Goal: Task Accomplishment & Management: Manage account settings

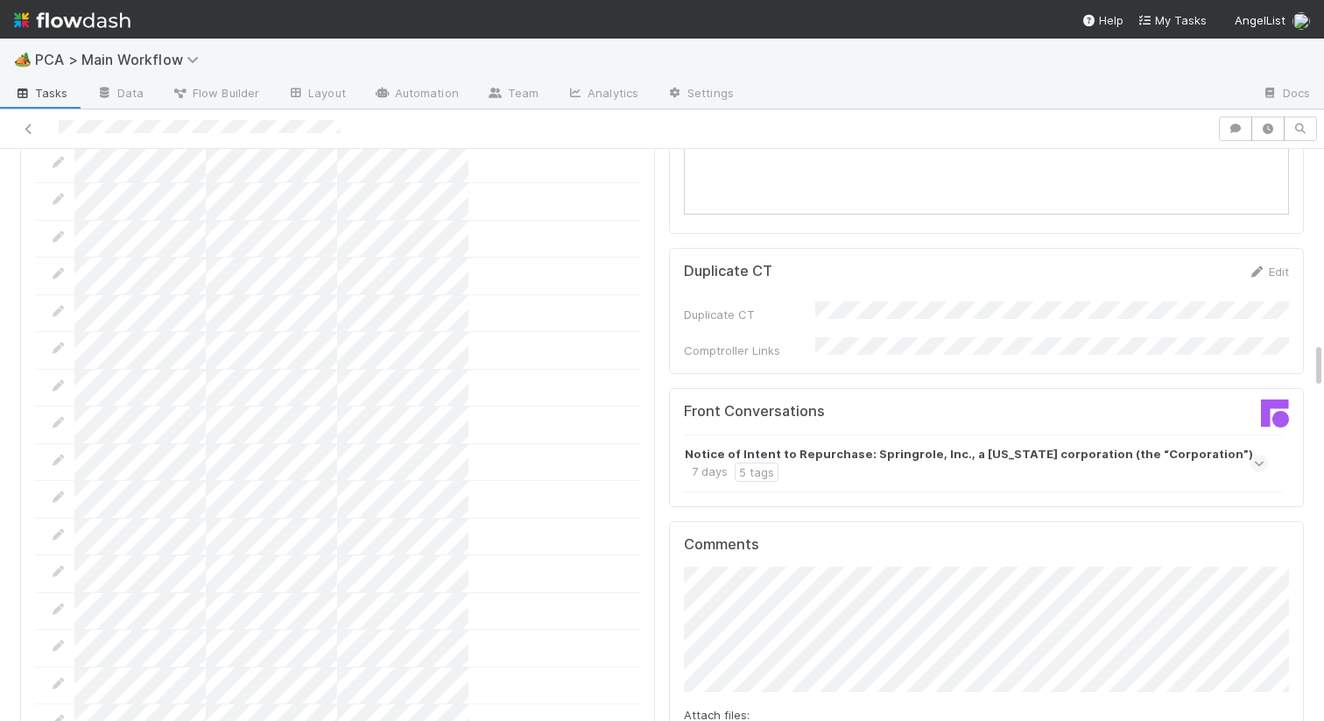
scroll to position [2600, 0]
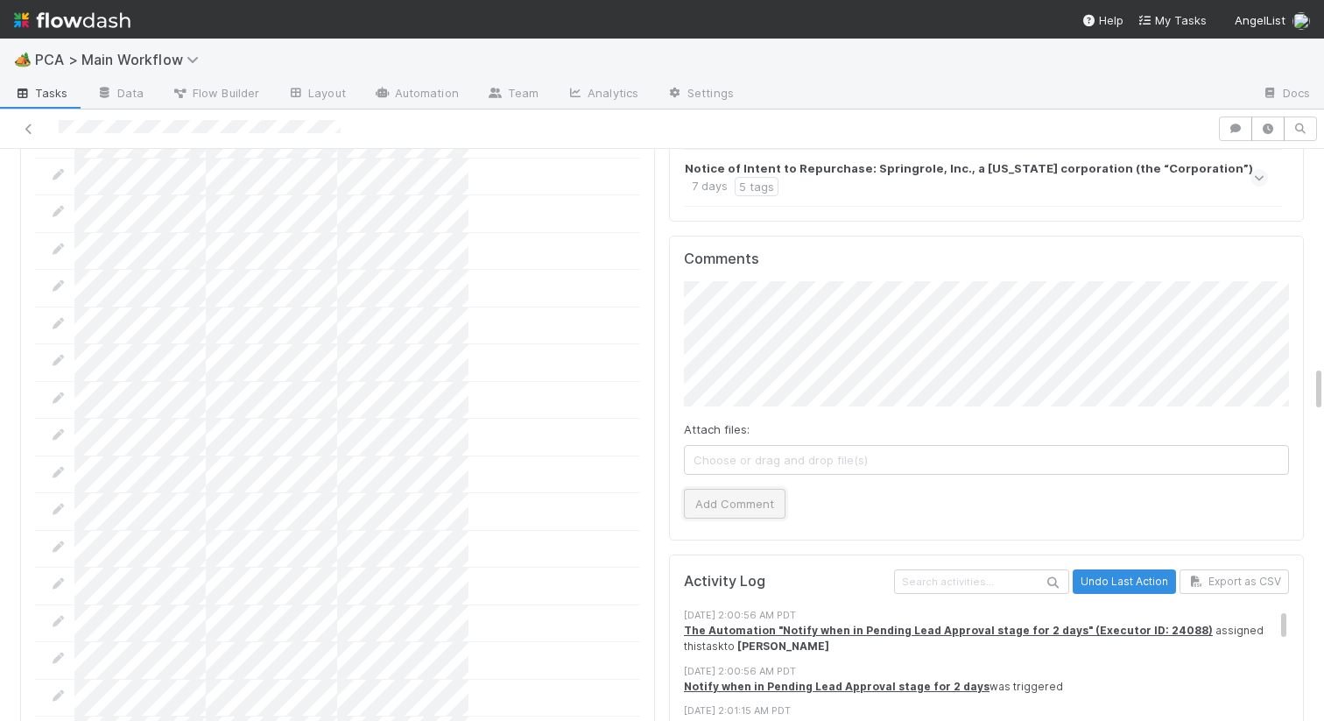
click at [739, 489] on button "Add Comment" at bounding box center [735, 504] width 102 height 30
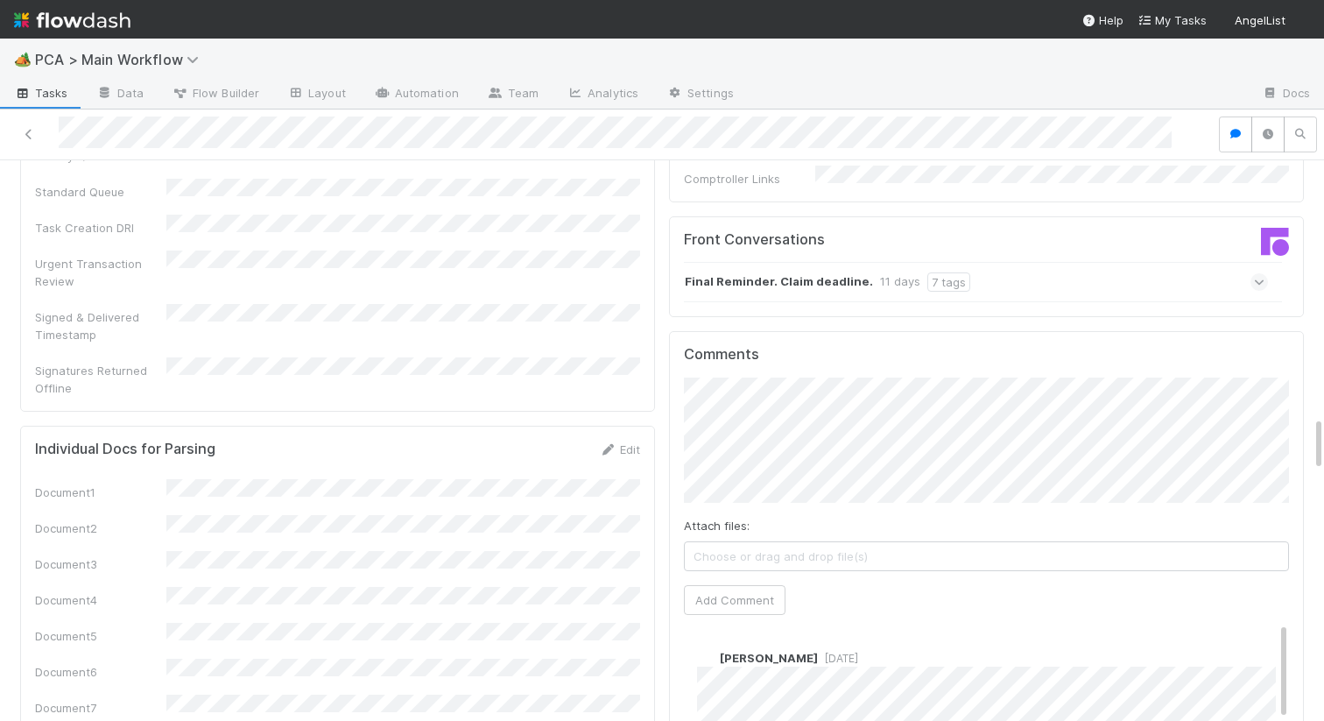
scroll to position [2371, 0]
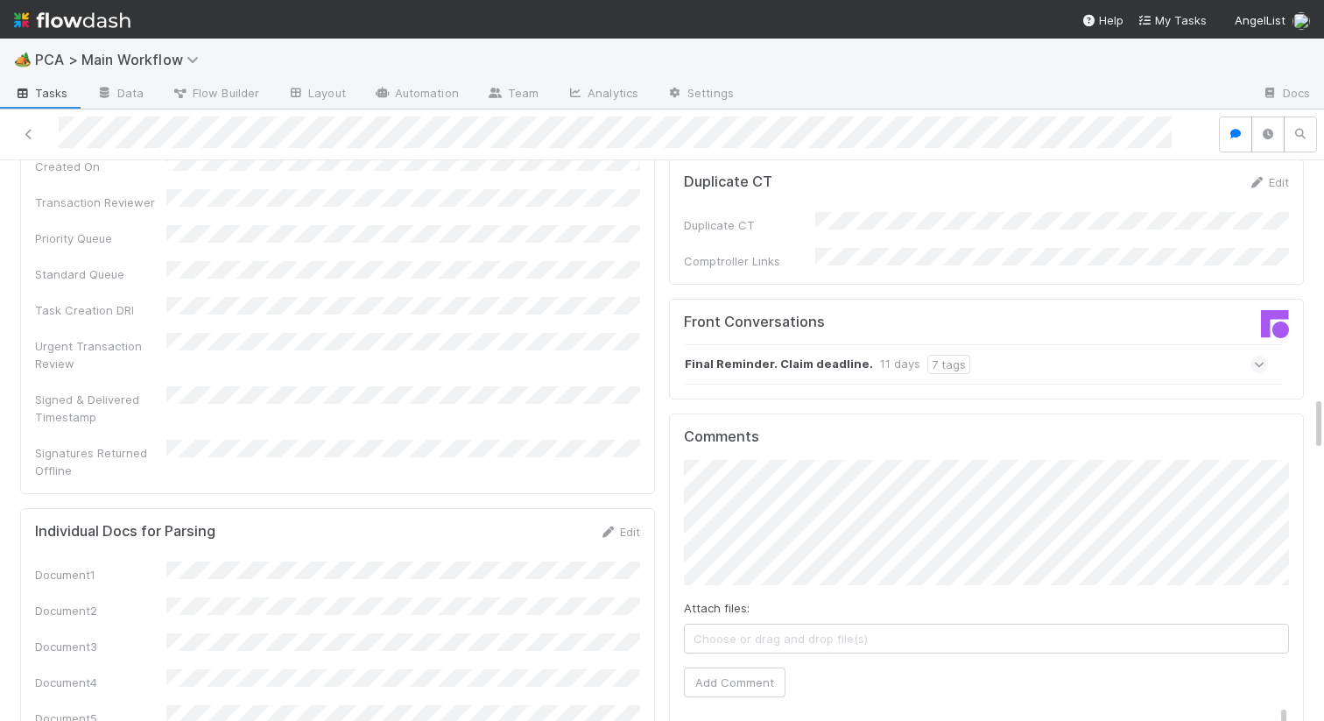
click at [771, 355] on strong "Final Reminder. Claim deadline." at bounding box center [779, 364] width 188 height 19
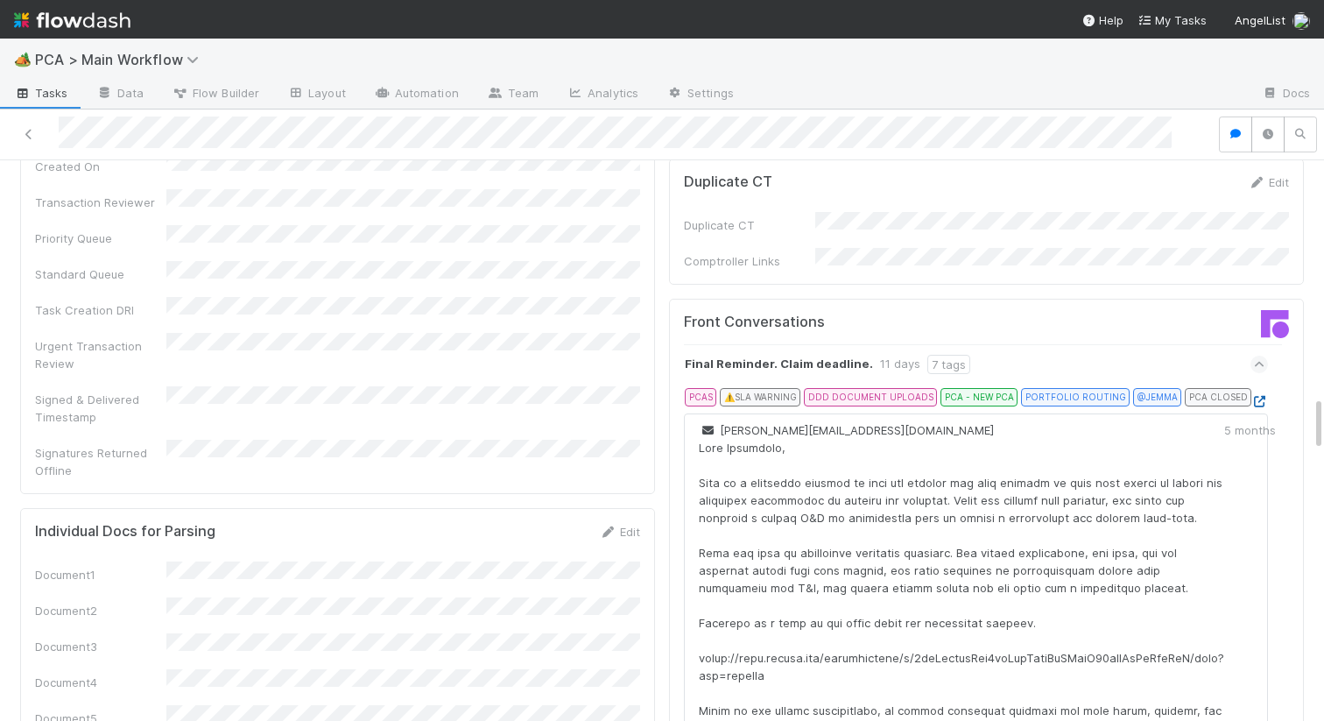
click at [1262, 396] on icon at bounding box center [1260, 401] width 18 height 11
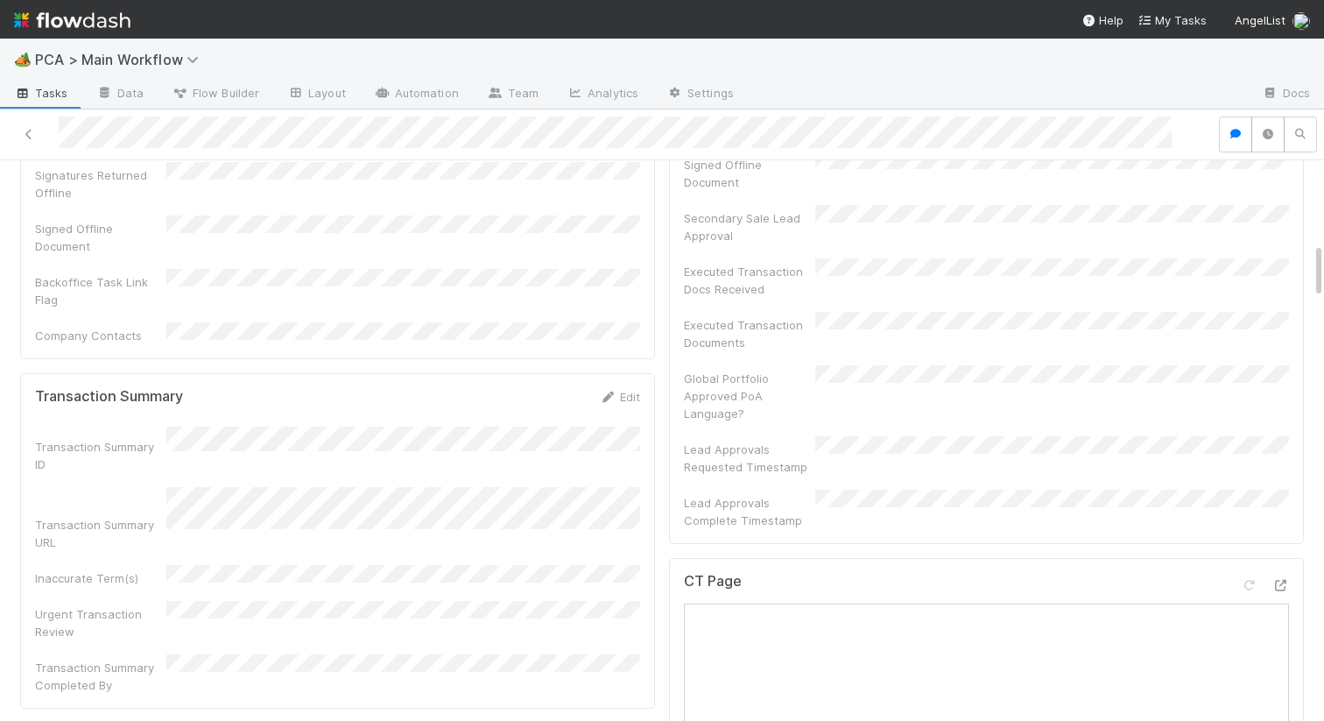
scroll to position [0, 0]
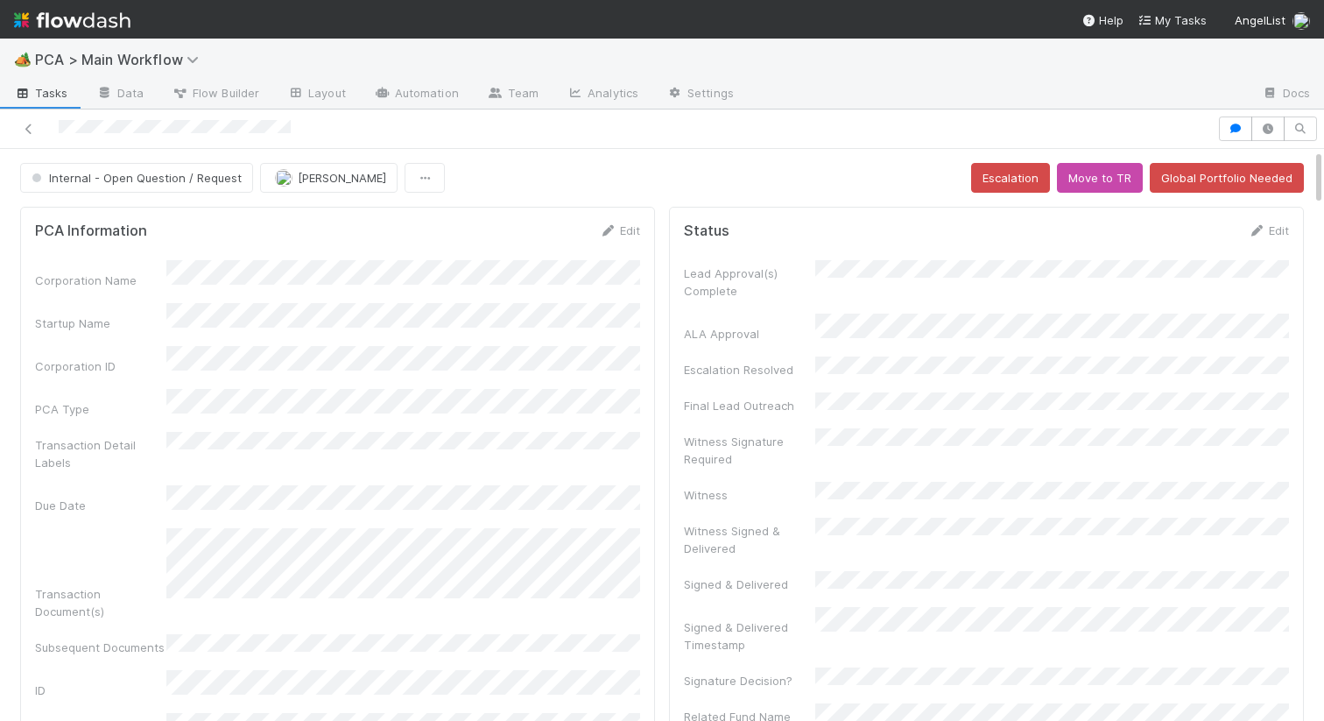
click at [617, 241] on form "PCA Information Edit Corporation Name Startup Name Corporation ID PCA Type Tran…" at bounding box center [337, 643] width 605 height 842
click at [617, 232] on link "Edit" at bounding box center [619, 230] width 41 height 14
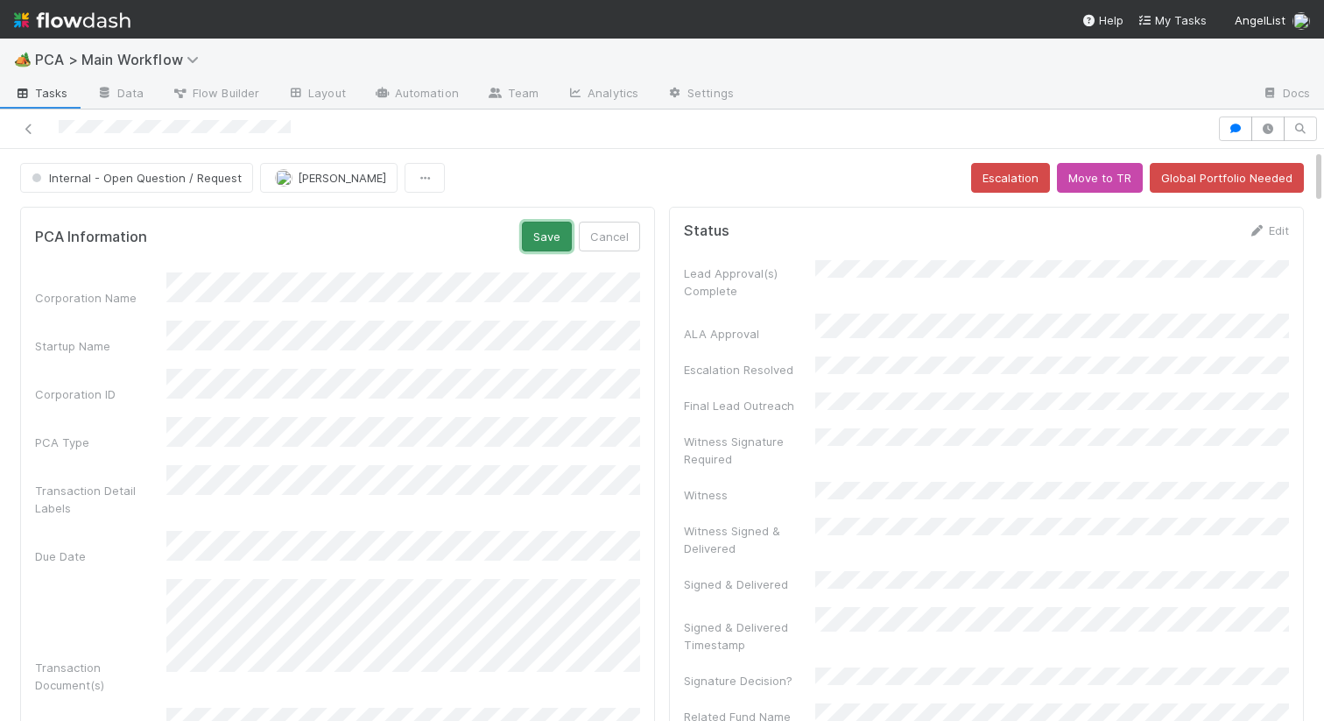
click at [550, 229] on button "Save" at bounding box center [547, 237] width 50 height 30
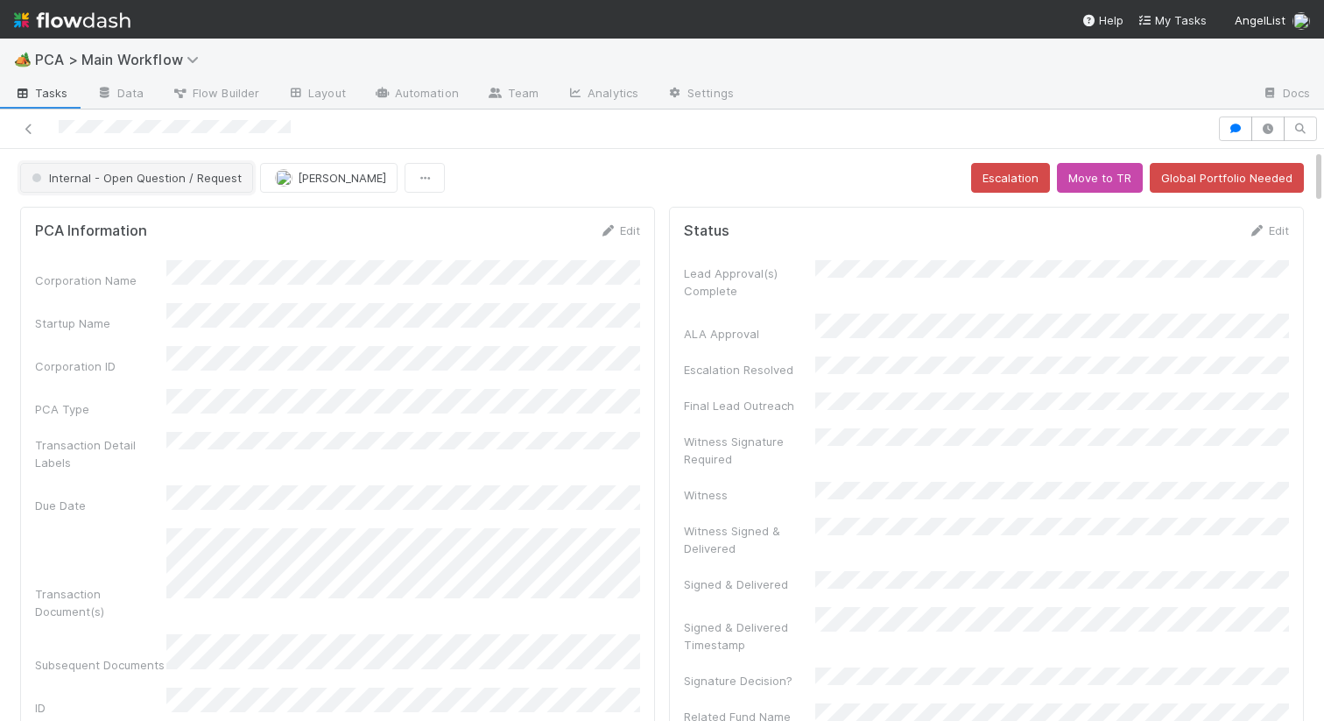
click at [163, 185] on button "Internal - Open Question / Request" at bounding box center [136, 178] width 233 height 30
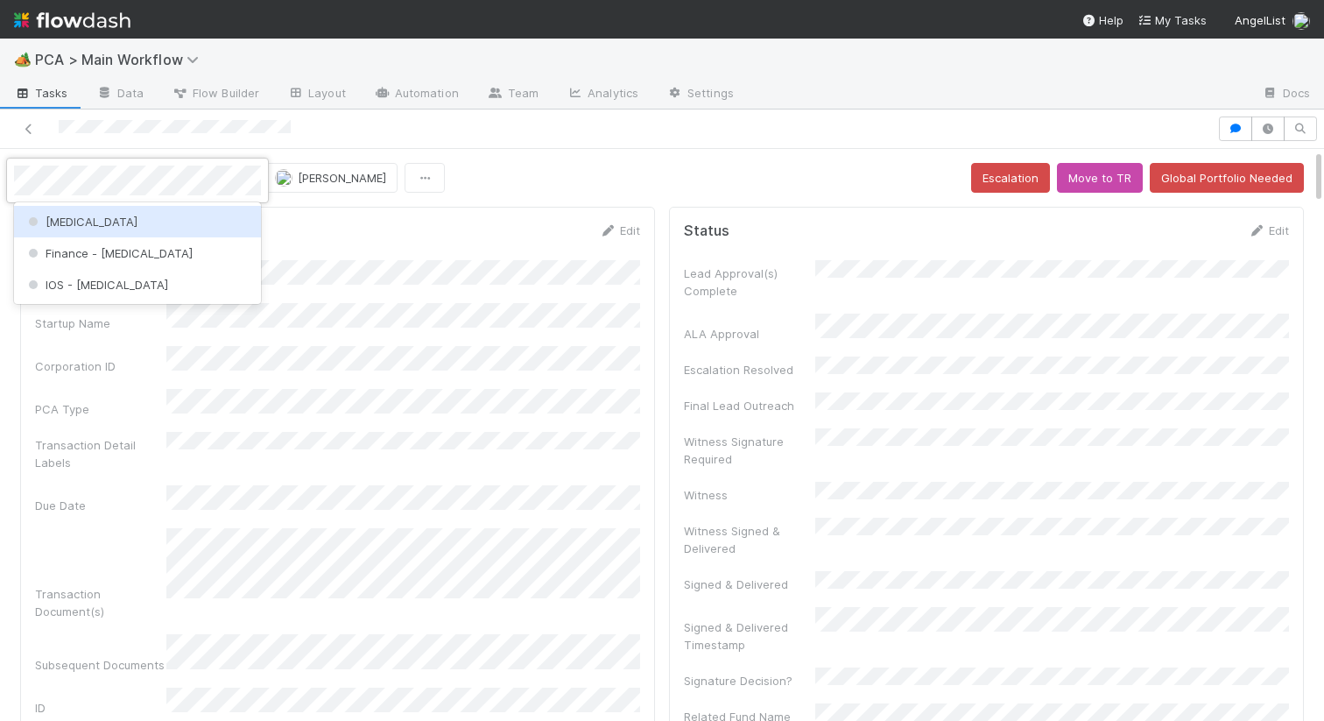
click at [133, 224] on div "[MEDICAL_DATA]" at bounding box center [137, 222] width 247 height 32
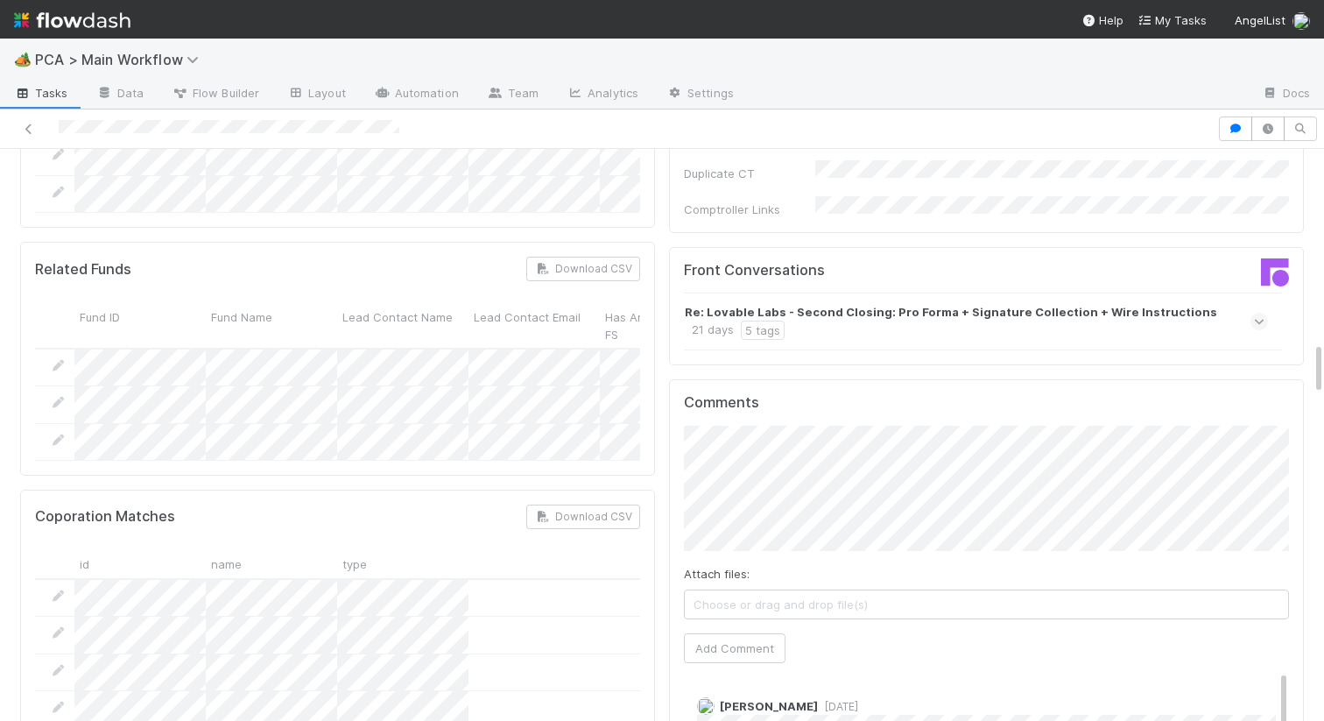
scroll to position [1780, 0]
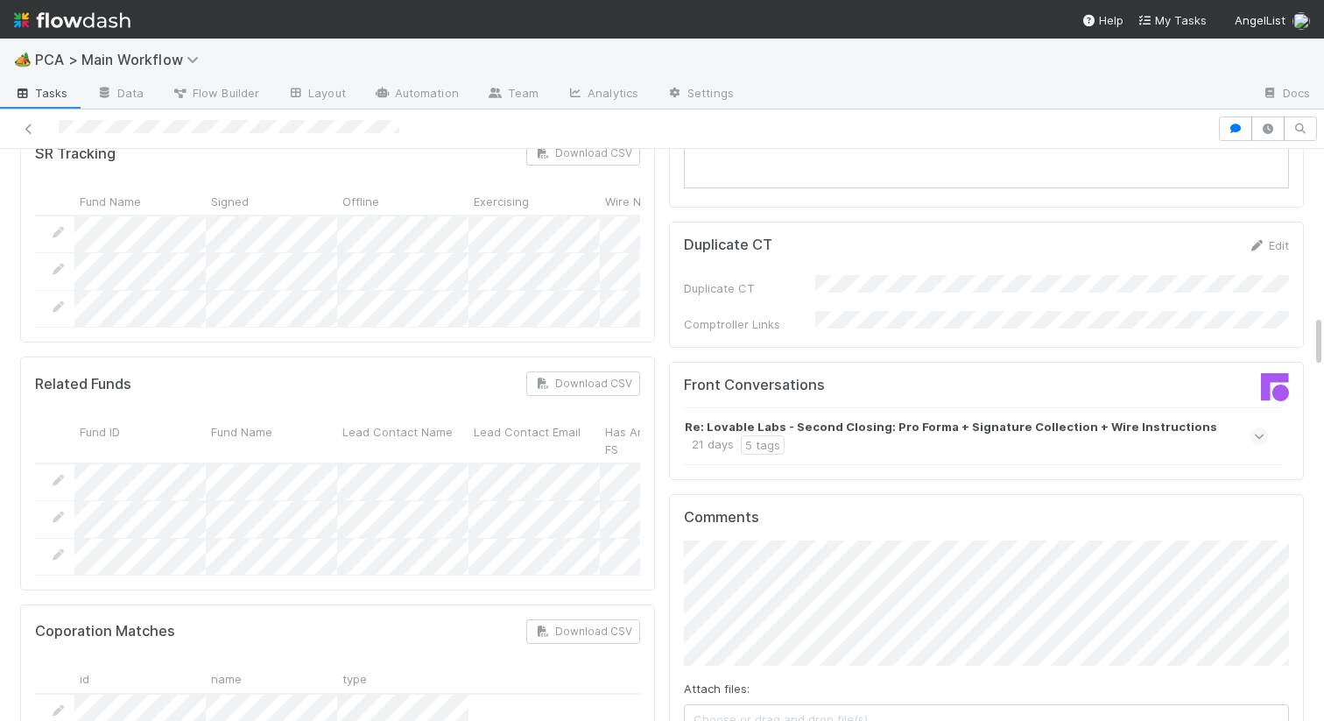
click at [872, 418] on div "Re: Lovable Labs - Second Closing: Pro Forma + Signature Collection + Wire Inst…" at bounding box center [974, 436] width 579 height 37
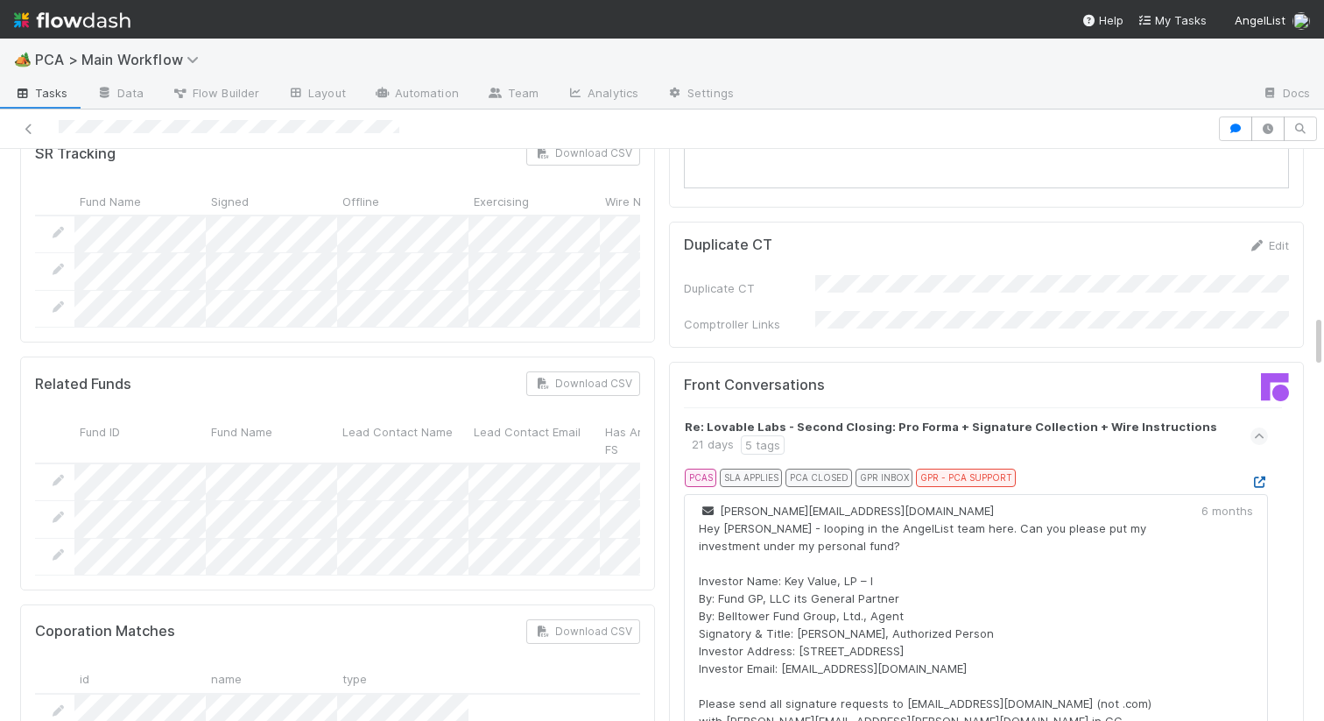
click at [1257, 477] on icon at bounding box center [1260, 482] width 18 height 11
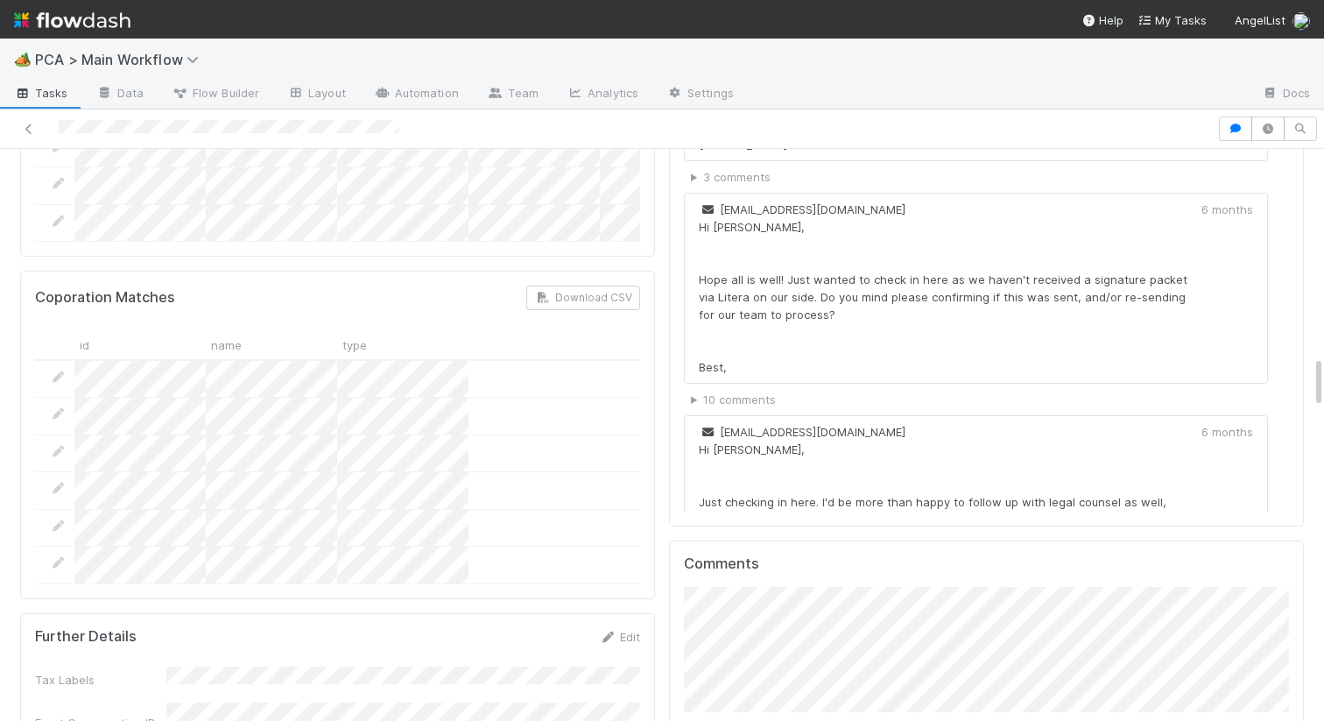
scroll to position [2276, 0]
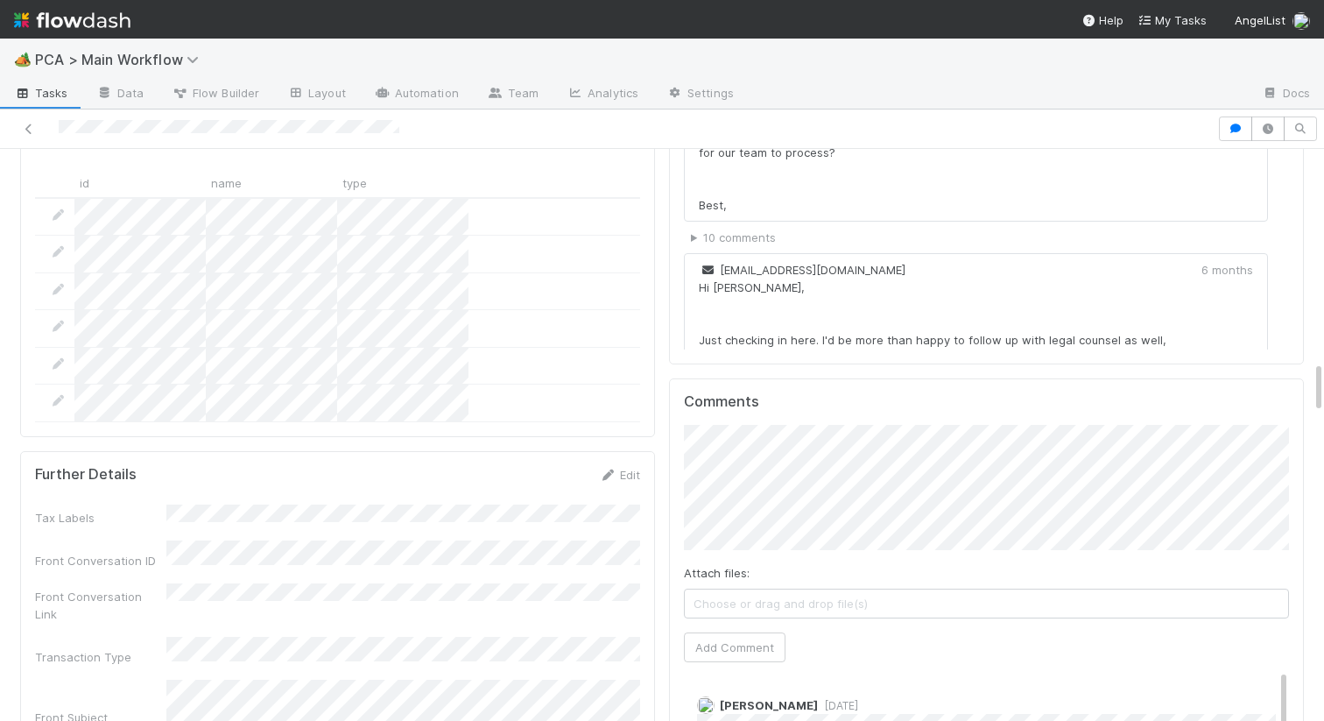
click at [754, 569] on div "Comments Attach files: Choose or drag and drop file(s) Add Comment Raven Jacint…" at bounding box center [986, 706] width 605 height 626
click at [749, 632] on button "Add Comment" at bounding box center [735, 647] width 102 height 30
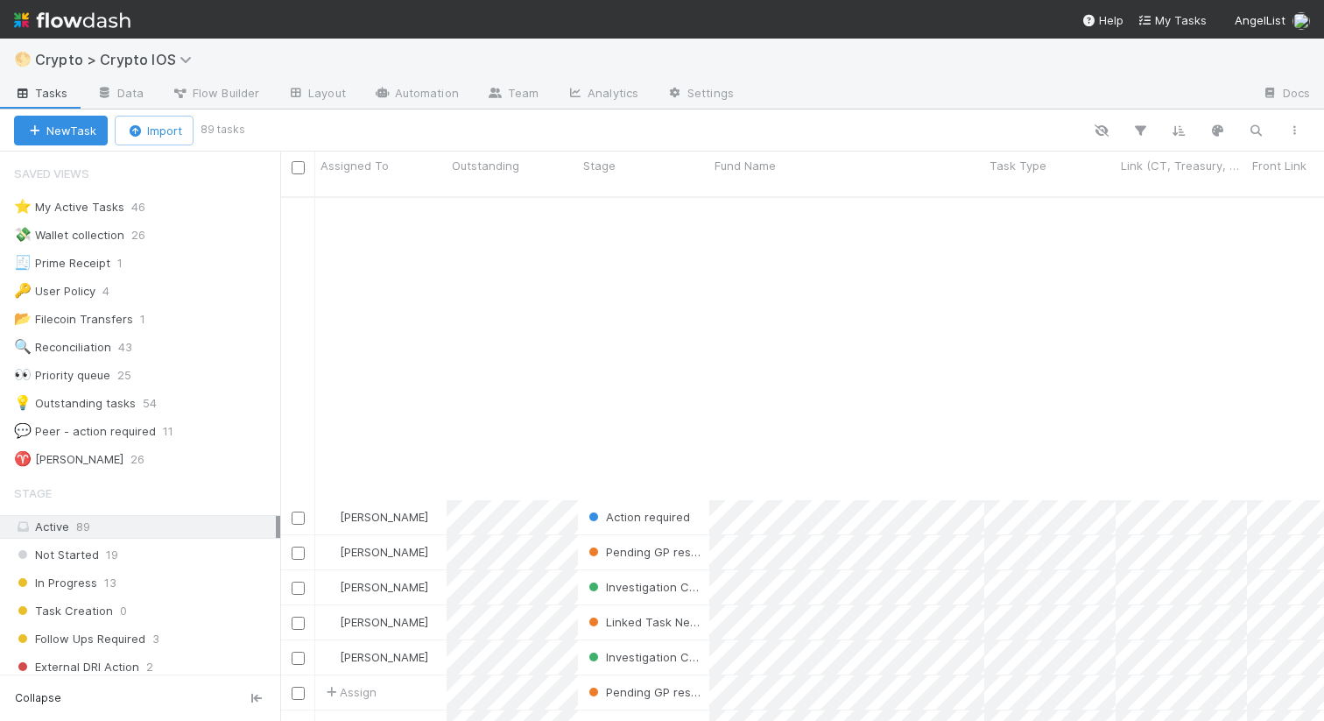
scroll to position [2581, 0]
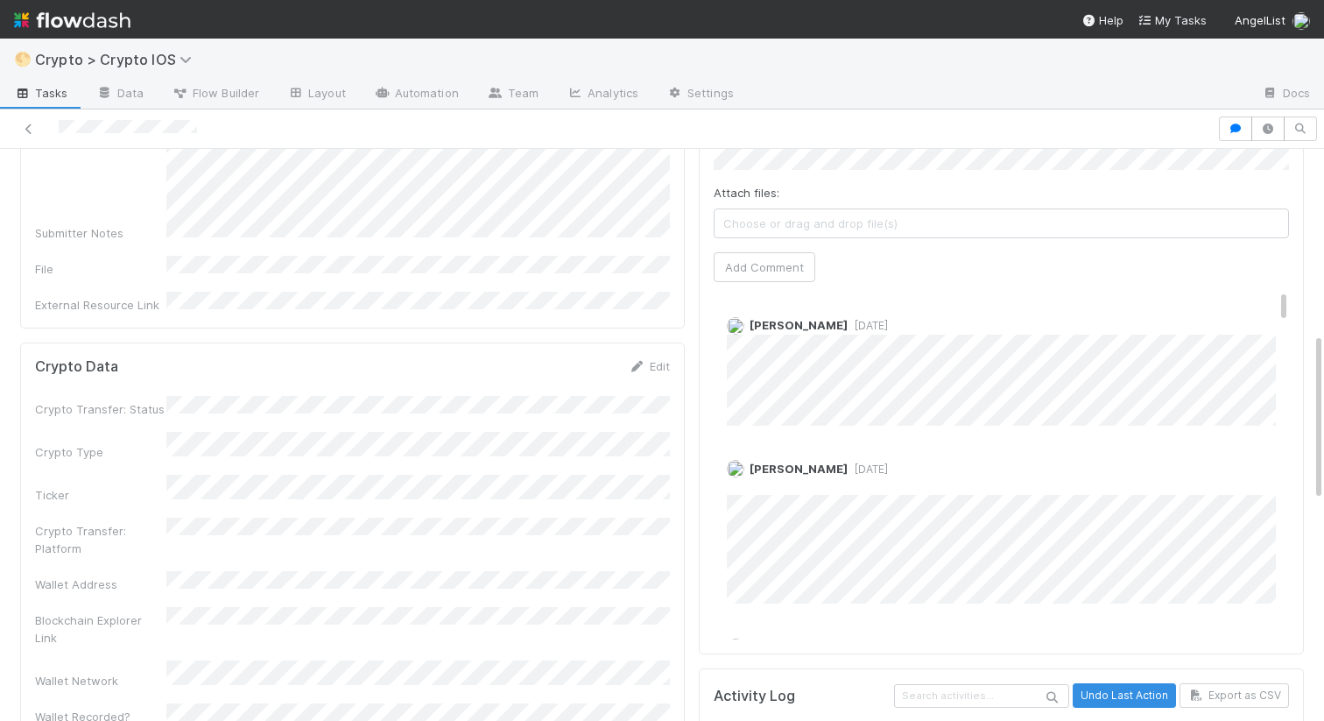
scroll to position [706, 0]
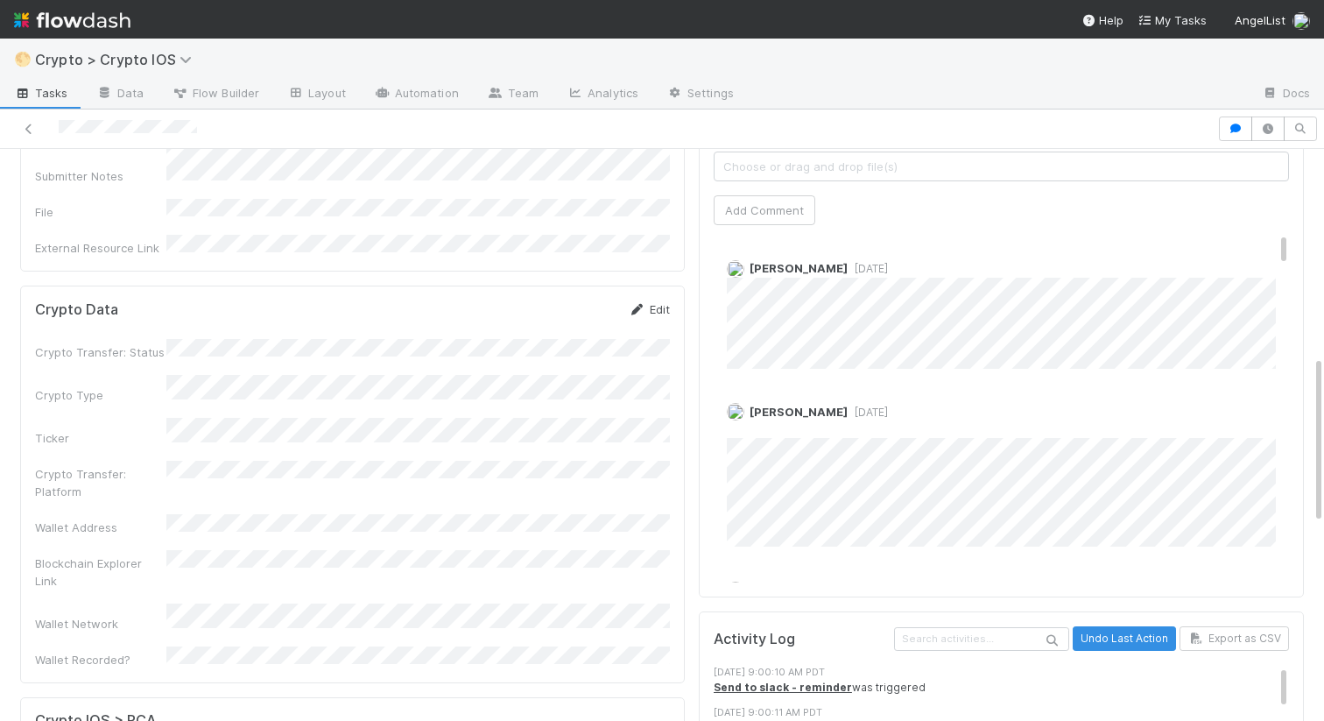
click at [637, 304] on icon at bounding box center [638, 309] width 18 height 11
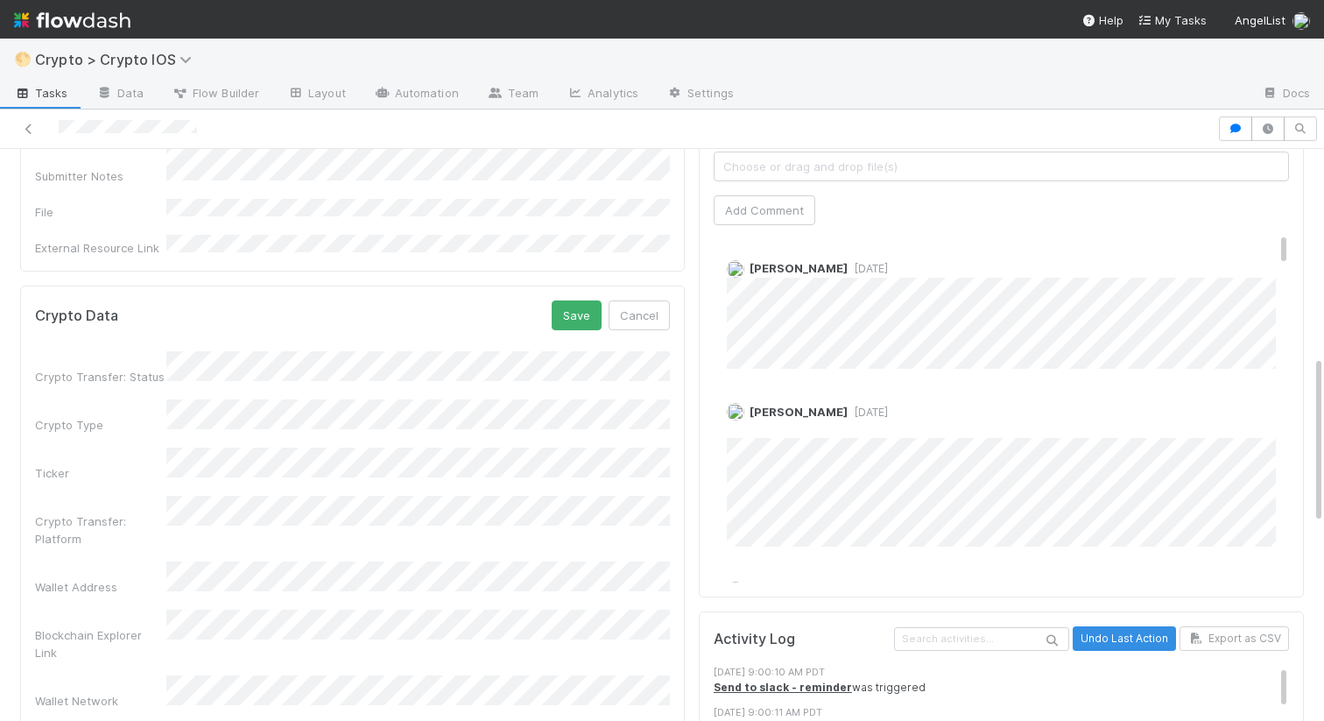
click at [134, 455] on div "Crypto Transfer: Status Crypto Type Ticker Crypto Transfer: Platform Wallet Add…" at bounding box center [352, 548] width 635 height 394
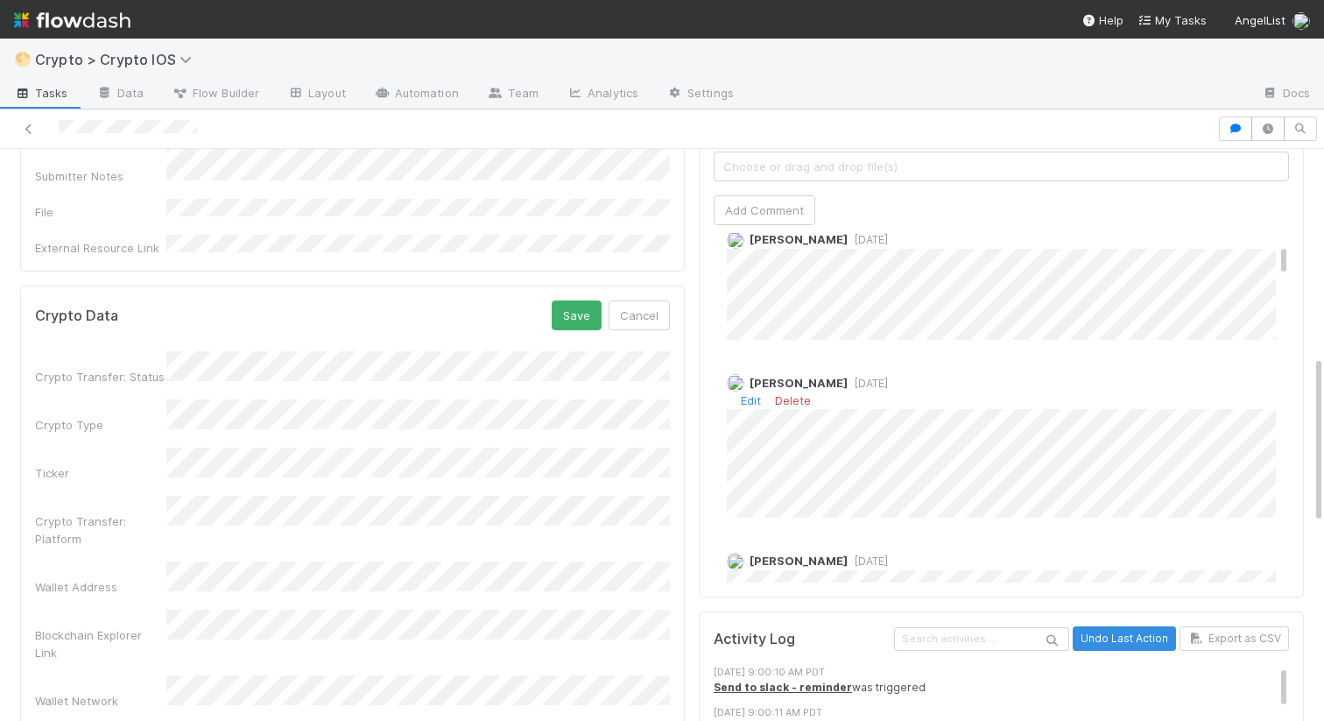
scroll to position [0, 0]
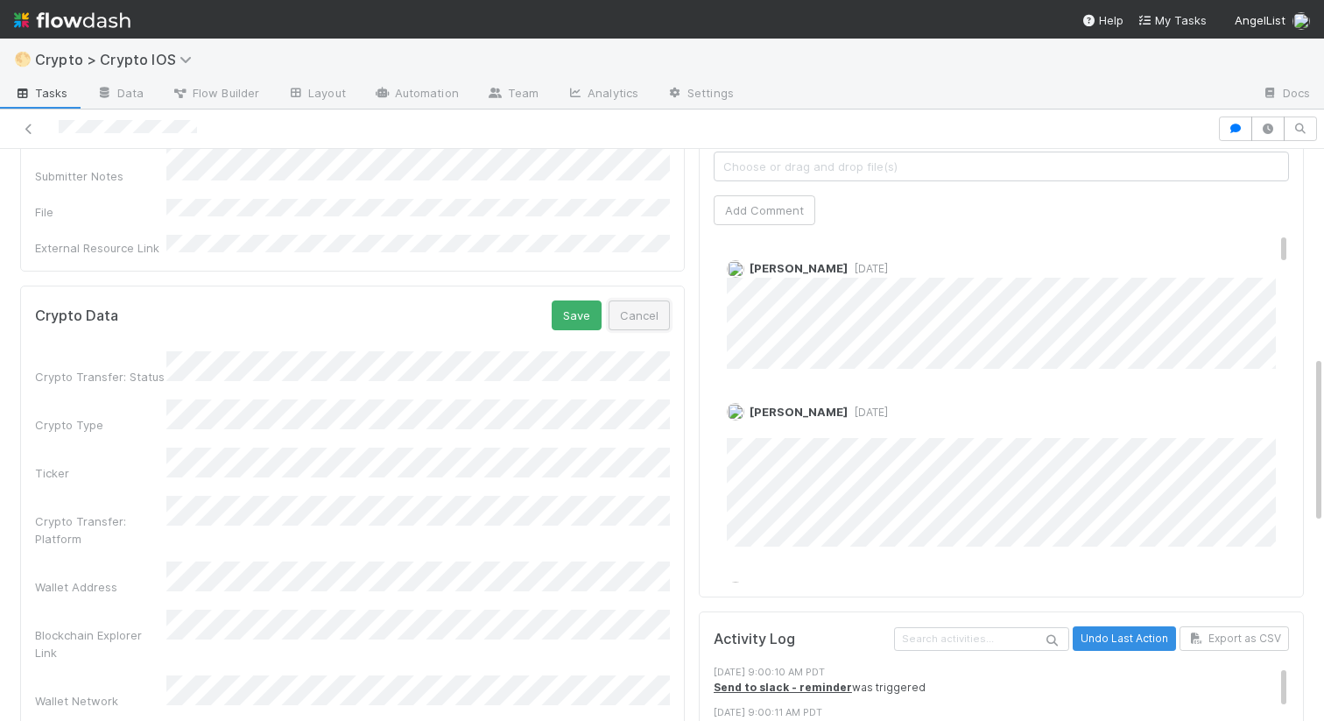
click at [636, 300] on button "Cancel" at bounding box center [639, 315] width 61 height 30
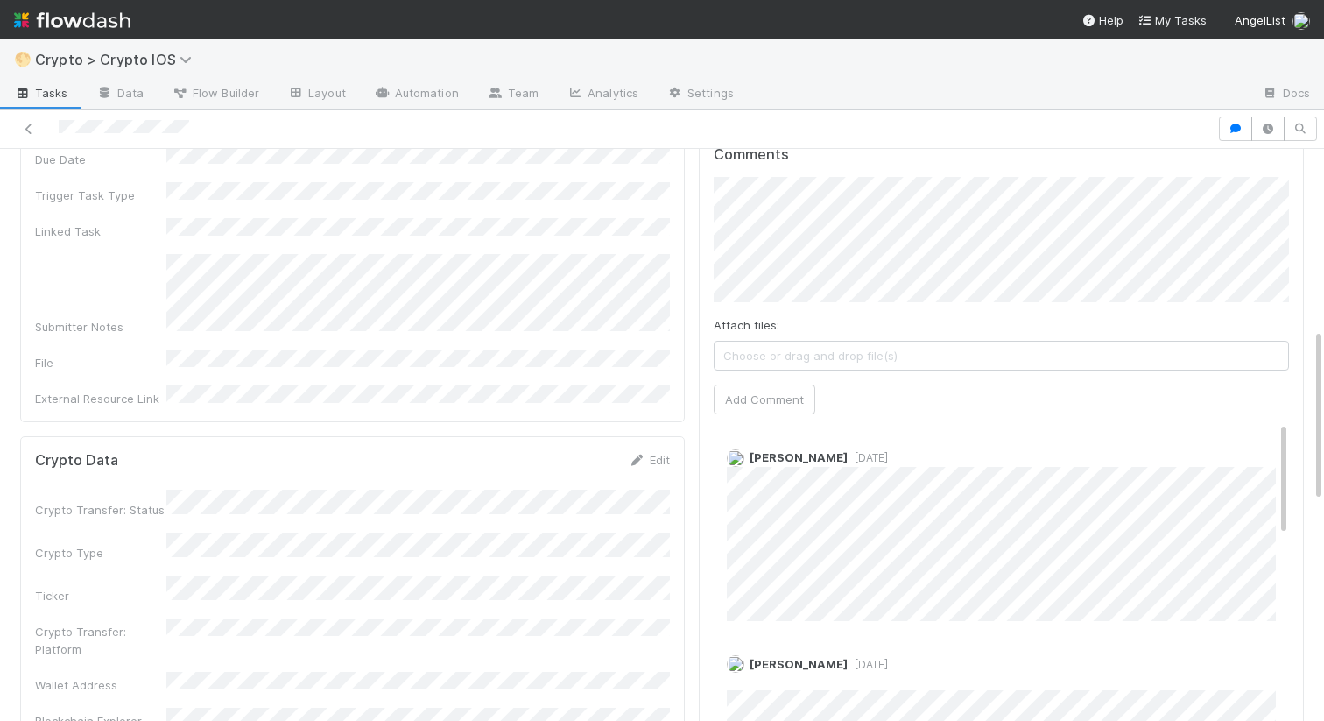
scroll to position [615, 0]
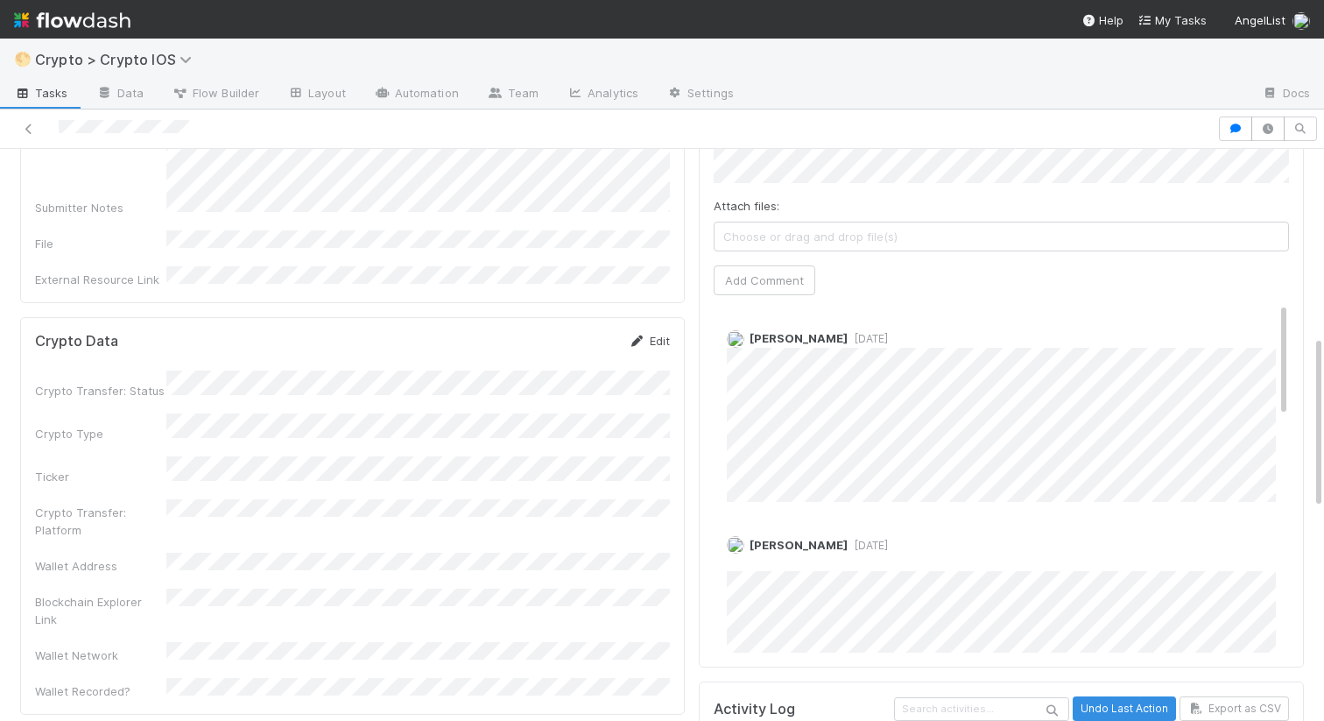
click at [643, 334] on link "Edit" at bounding box center [649, 341] width 41 height 14
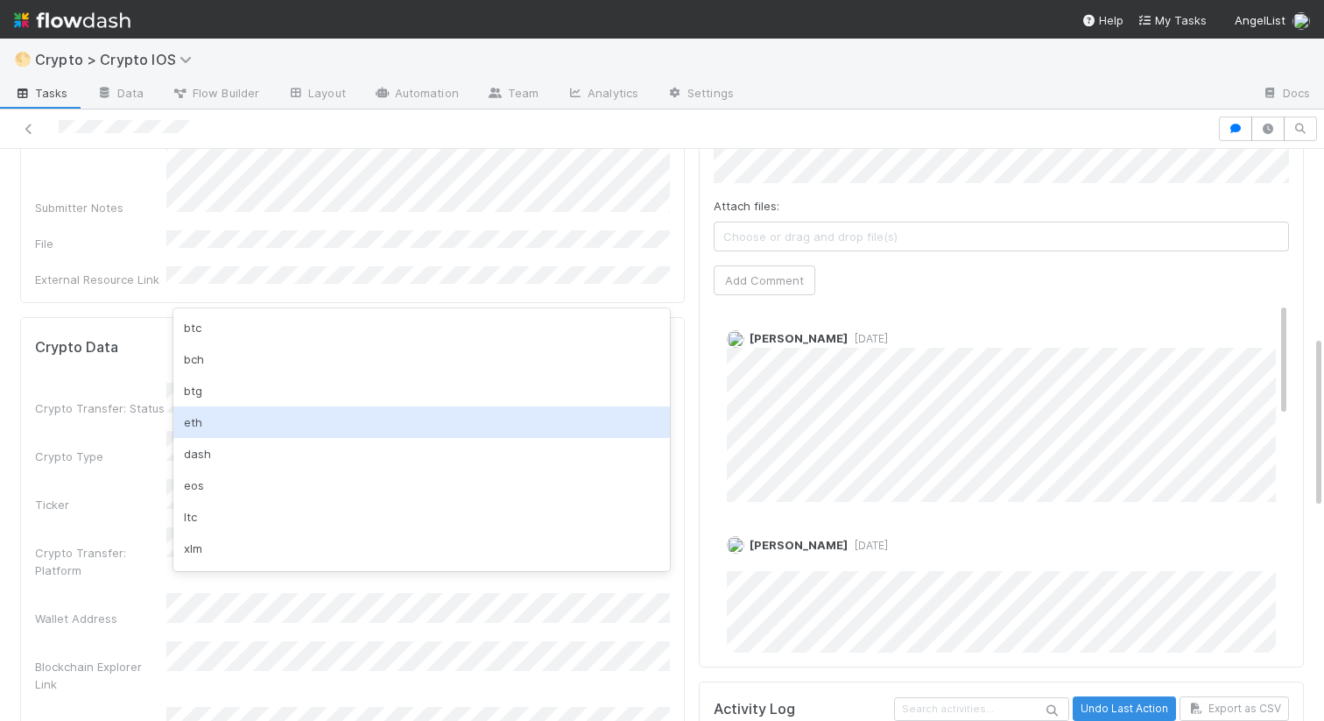
click at [230, 423] on div "eth" at bounding box center [421, 422] width 497 height 32
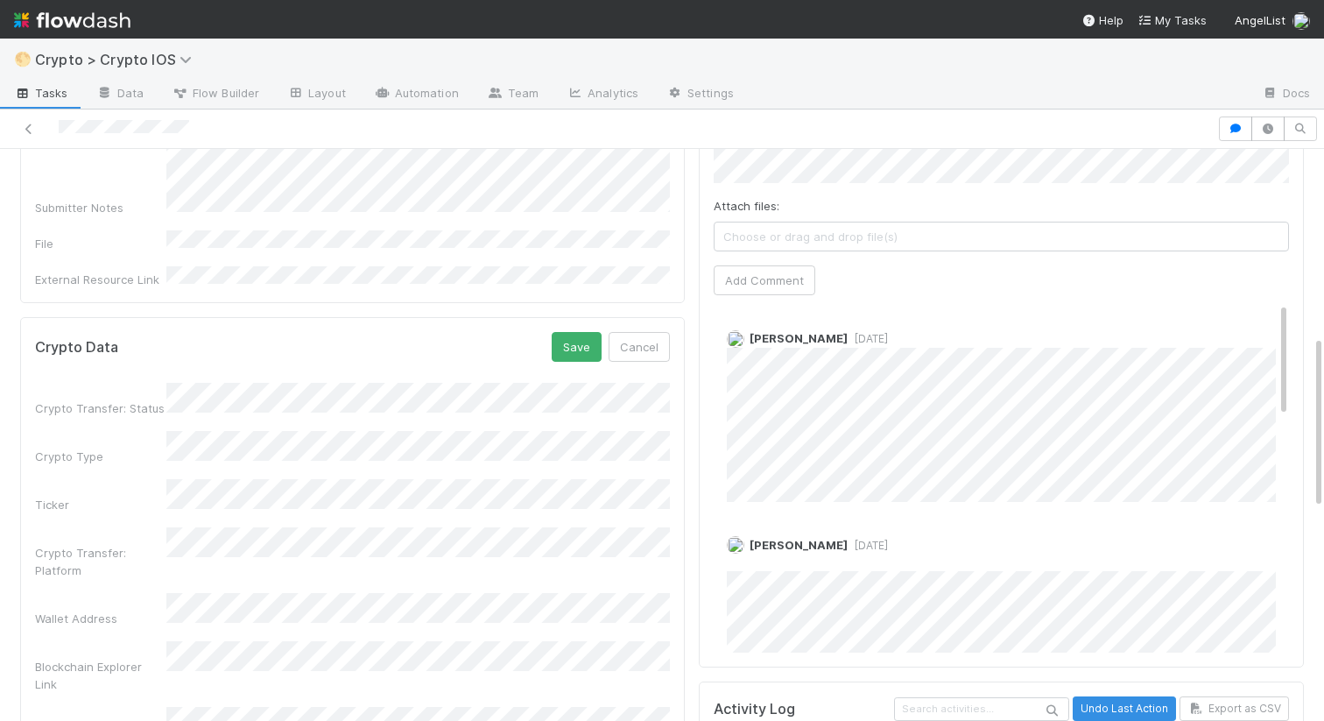
click at [550, 332] on div "Crypto Data Save Cancel" at bounding box center [352, 347] width 635 height 30
click at [557, 332] on button "Save" at bounding box center [577, 347] width 50 height 30
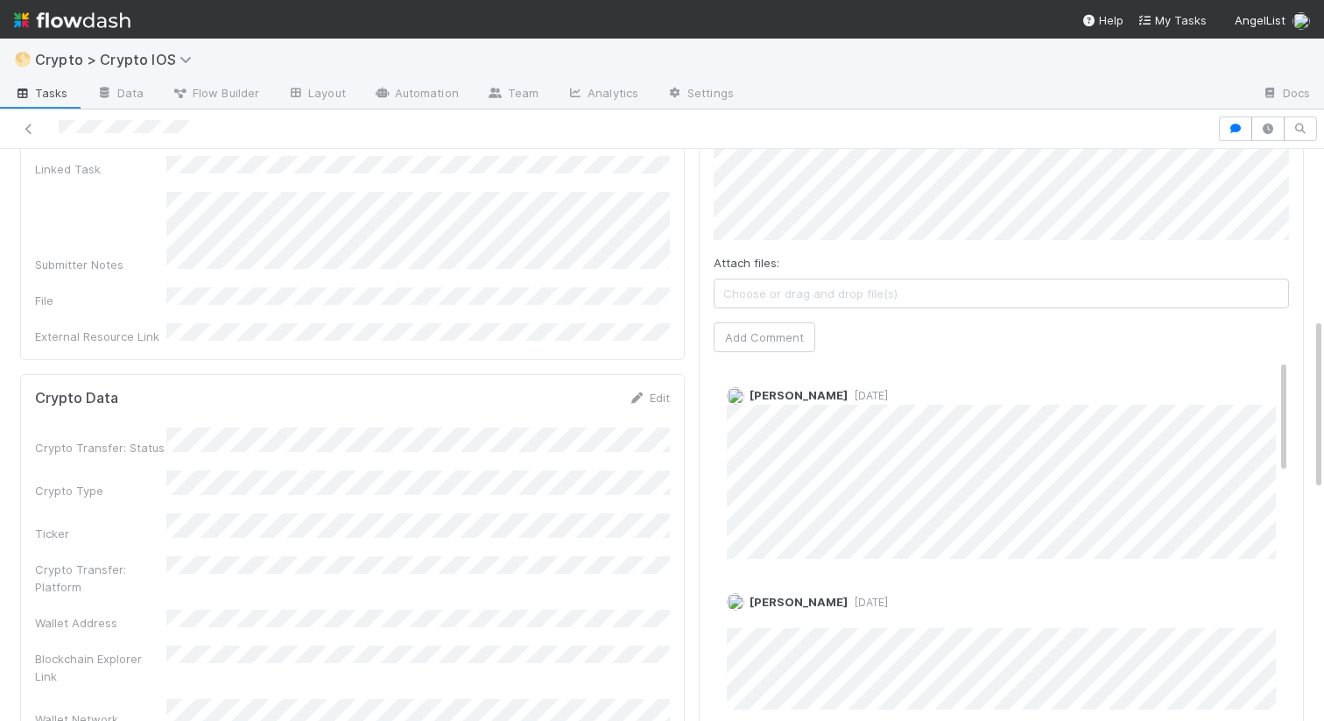
scroll to position [0, 0]
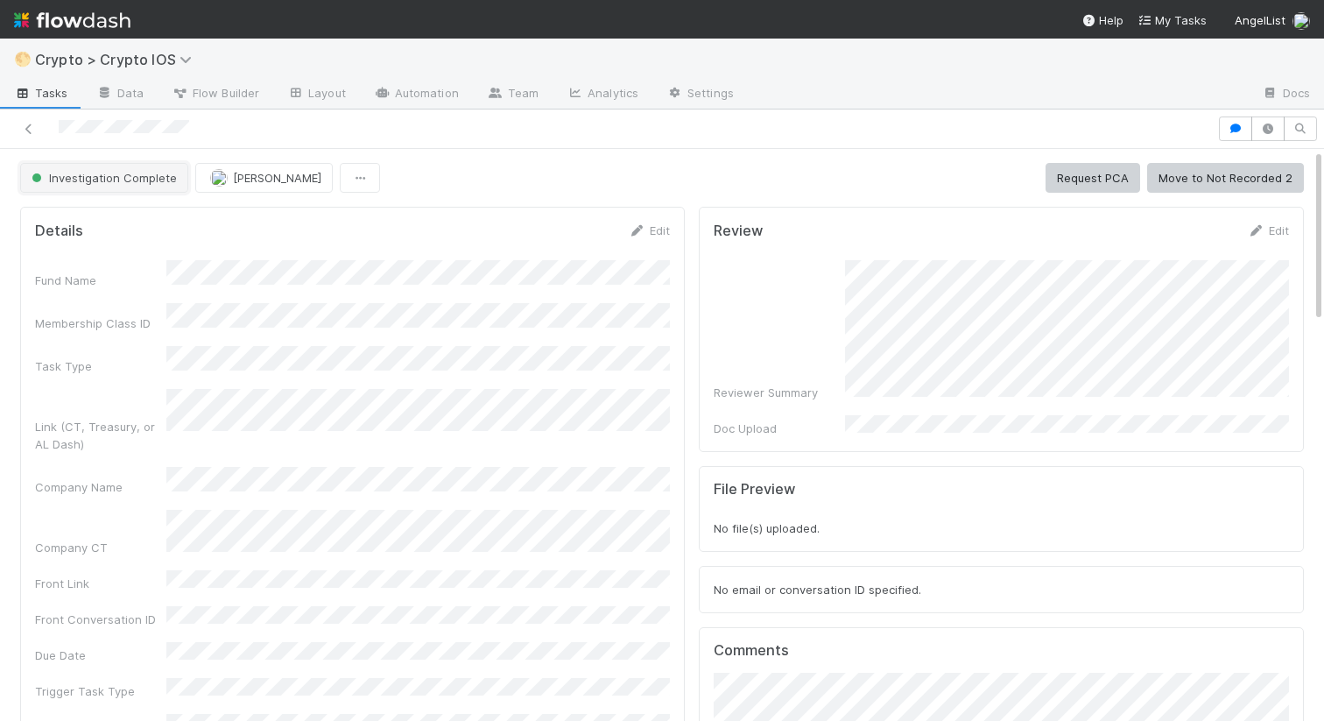
click at [119, 185] on button "Investigation Complete" at bounding box center [104, 178] width 168 height 30
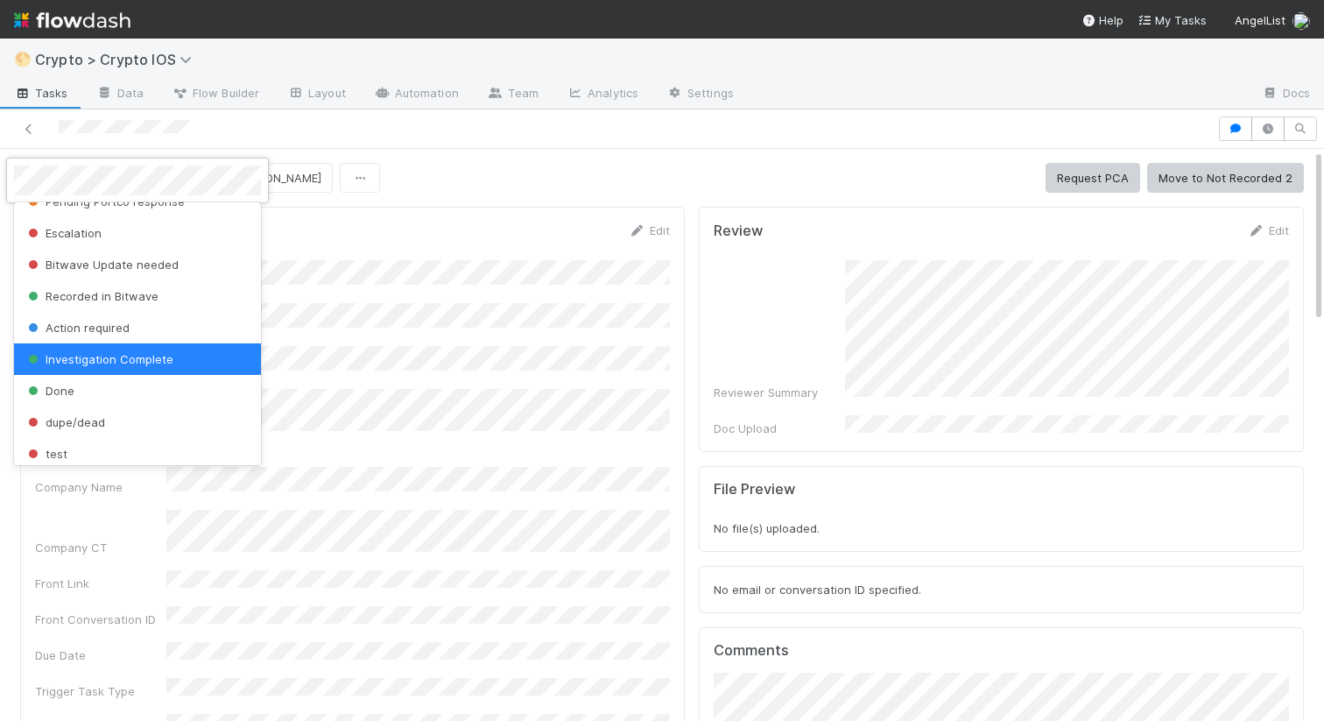
scroll to position [312, 0]
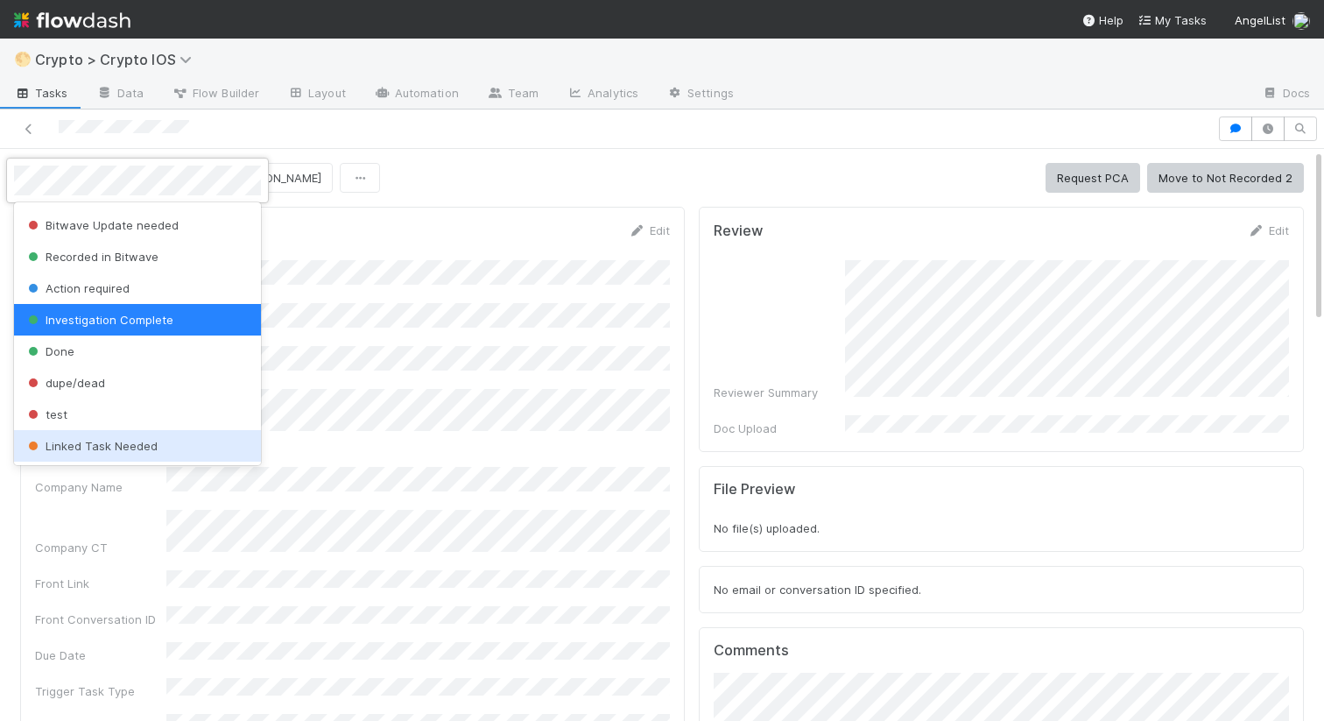
click at [93, 450] on span "Linked Task Needed" at bounding box center [91, 446] width 133 height 14
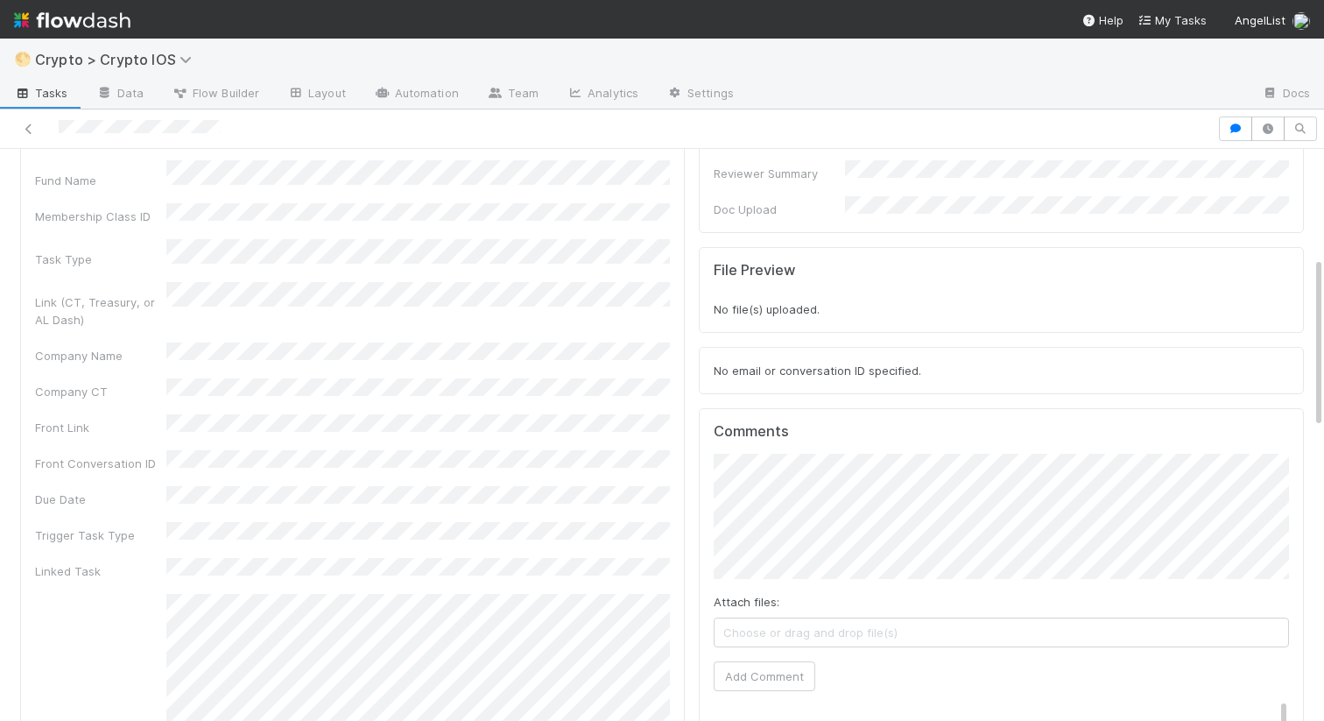
scroll to position [16, 0]
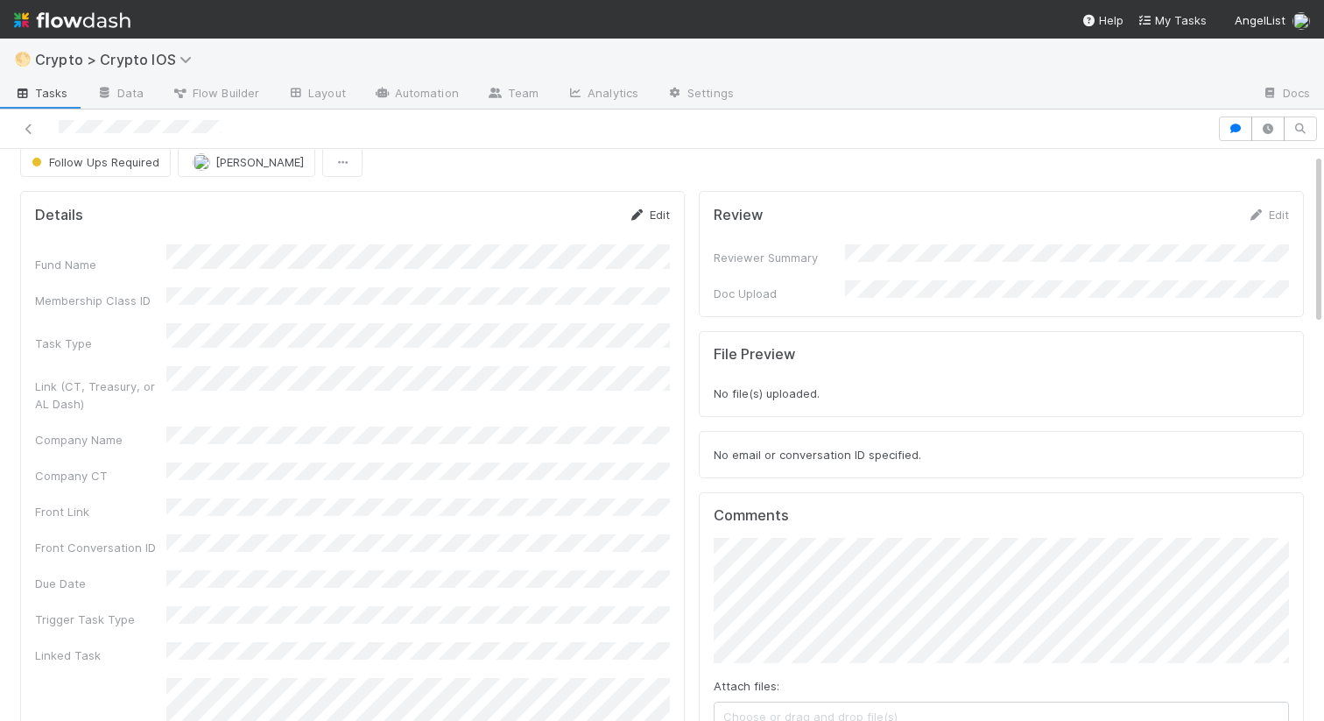
click at [646, 221] on link "Edit" at bounding box center [649, 215] width 41 height 14
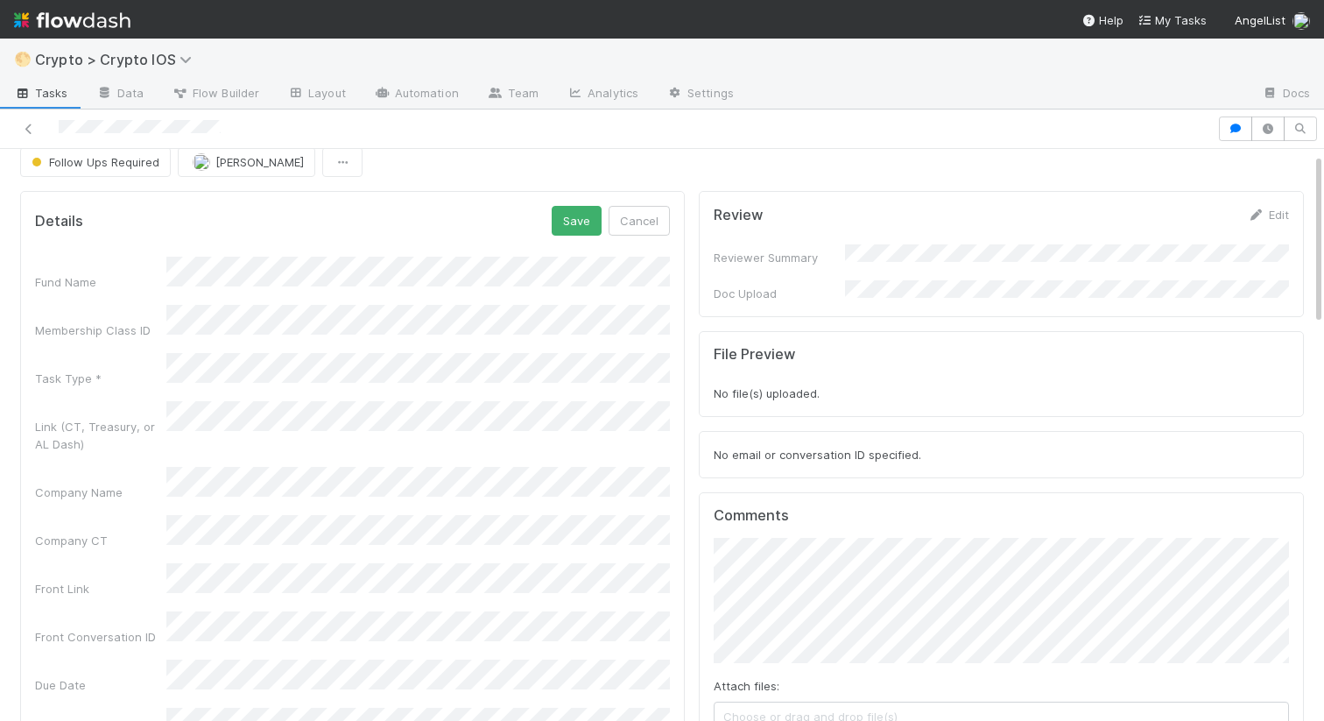
click at [186, 430] on div "Fund Name Membership Class ID Task Type * Link (CT, Treasury, or AL Dash) Compa…" at bounding box center [352, 613] width 635 height 713
click at [570, 230] on button "Save" at bounding box center [577, 221] width 50 height 30
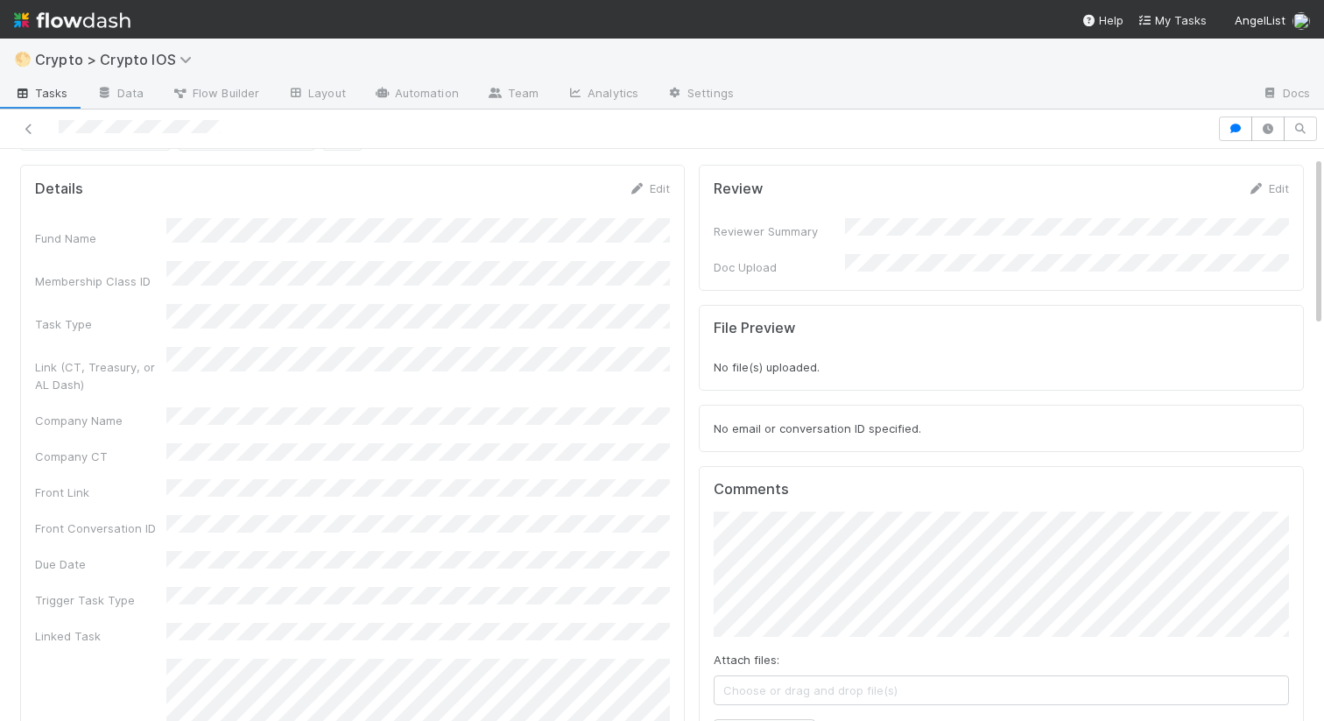
scroll to position [17, 0]
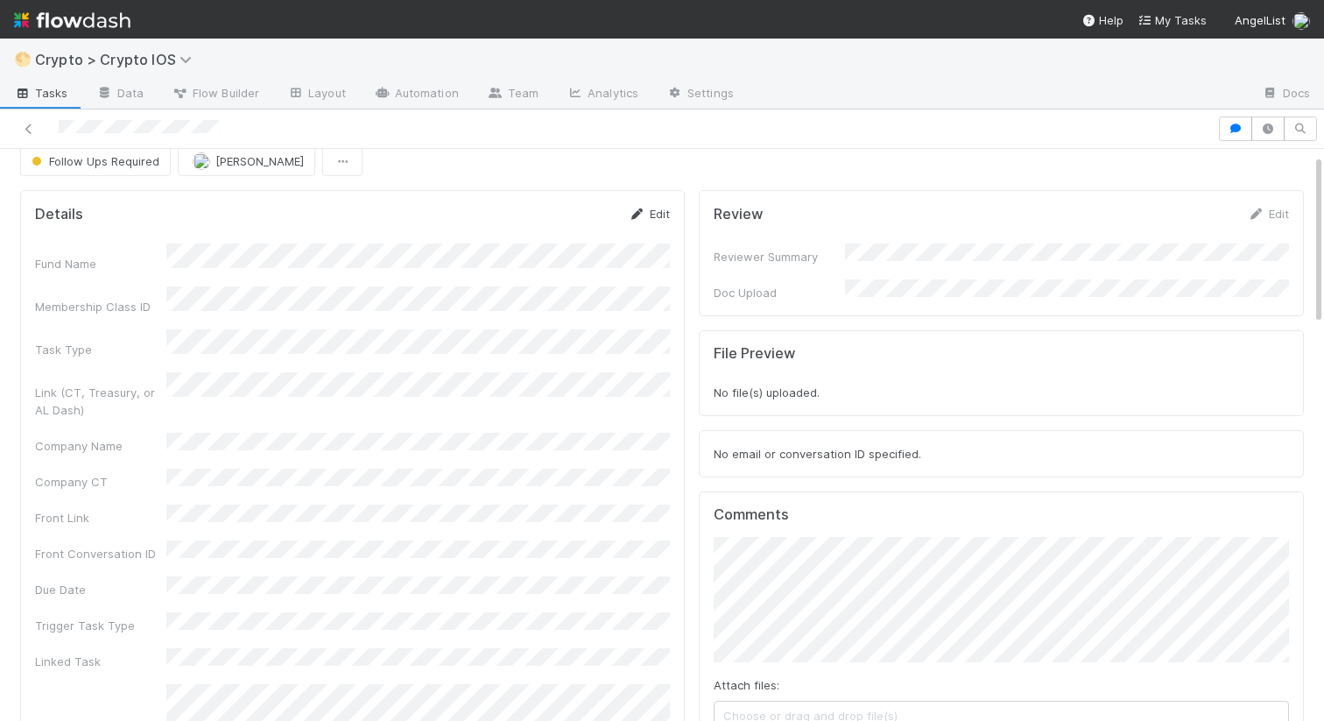
click at [652, 208] on link "Edit" at bounding box center [649, 214] width 41 height 14
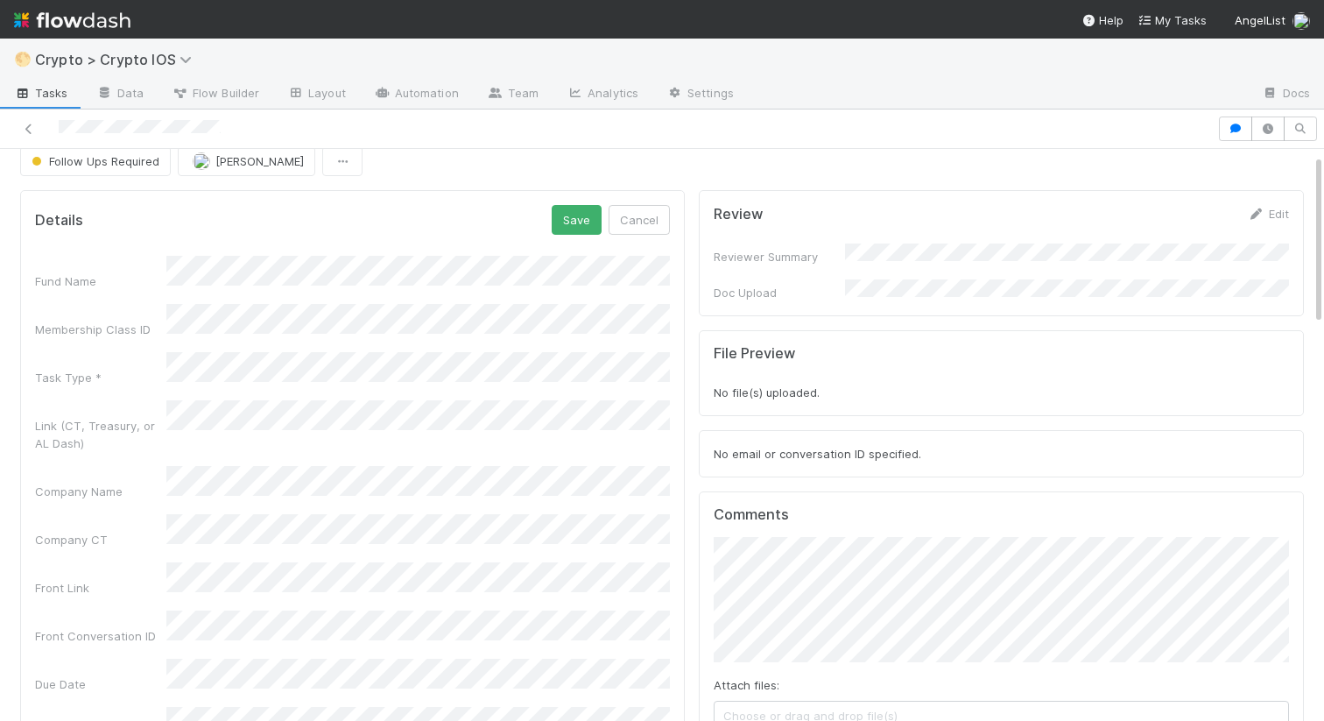
click at [156, 579] on div "Front Link" at bounding box center [100, 588] width 131 height 18
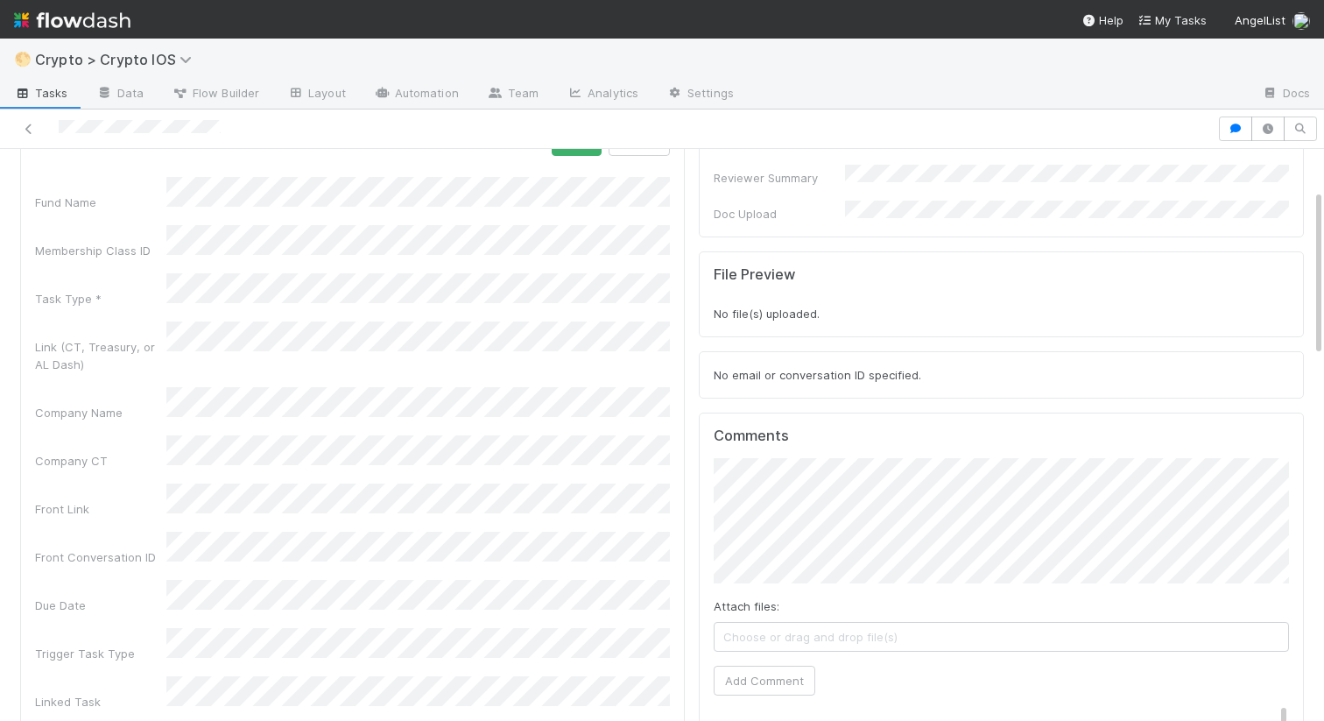
scroll to position [13, 0]
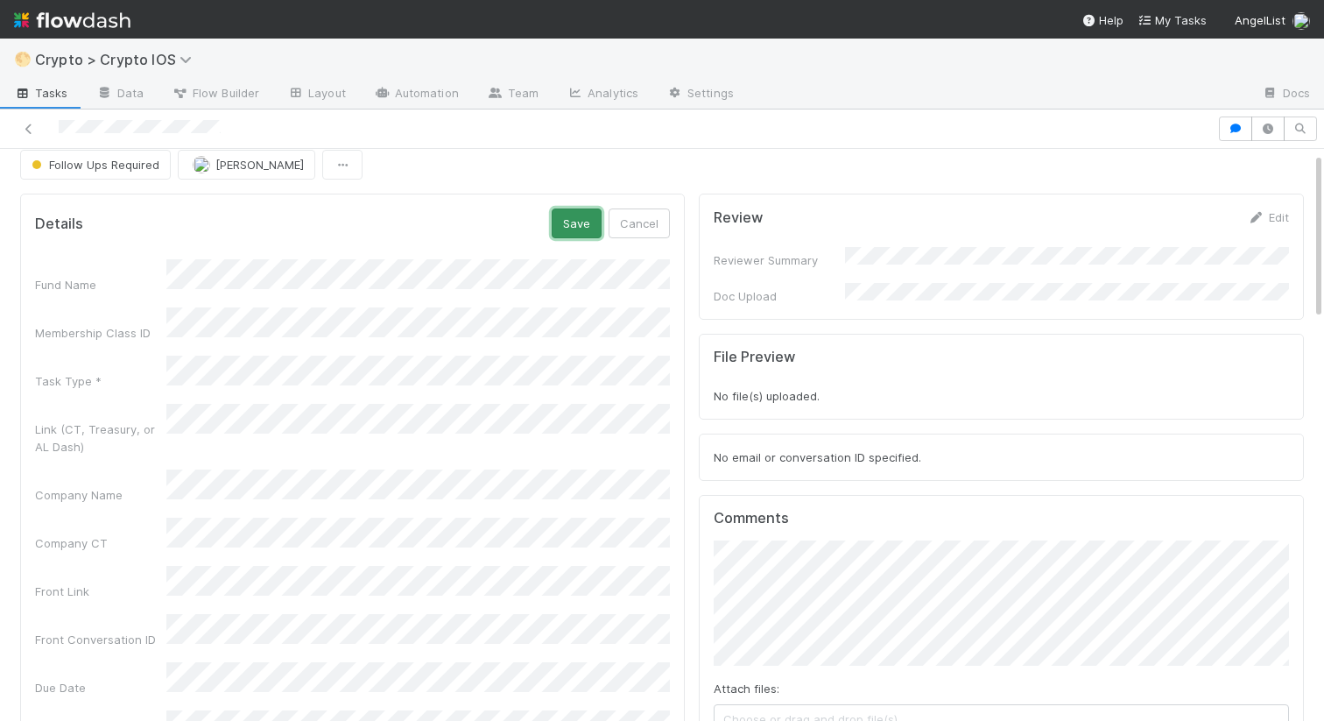
click at [557, 231] on button "Save" at bounding box center [577, 223] width 50 height 30
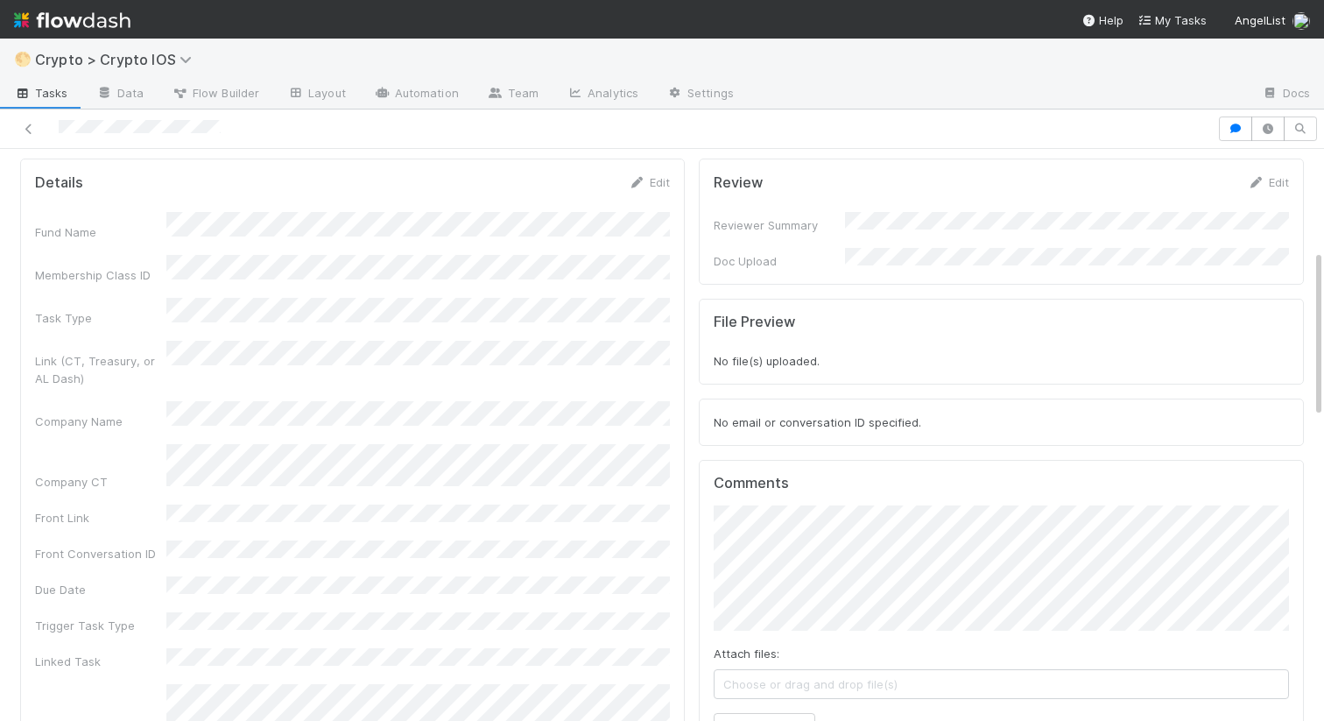
scroll to position [0, 0]
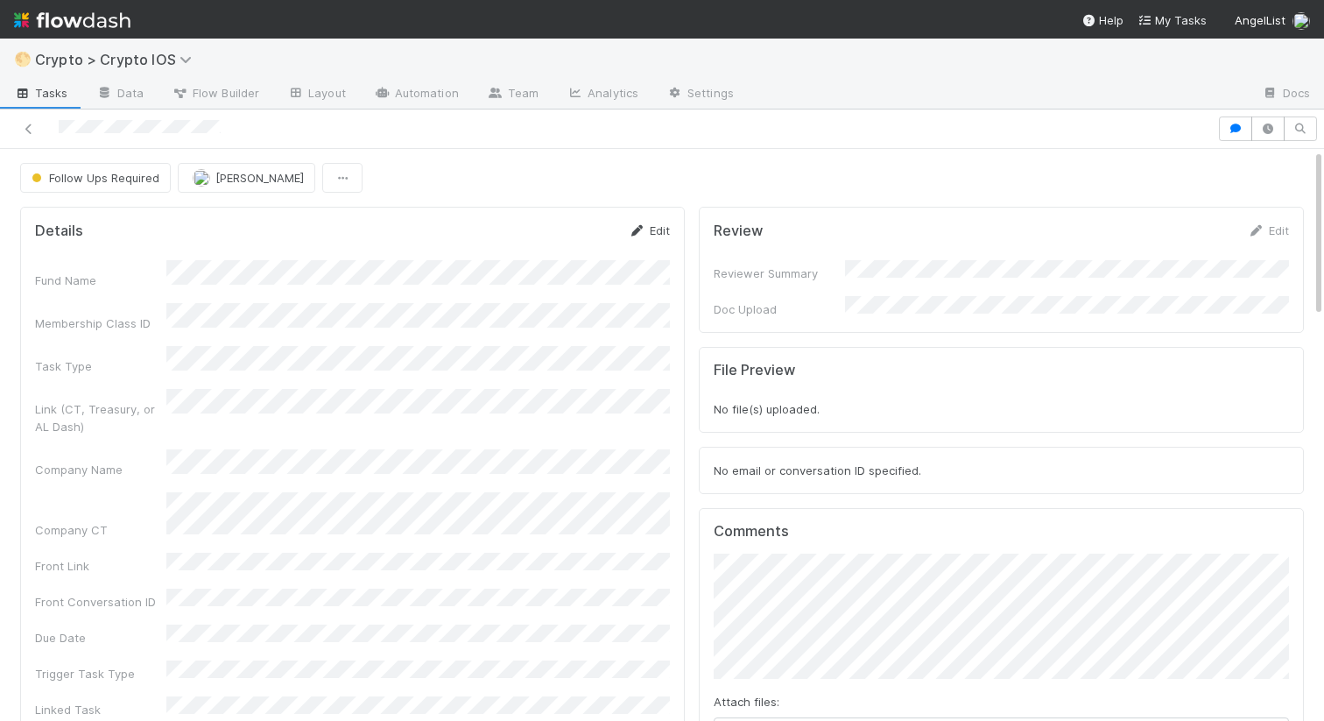
click at [653, 230] on link "Edit" at bounding box center [649, 230] width 41 height 14
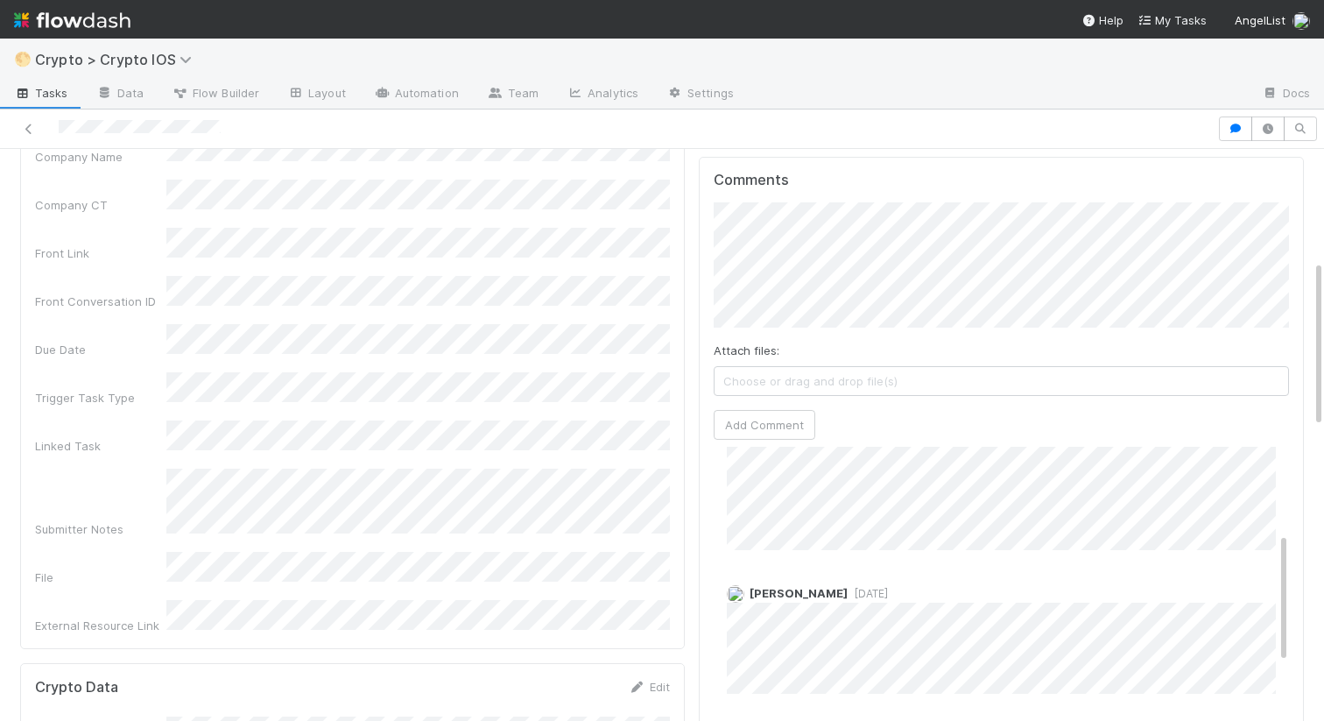
scroll to position [276, 0]
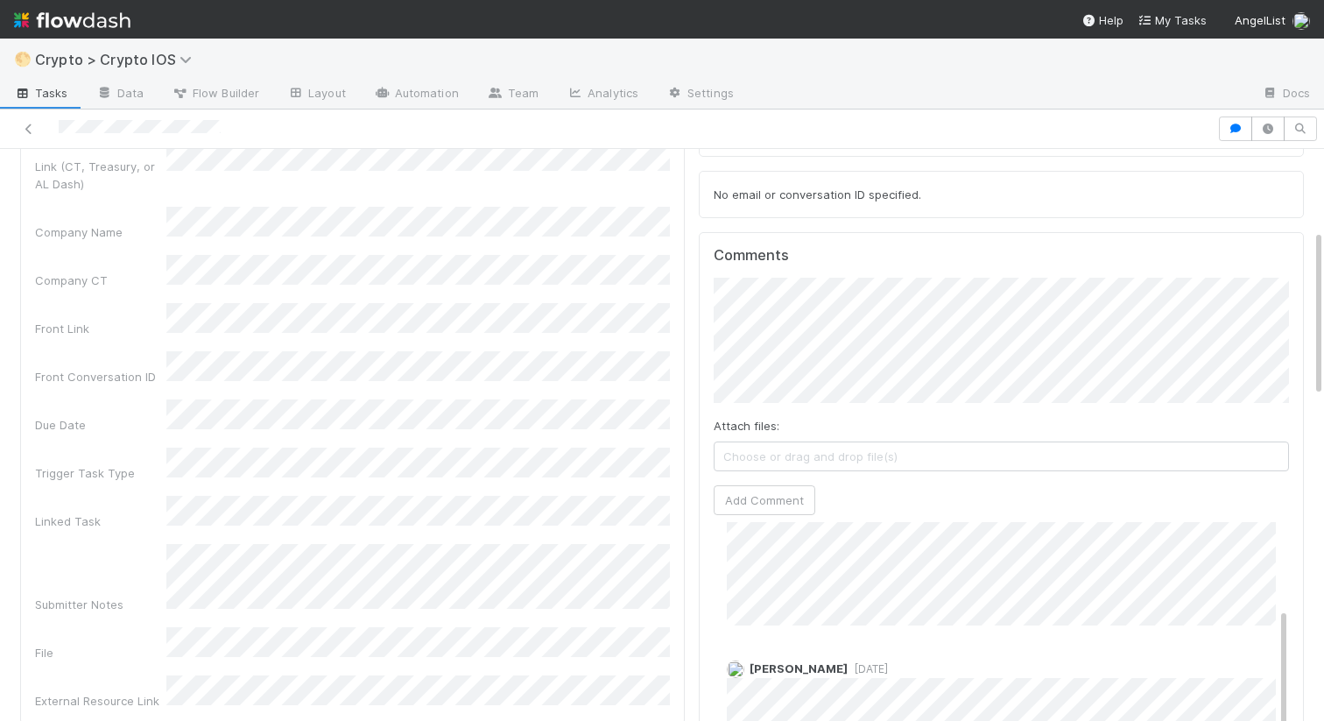
click at [128, 395] on div "Fund Name Membership Class ID Task Type * Link (CT, Treasury, or AL Dash) Compa…" at bounding box center [352, 352] width 635 height 713
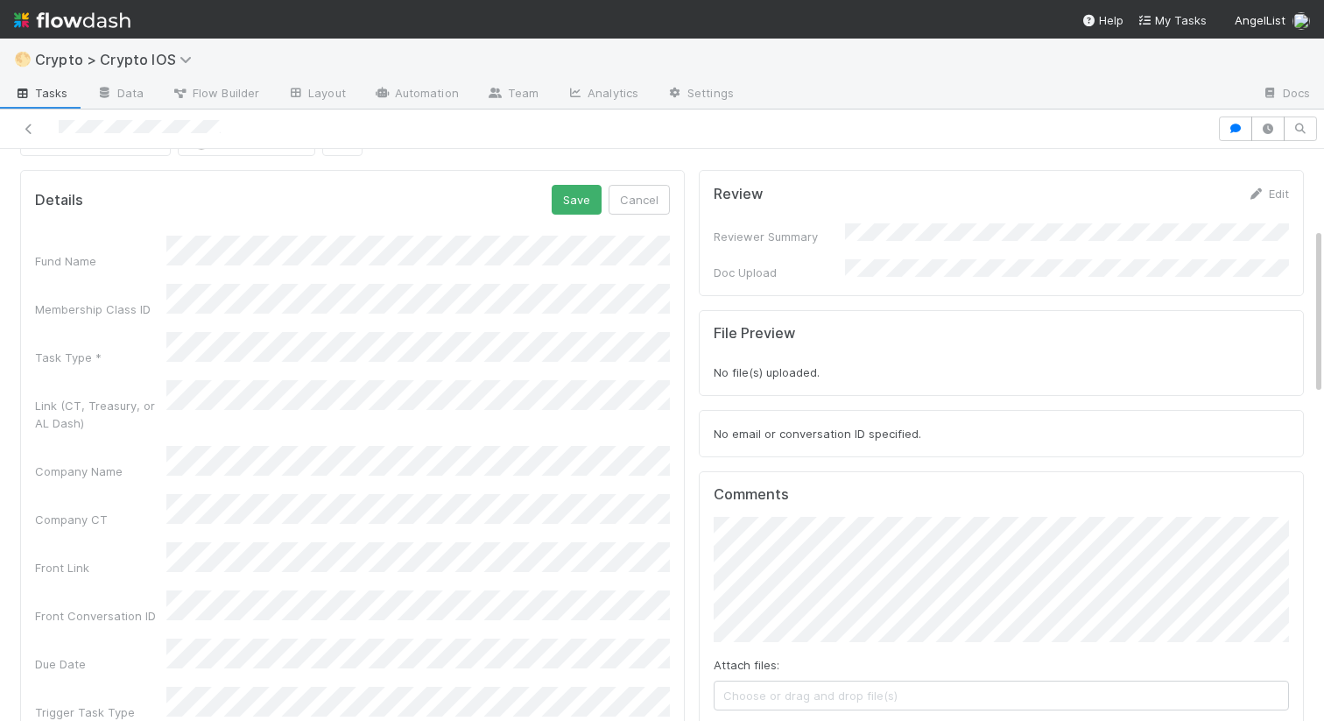
scroll to position [0, 0]
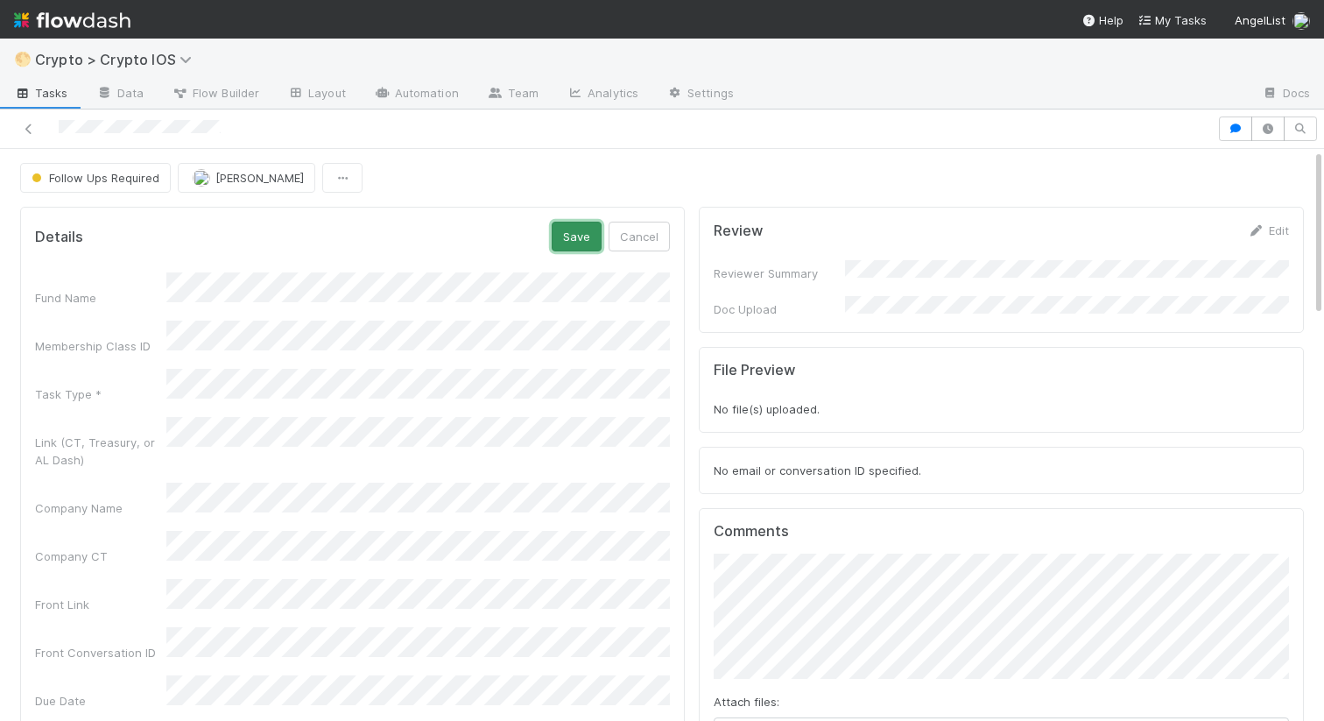
click at [571, 244] on button "Save" at bounding box center [577, 237] width 50 height 30
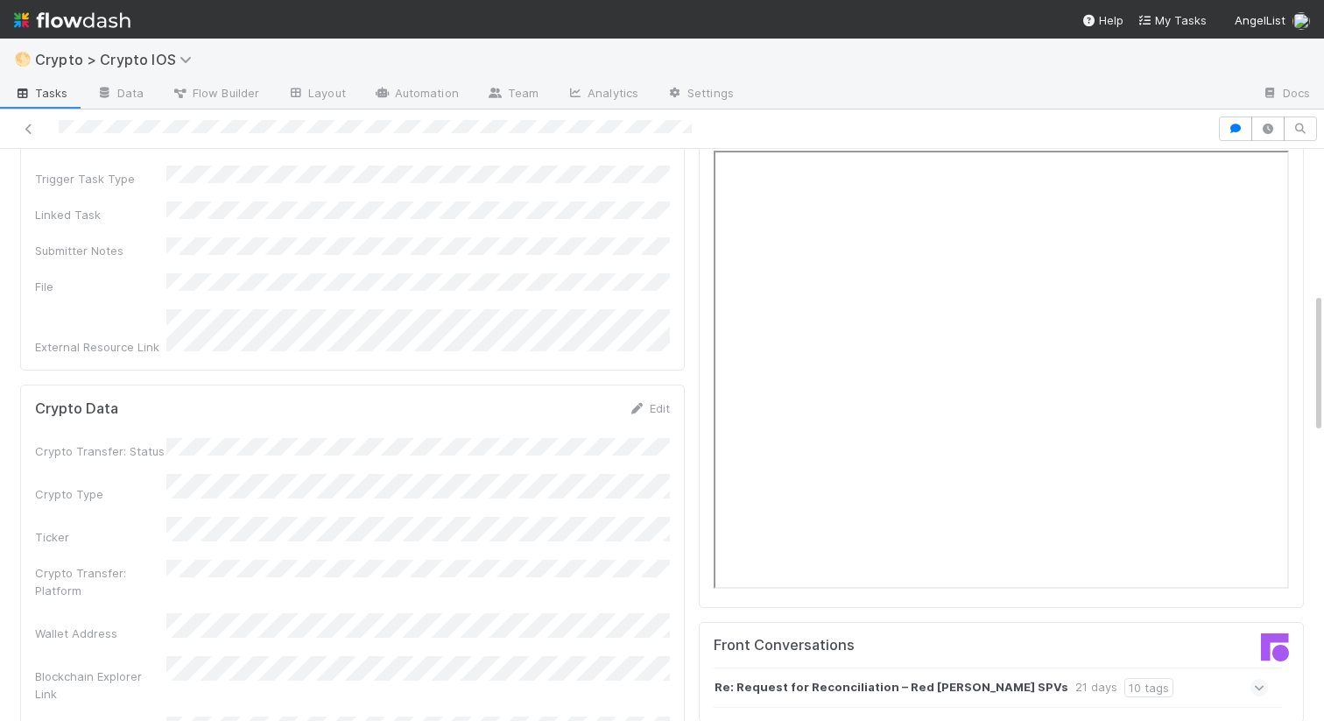
scroll to position [595, 0]
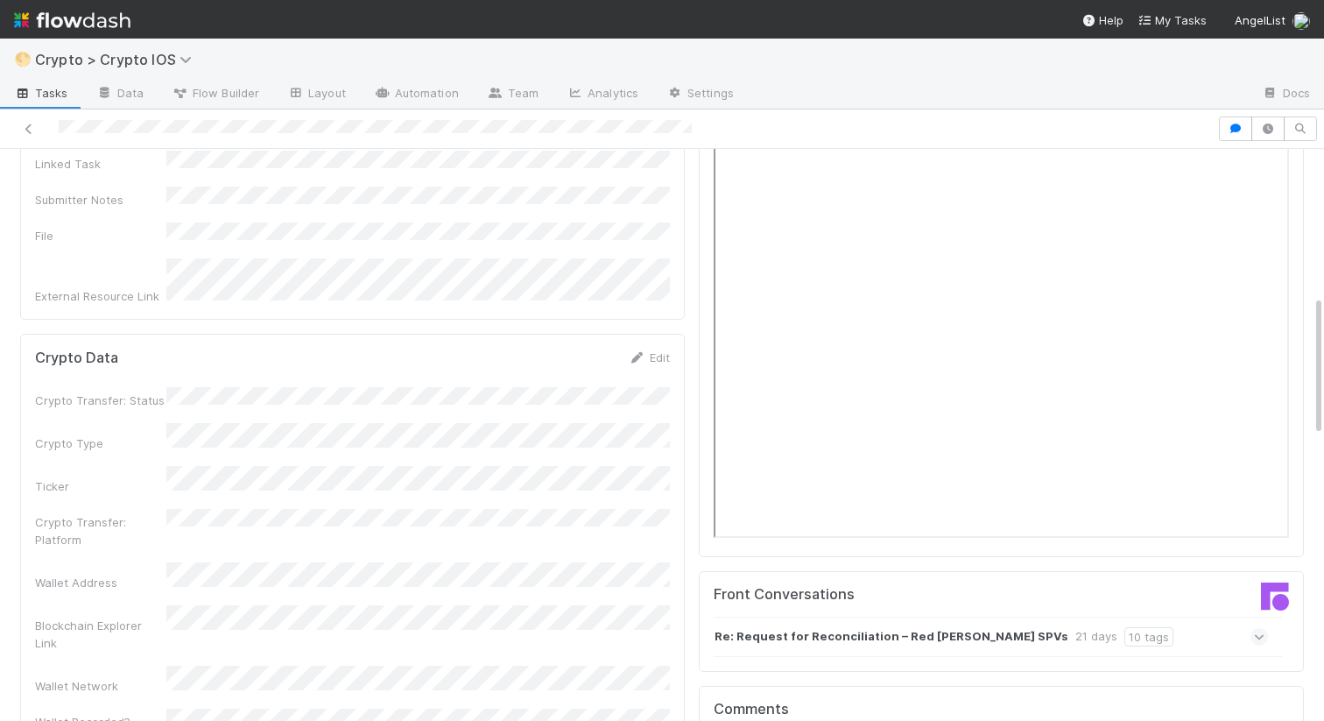
click at [553, 387] on div "Crypto Transfer: Status Crypto Type Ticker Crypto Transfer: Platform Wallet Add…" at bounding box center [352, 558] width 635 height 343
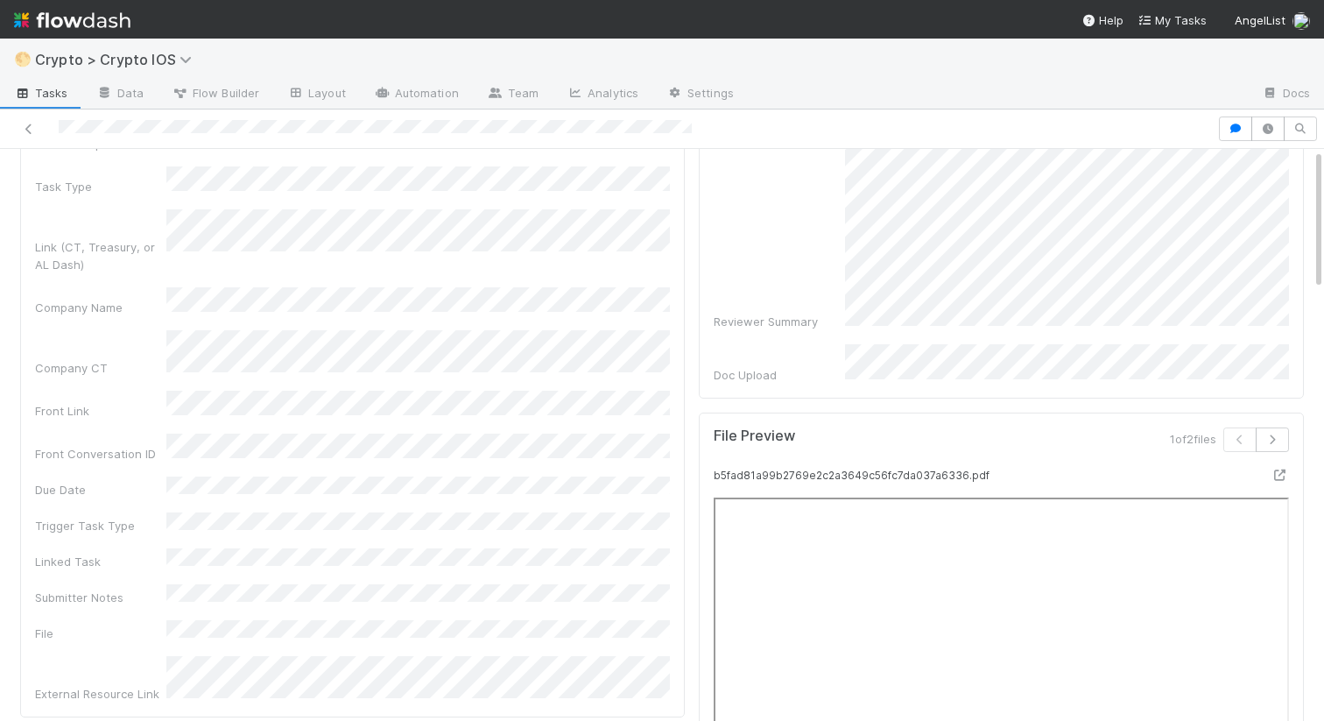
scroll to position [0, 0]
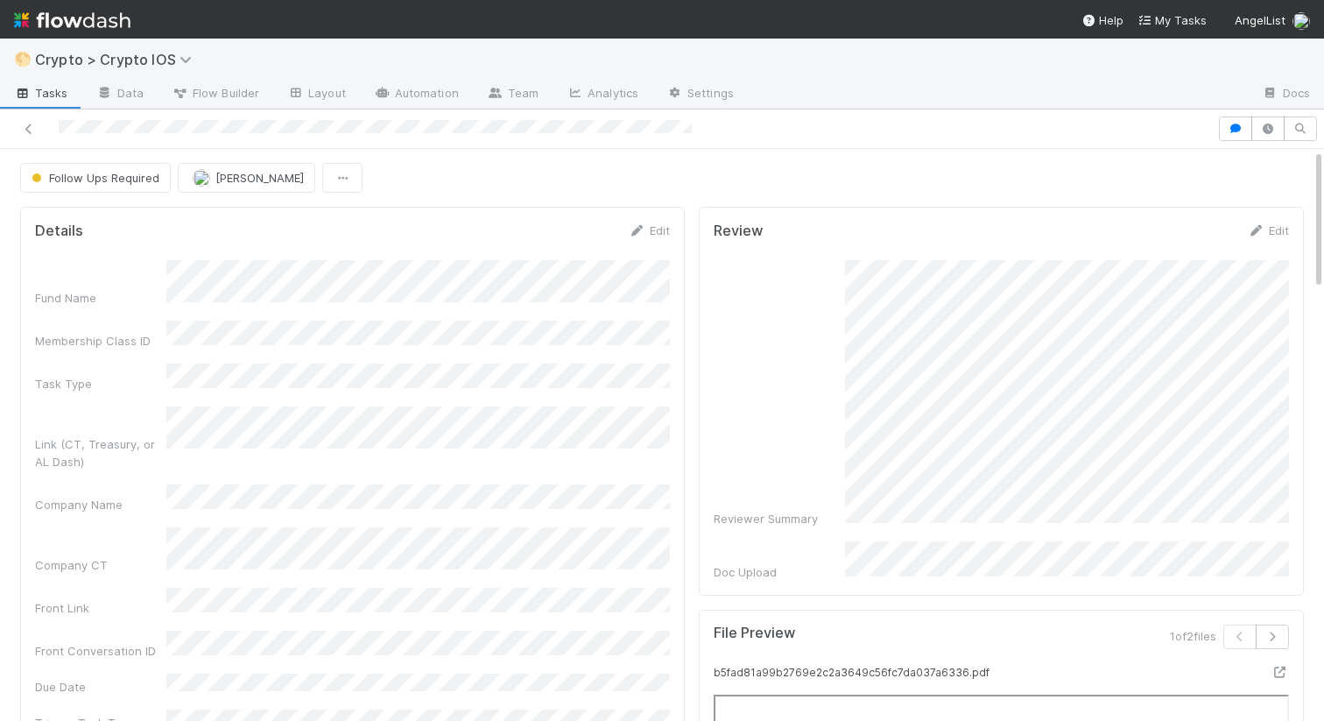
click at [632, 163] on div "Follow Ups Required [PERSON_NAME]" at bounding box center [662, 178] width 1284 height 30
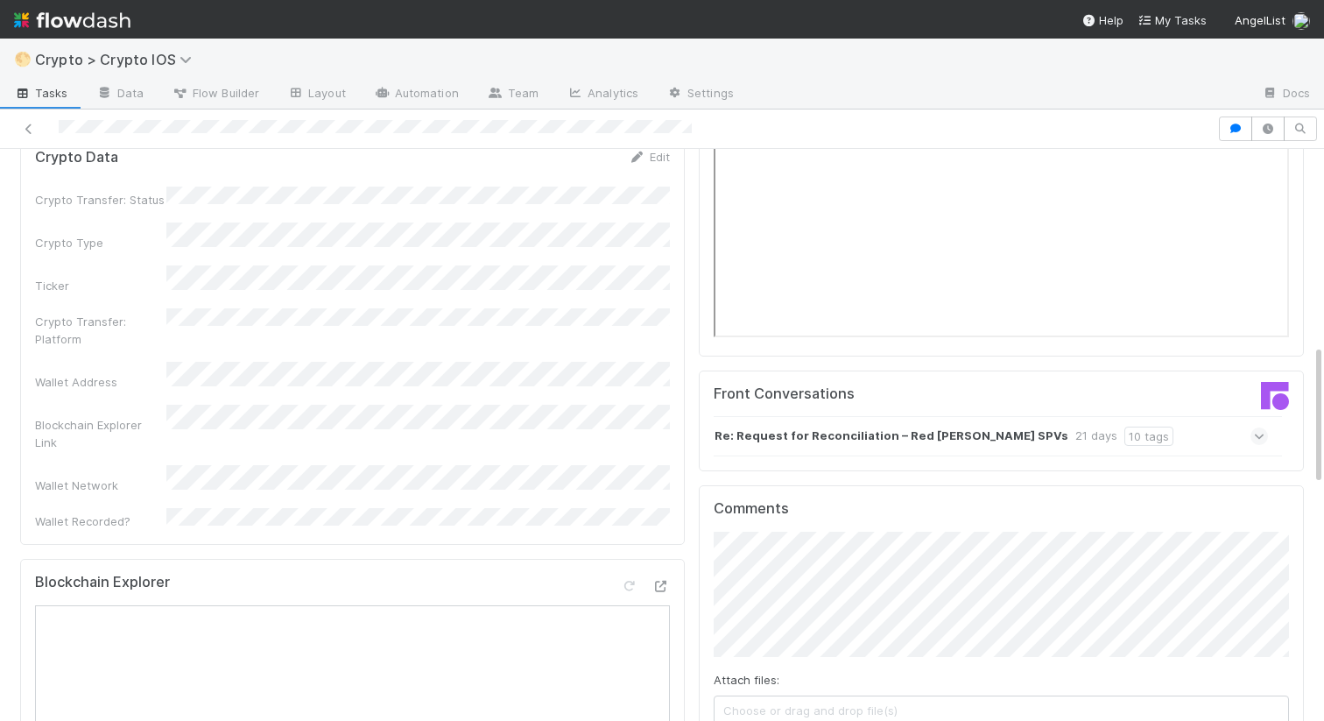
scroll to position [1028, 0]
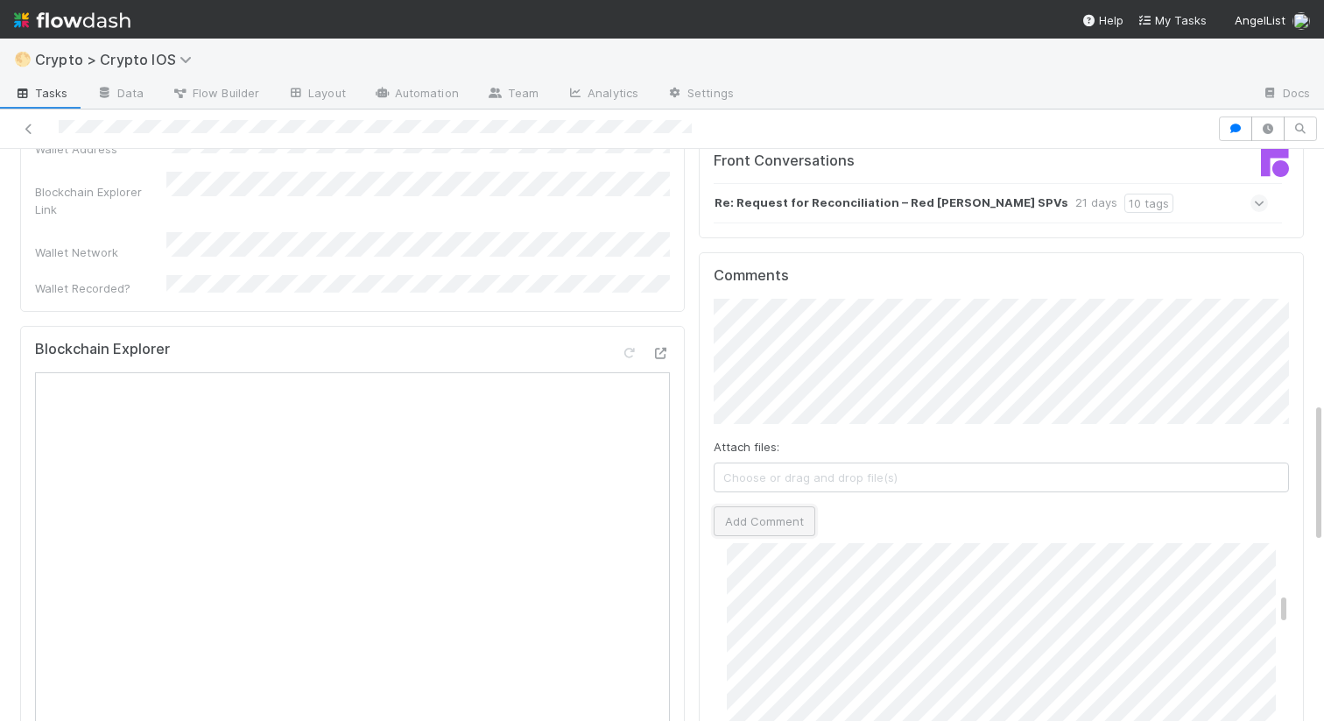
click at [759, 506] on button "Add Comment" at bounding box center [765, 521] width 102 height 30
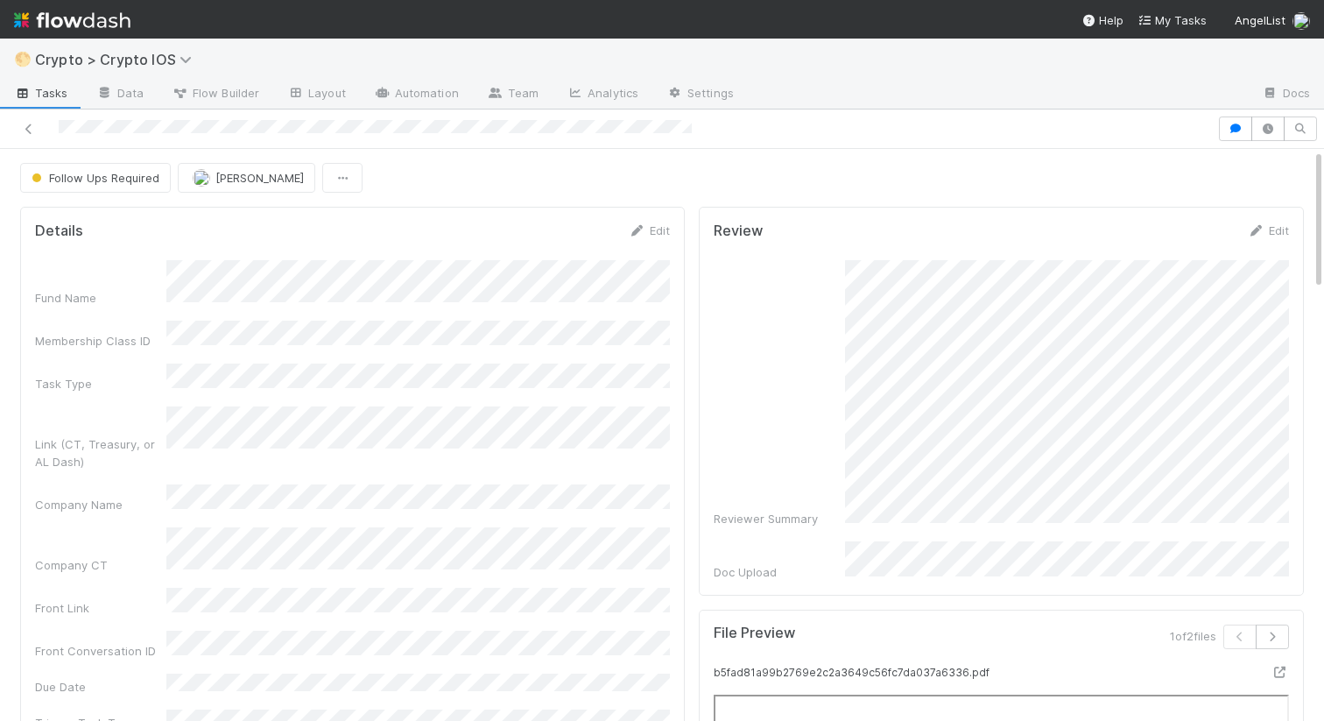
scroll to position [822, 0]
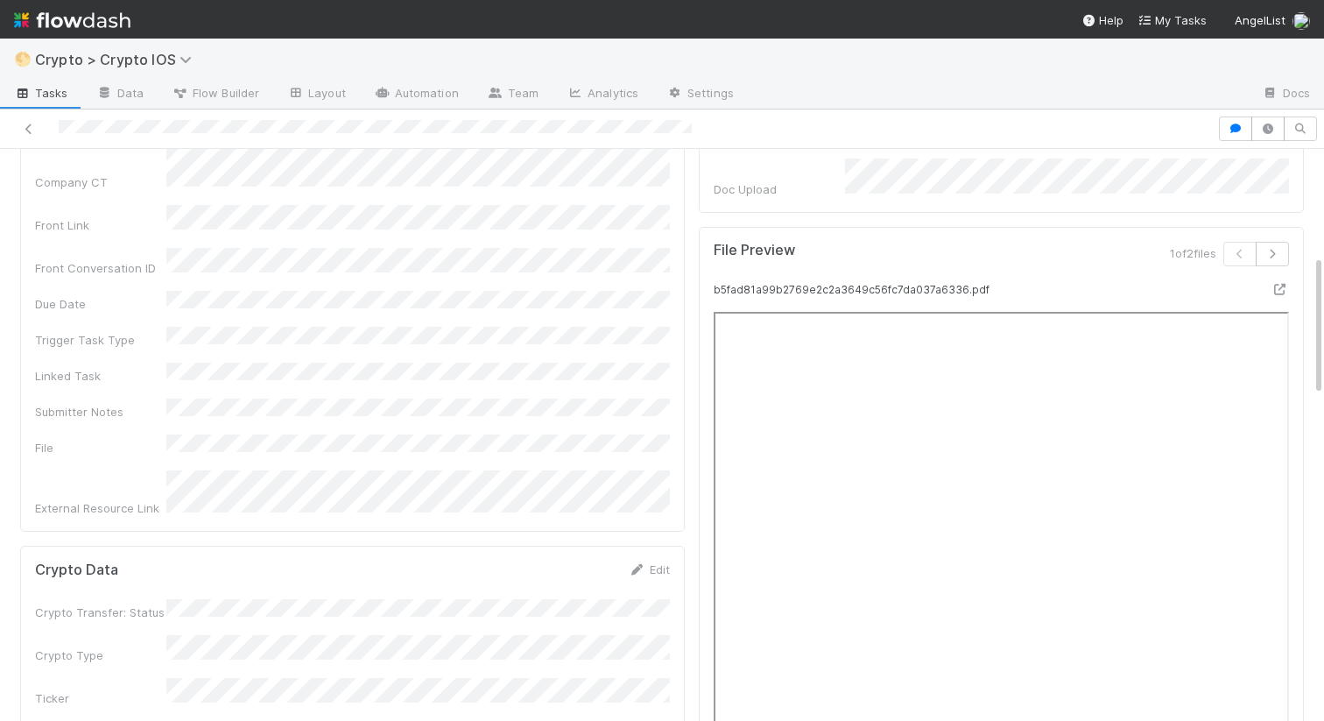
scroll to position [465, 0]
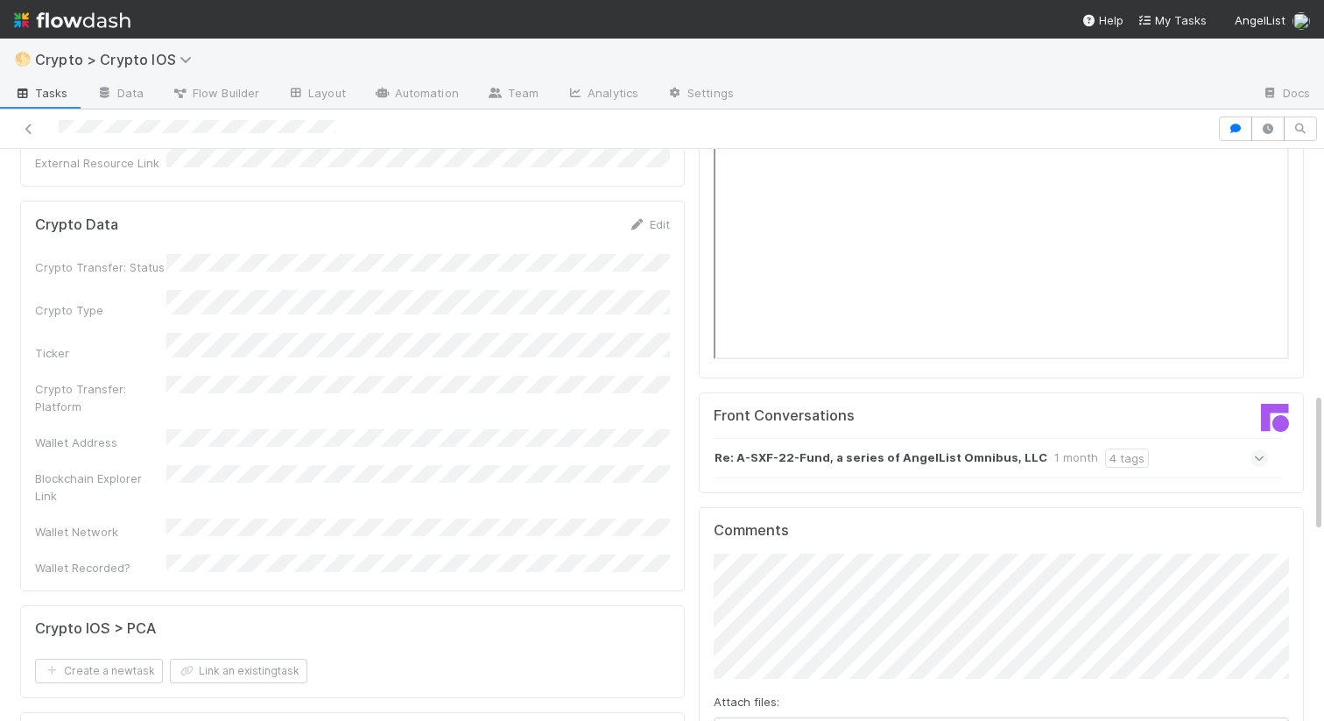
scroll to position [857, 0]
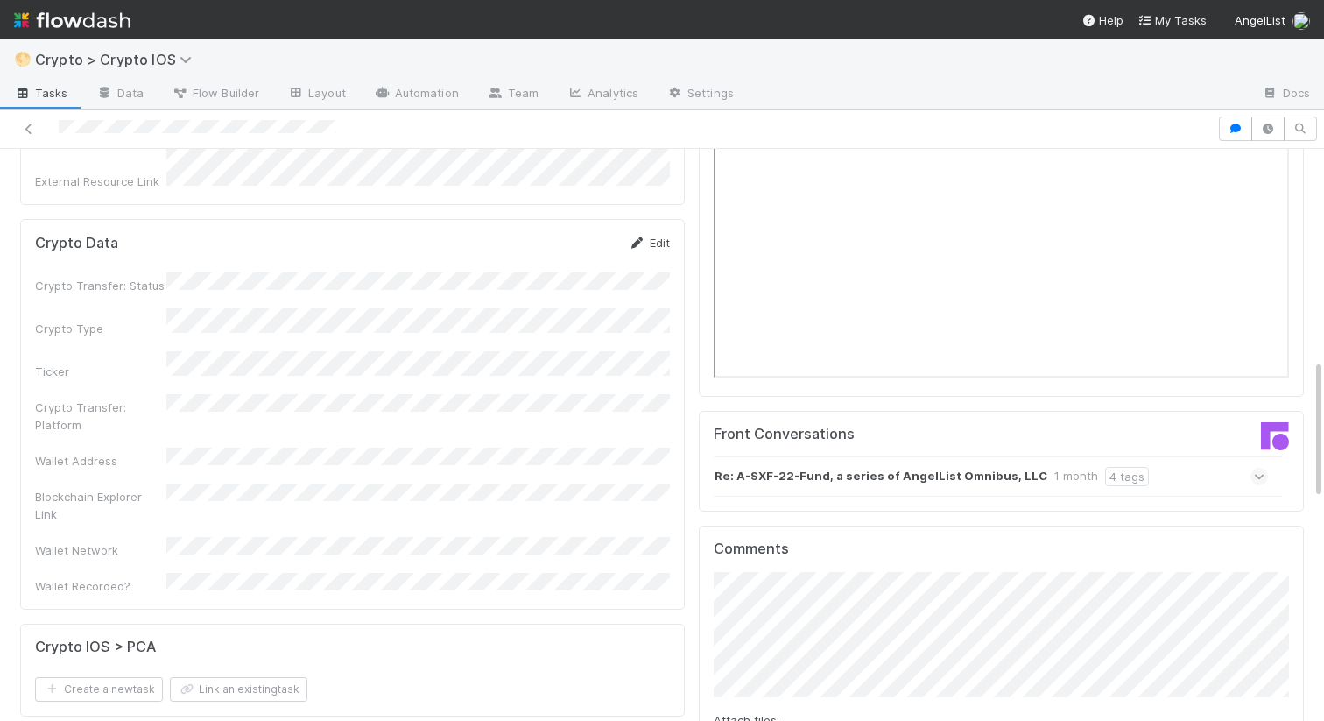
click at [646, 236] on link "Edit" at bounding box center [649, 243] width 41 height 14
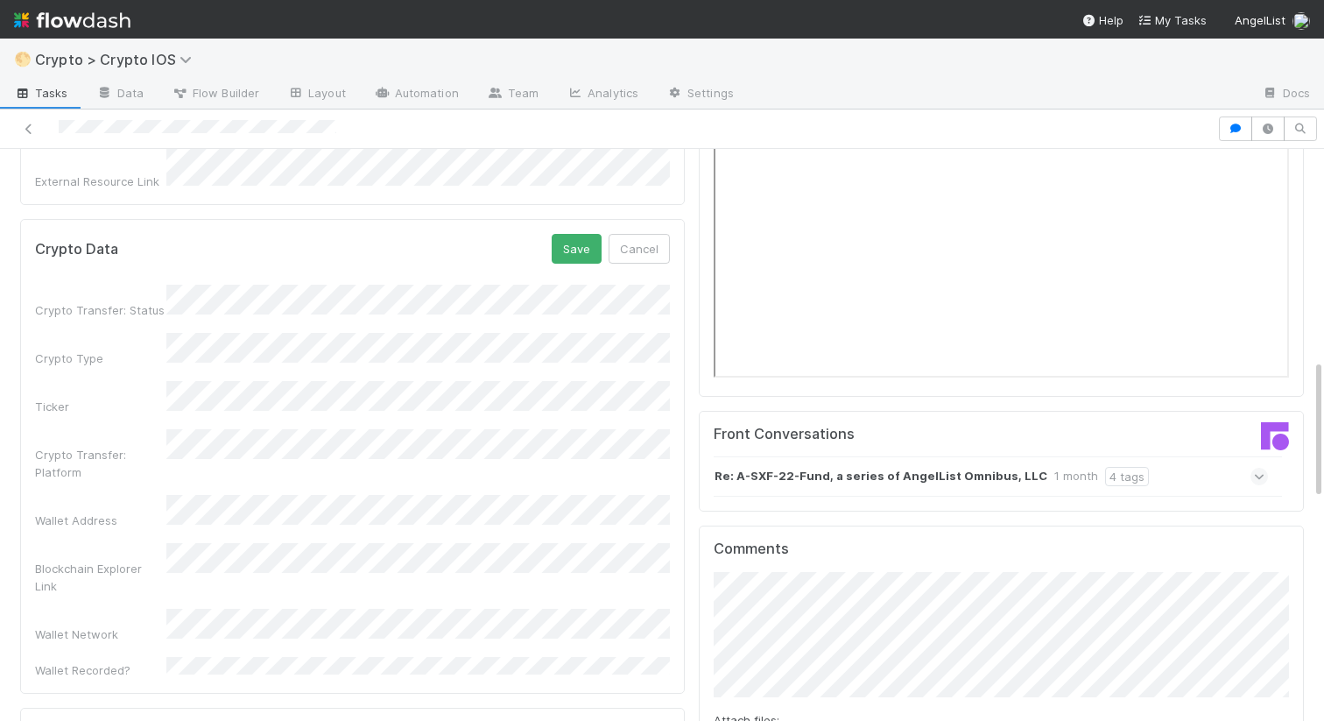
click at [146, 512] on div "Wallet Address" at bounding box center [100, 521] width 131 height 18
click at [584, 234] on button "Save" at bounding box center [577, 249] width 50 height 30
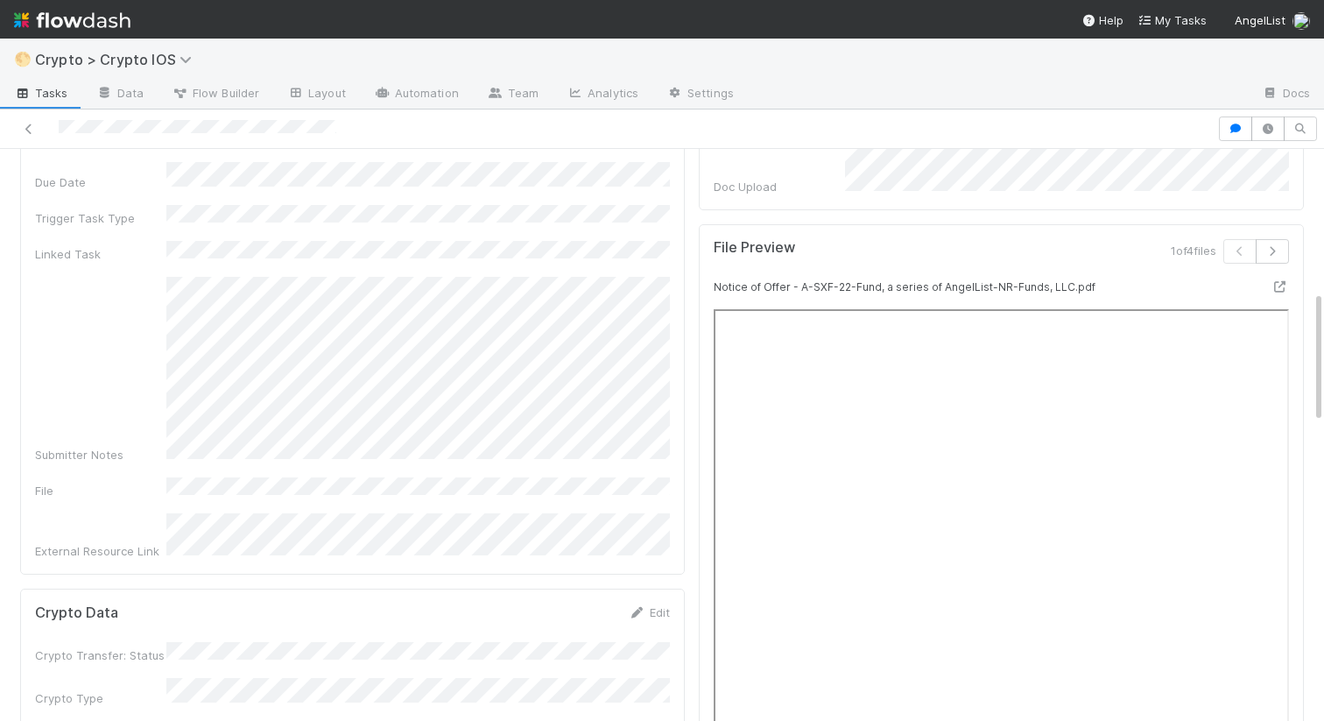
scroll to position [611, 0]
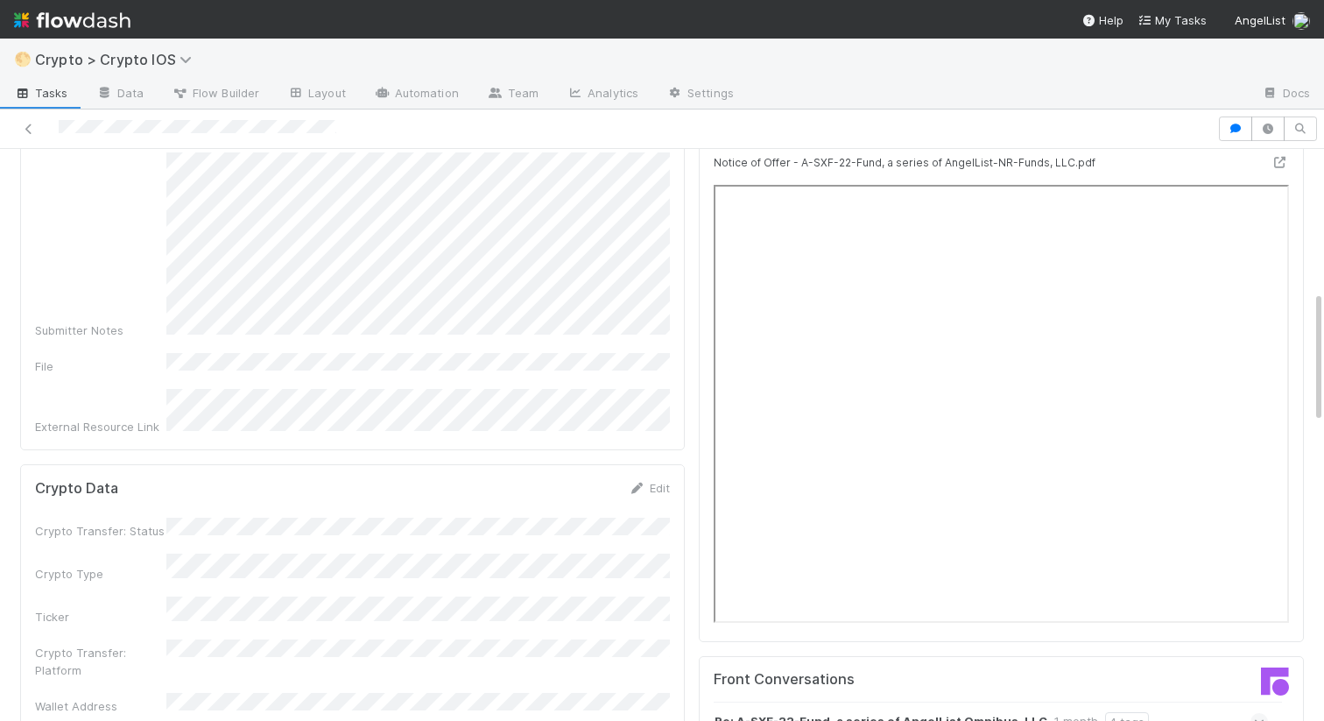
click at [645, 479] on div "Edit" at bounding box center [649, 488] width 41 height 18
click at [644, 483] on icon at bounding box center [638, 488] width 18 height 11
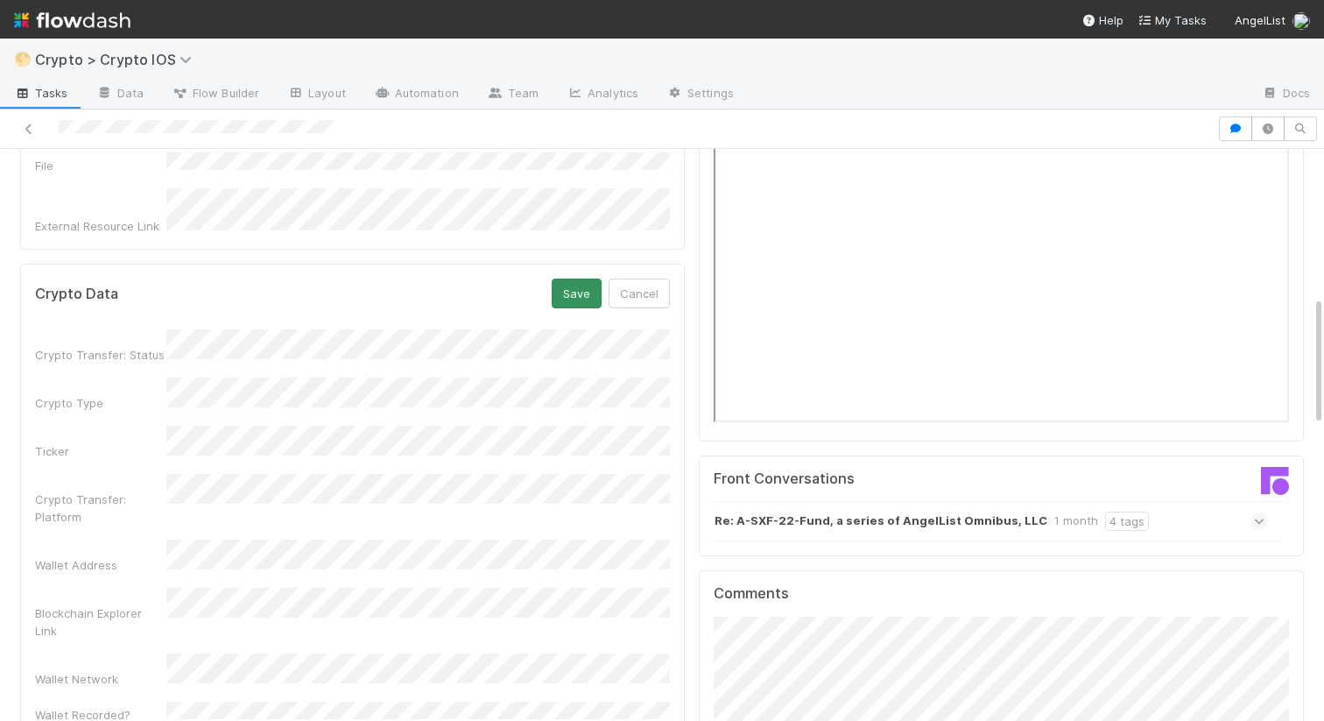
scroll to position [845, 0]
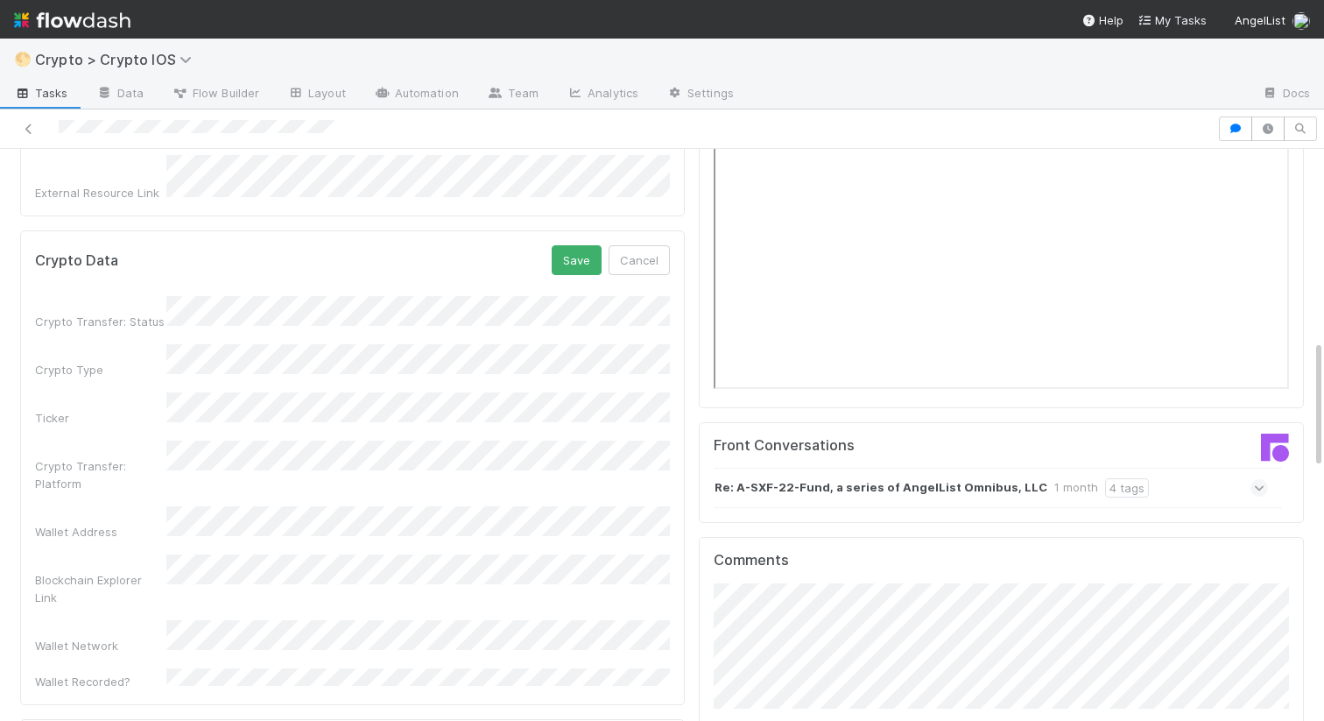
click at [148, 394] on div "Crypto Transfer: Status Crypto Type Ticker Crypto Transfer: Platform Wallet Add…" at bounding box center [352, 493] width 635 height 394
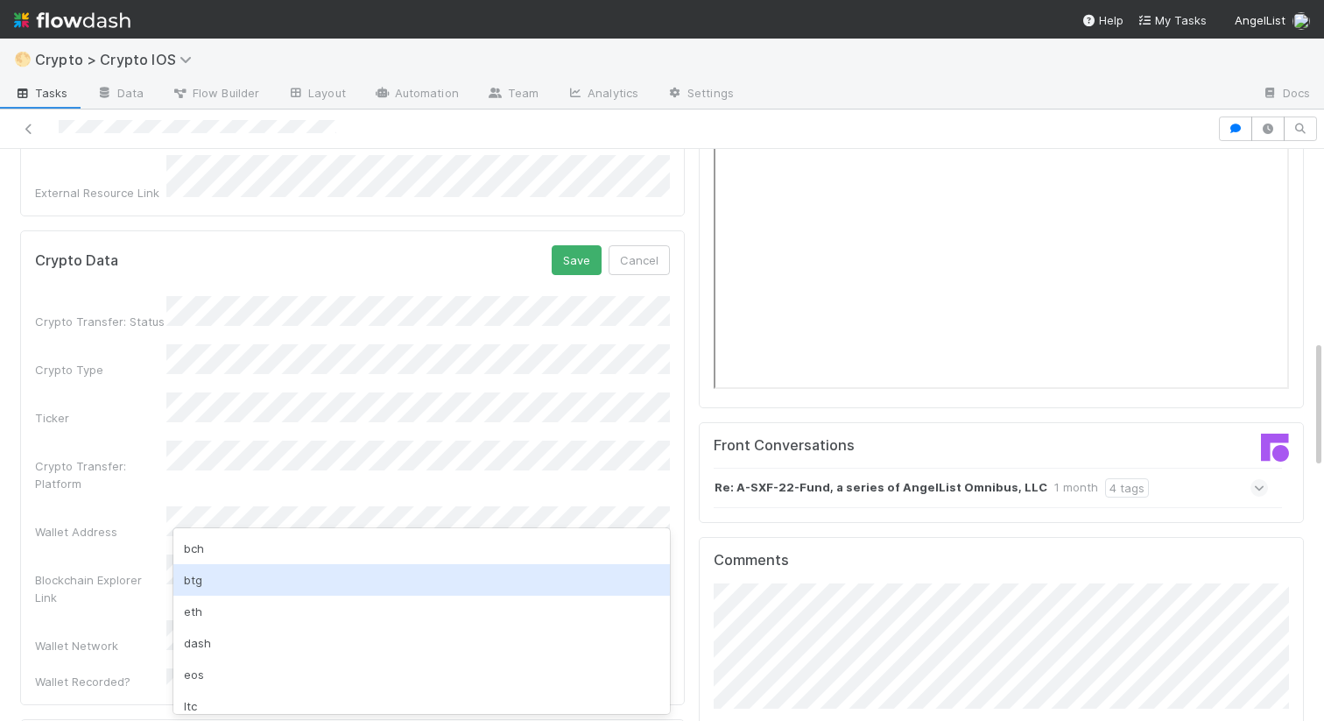
scroll to position [39, 0]
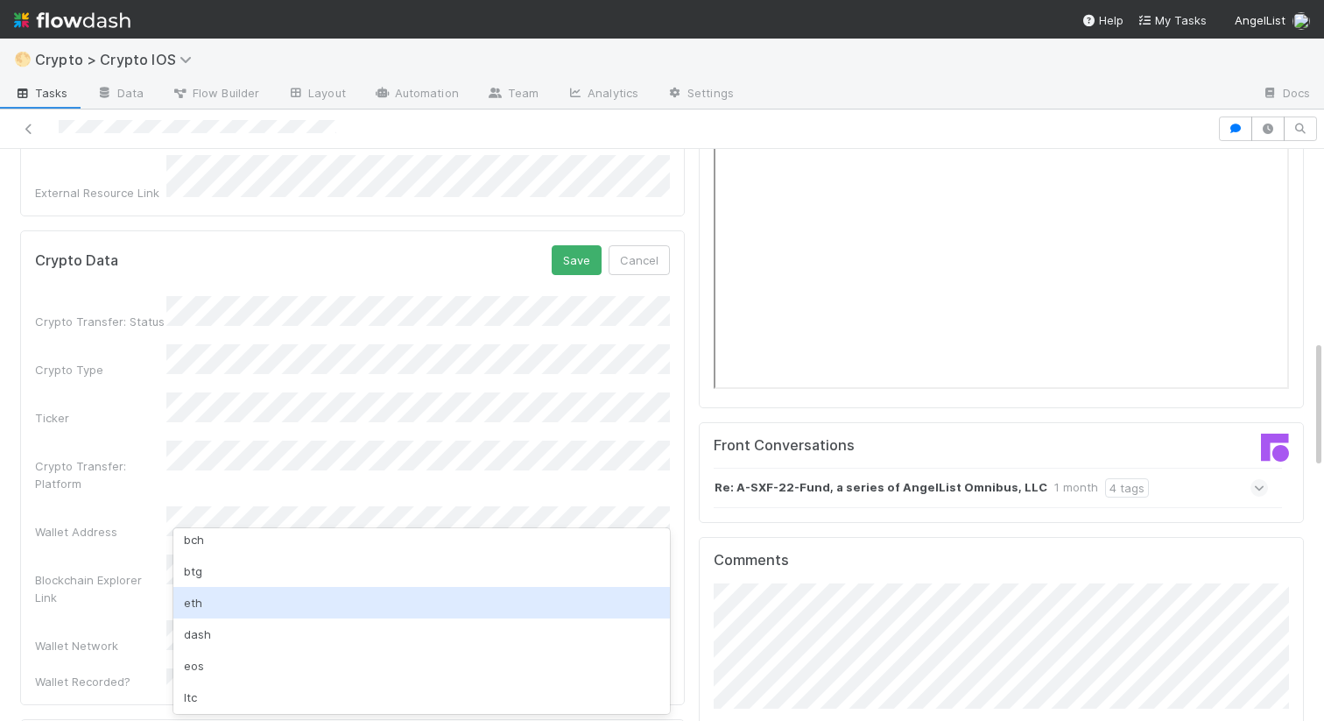
click at [206, 597] on div "eth" at bounding box center [421, 603] width 497 height 32
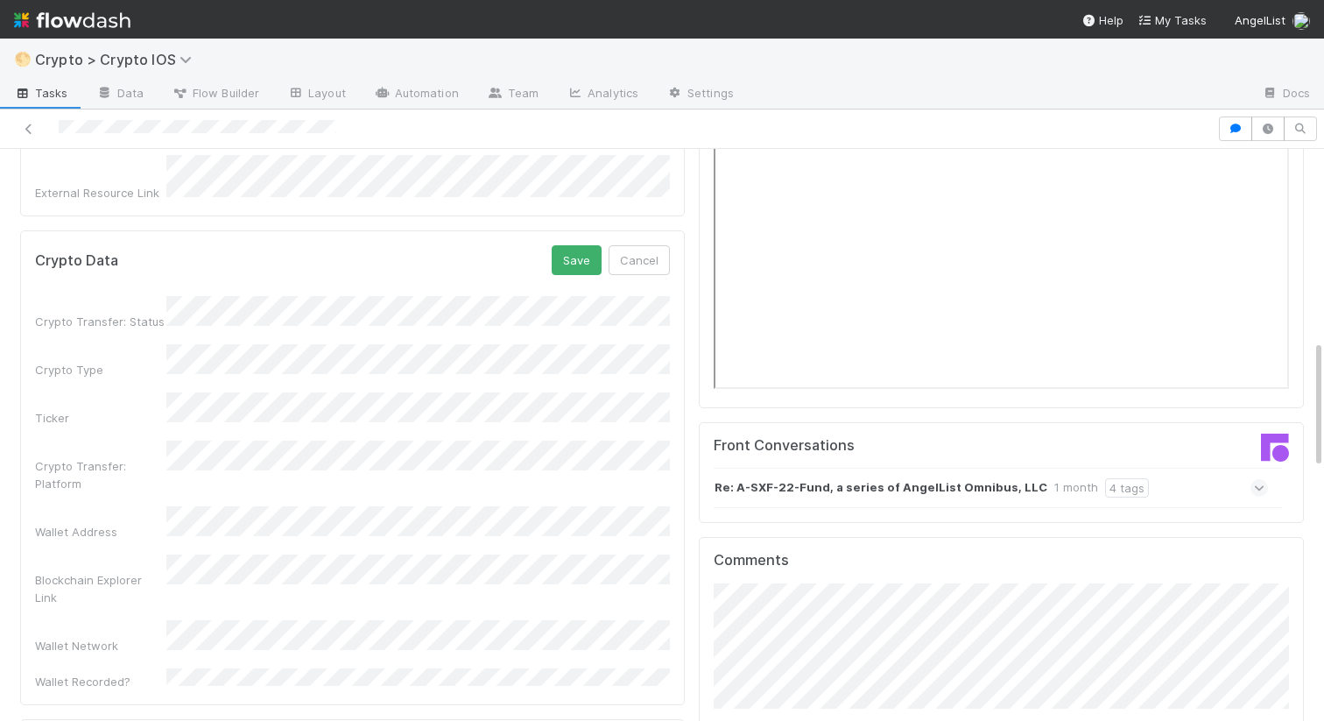
click at [129, 409] on div "Ticker" at bounding box center [100, 418] width 131 height 18
click at [577, 245] on button "Save" at bounding box center [577, 260] width 50 height 30
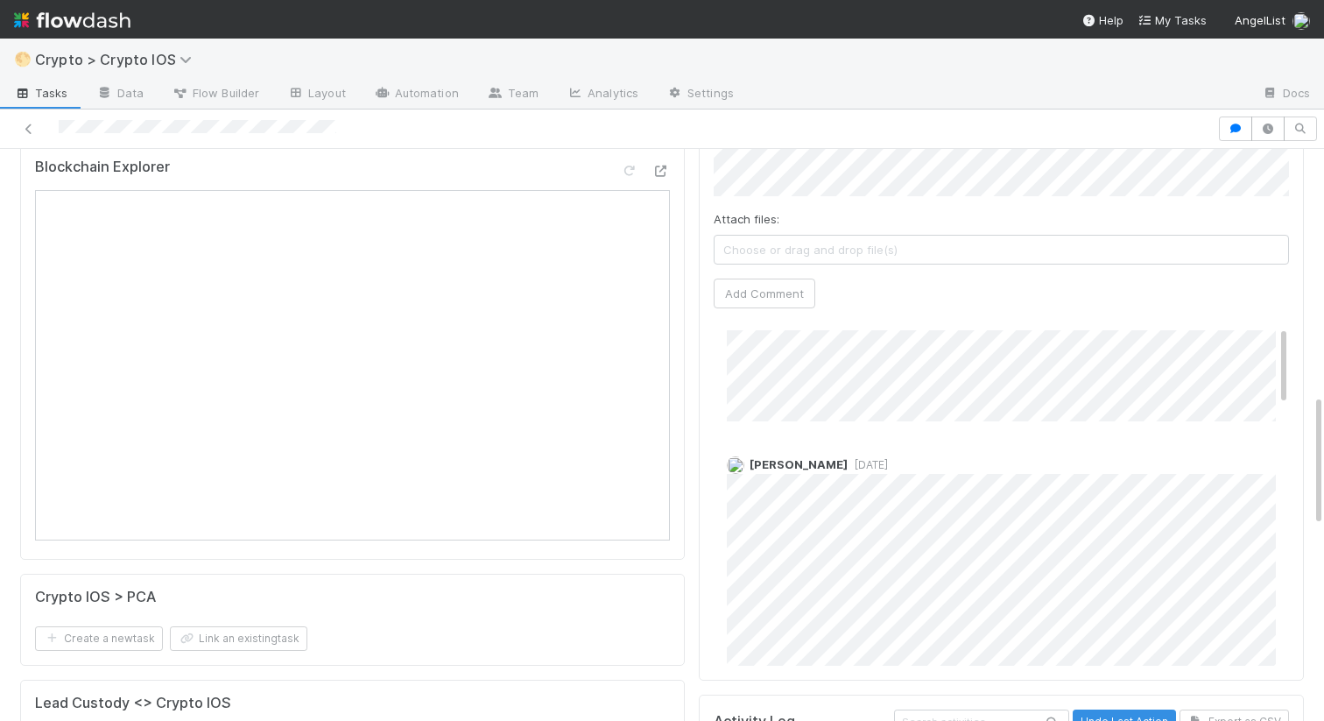
scroll to position [1415, 0]
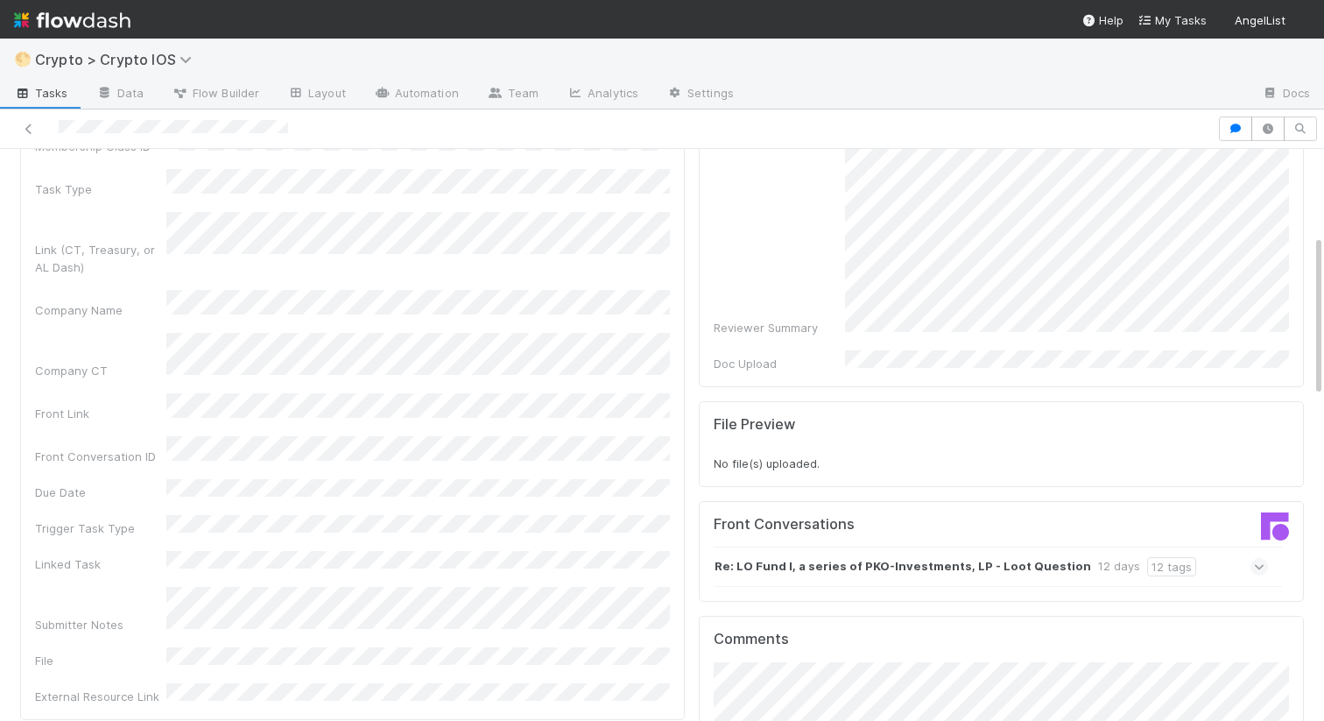
scroll to position [31, 0]
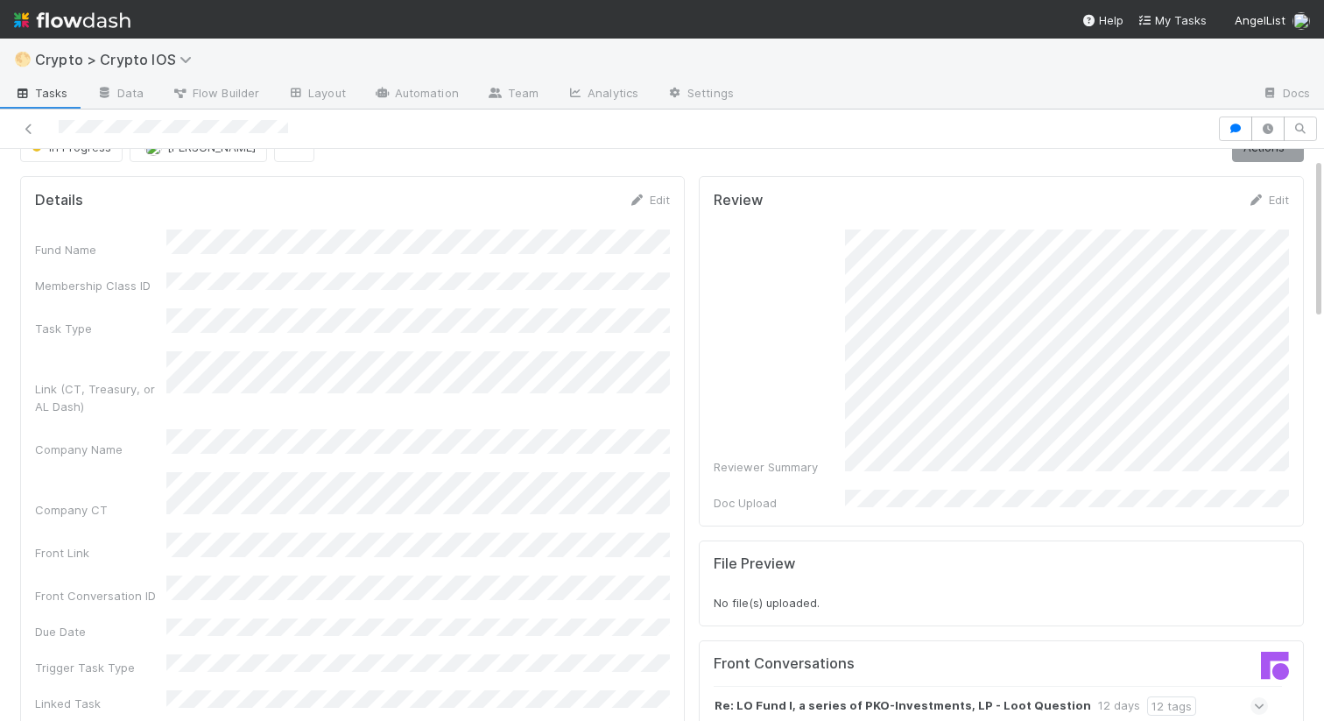
click at [642, 192] on div "Edit" at bounding box center [649, 200] width 41 height 18
click at [642, 198] on icon at bounding box center [638, 199] width 18 height 11
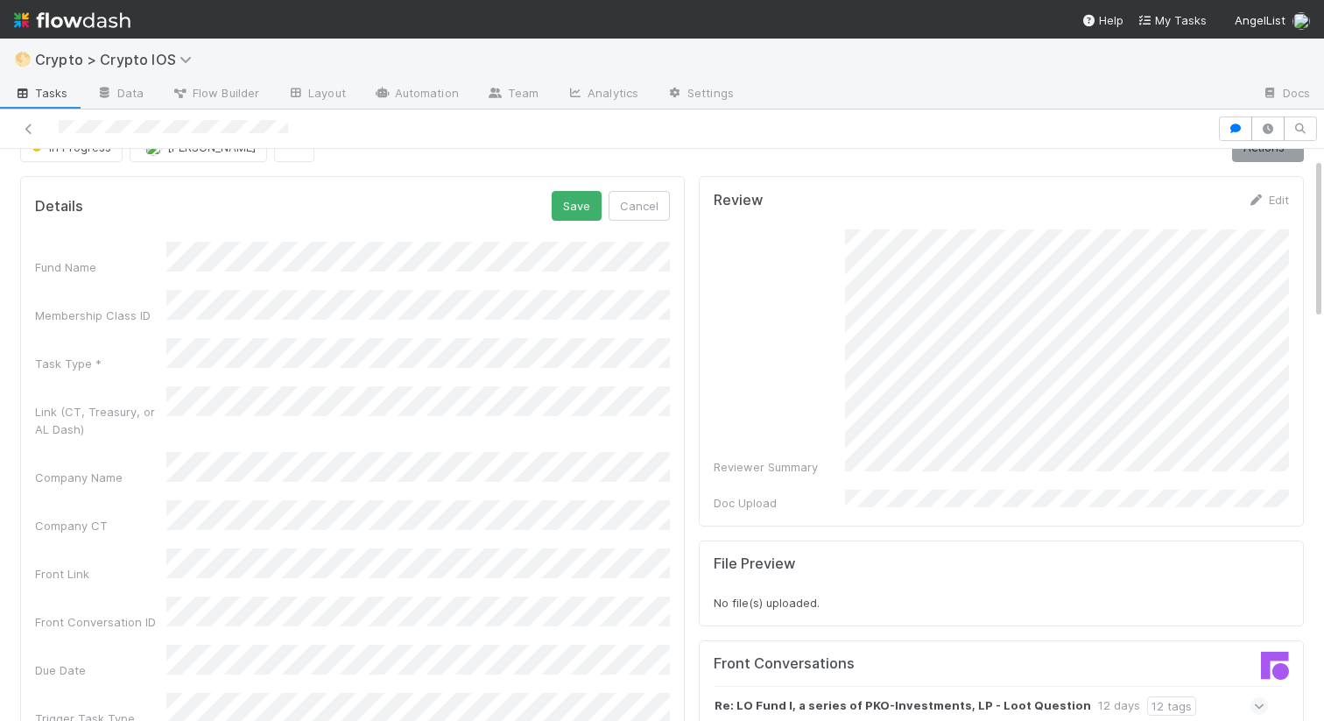
click at [255, 319] on div "Fund Name Membership Class ID Task Type * Link (CT, Treasury, or AL Dash) Compa…" at bounding box center [352, 598] width 635 height 713
click at [117, 416] on div "Fund Name Membership Class ID Task Type * Link (CT, Treasury, or AL Dash) Compa…" at bounding box center [352, 598] width 635 height 713
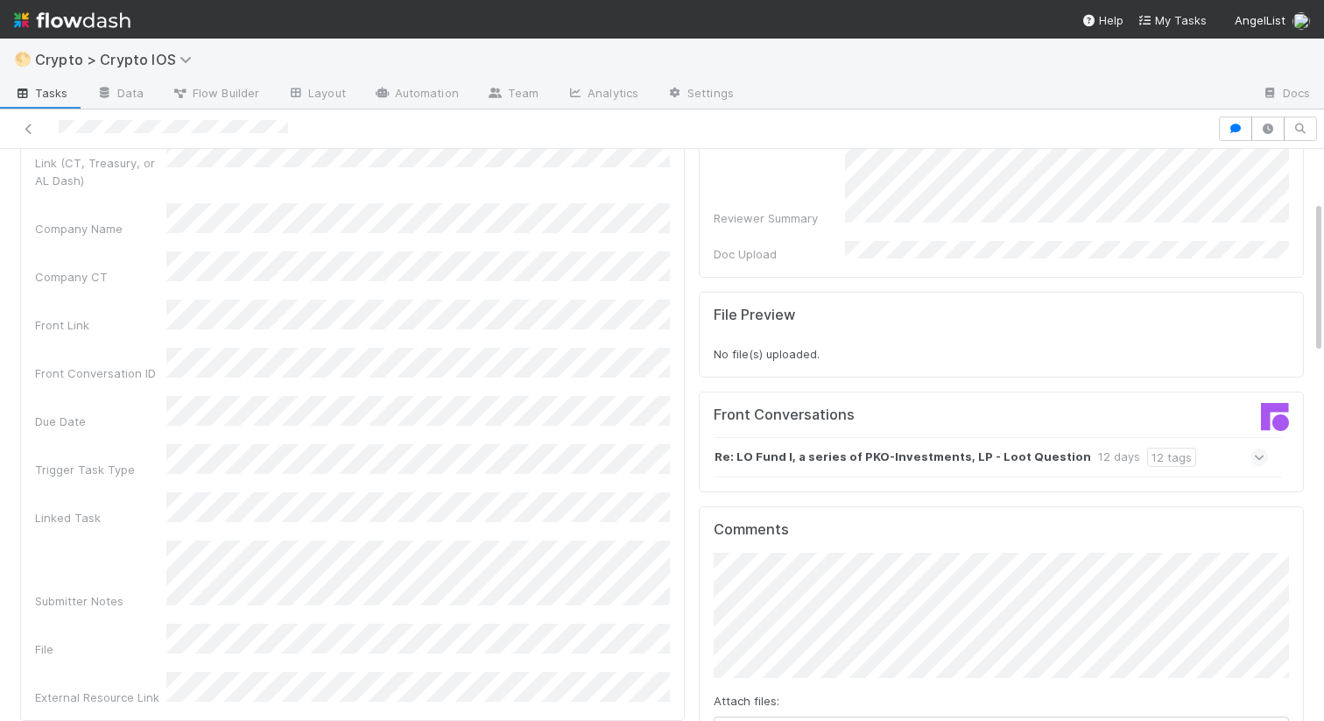
scroll to position [0, 0]
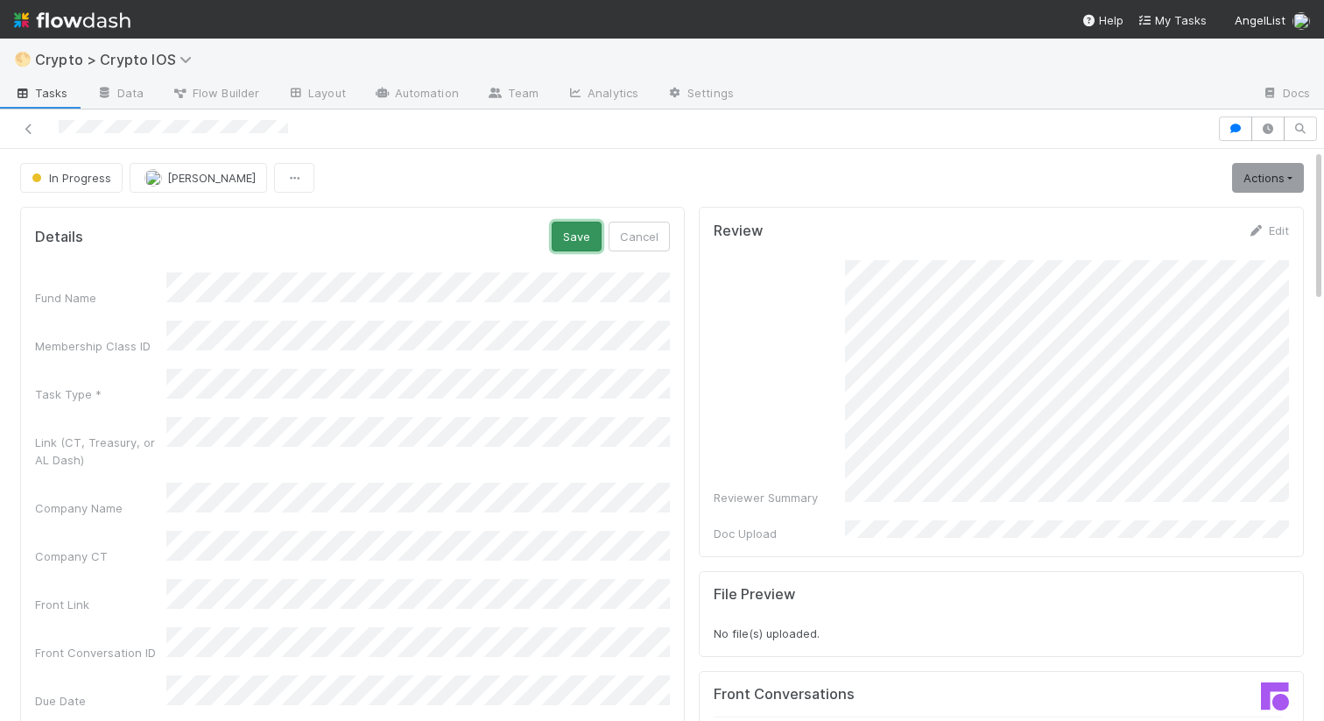
click at [573, 238] on button "Save" at bounding box center [577, 237] width 50 height 30
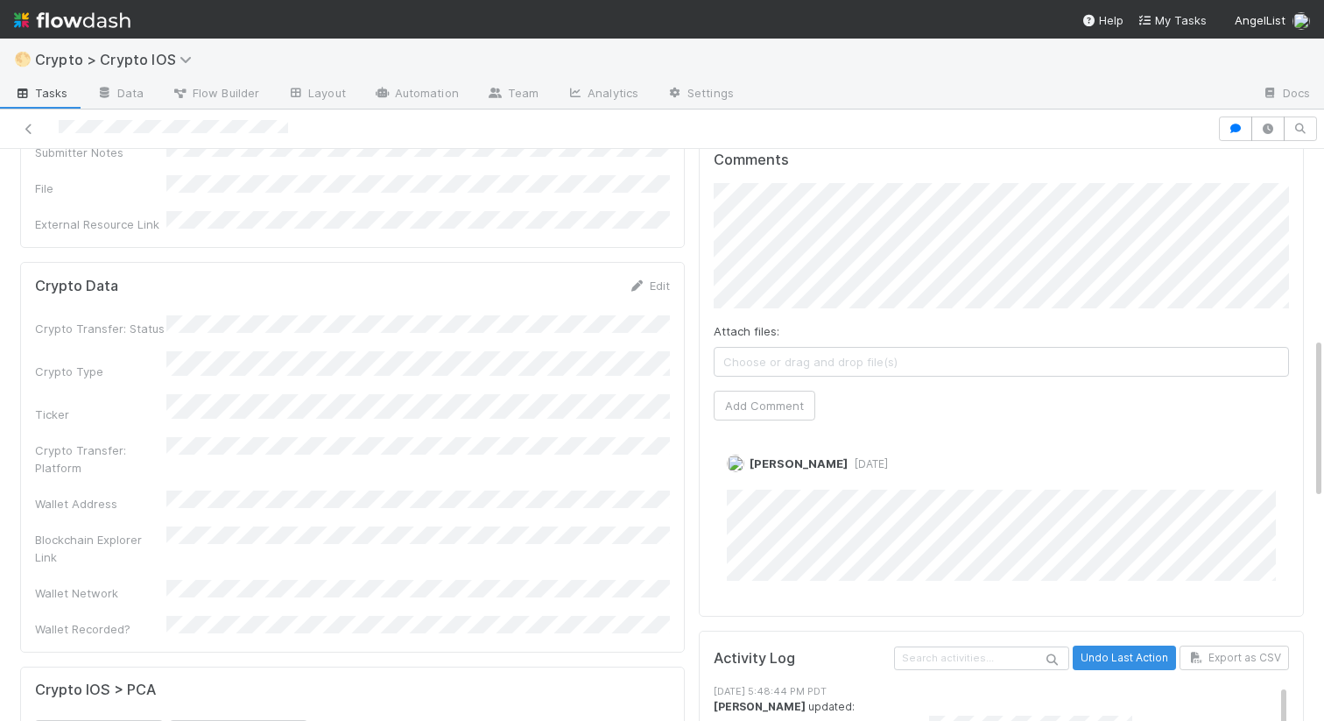
scroll to position [664, 0]
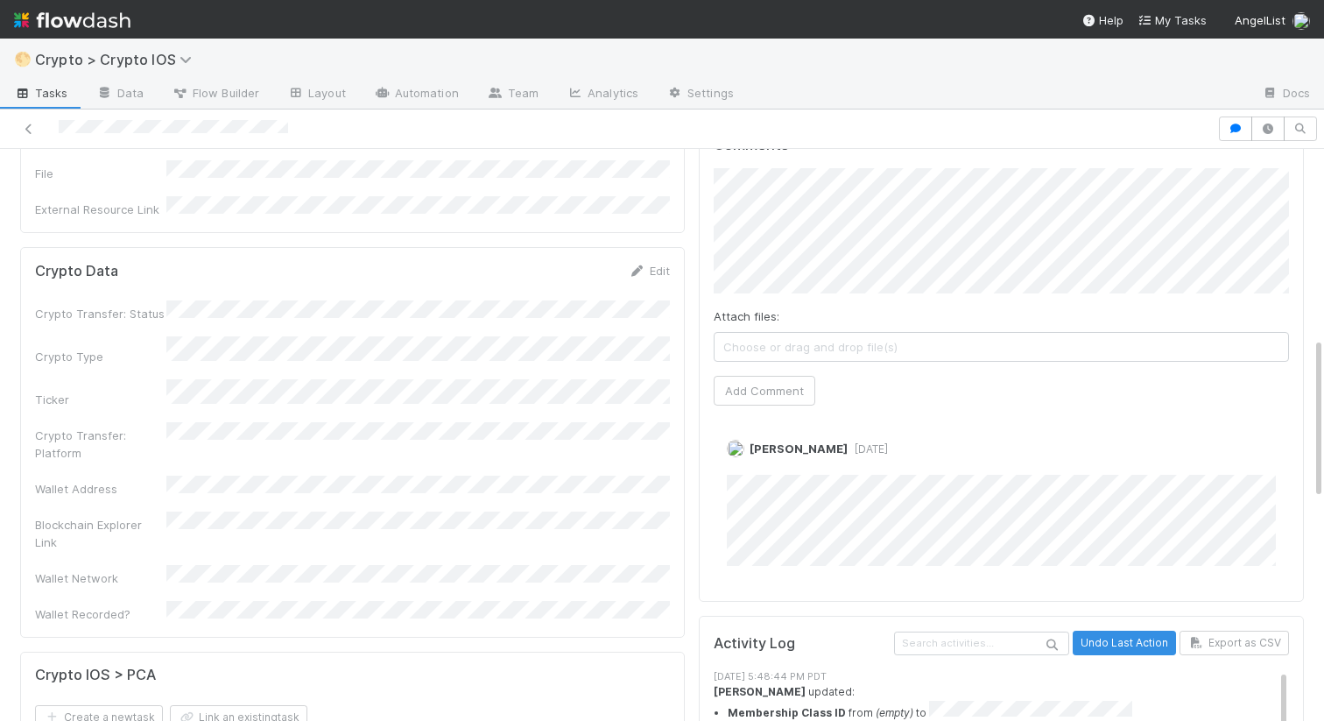
click at [646, 262] on form "Crypto Data Edit Crypto Transfer: Status Crypto Type Ticker Crypto Transfer: Pl…" at bounding box center [352, 442] width 635 height 361
click at [649, 264] on link "Edit" at bounding box center [649, 271] width 41 height 14
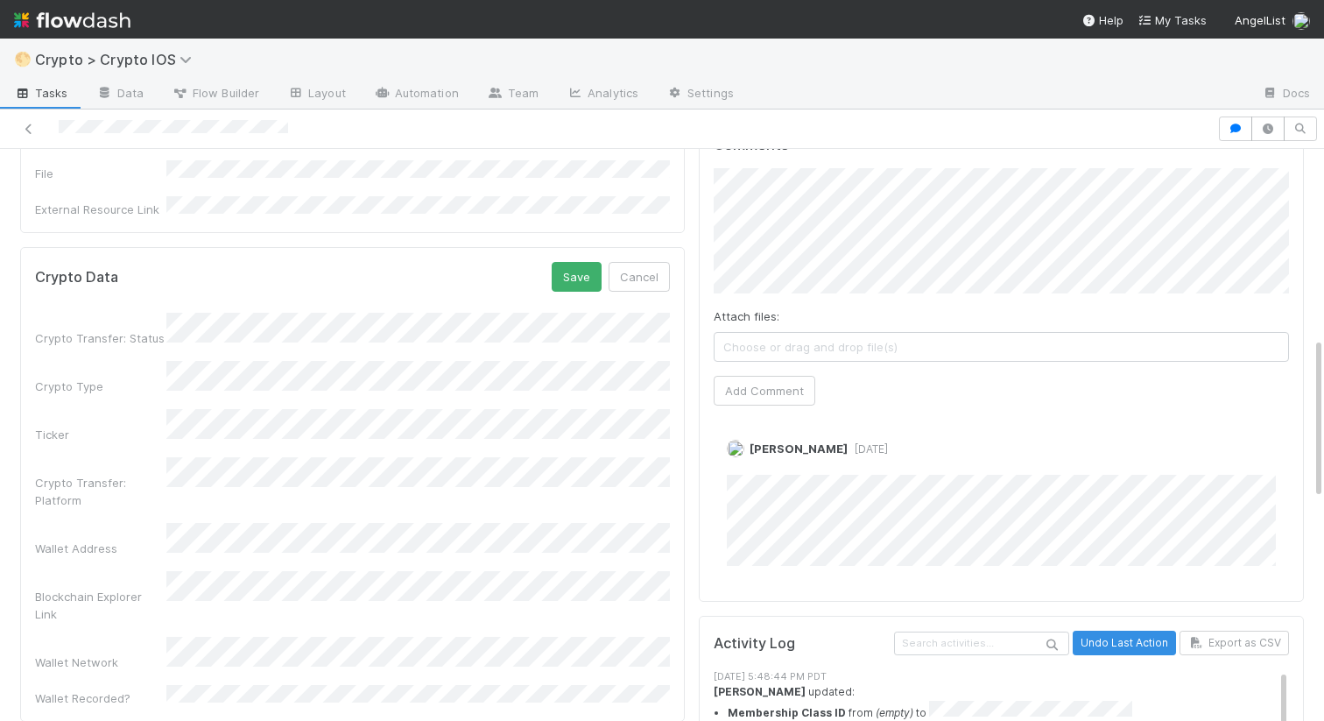
click at [139, 507] on div "Crypto Transfer: Status Crypto Type Ticker Crypto Transfer: Platform Wallet Add…" at bounding box center [352, 510] width 635 height 394
click at [575, 262] on button "Save" at bounding box center [577, 277] width 50 height 30
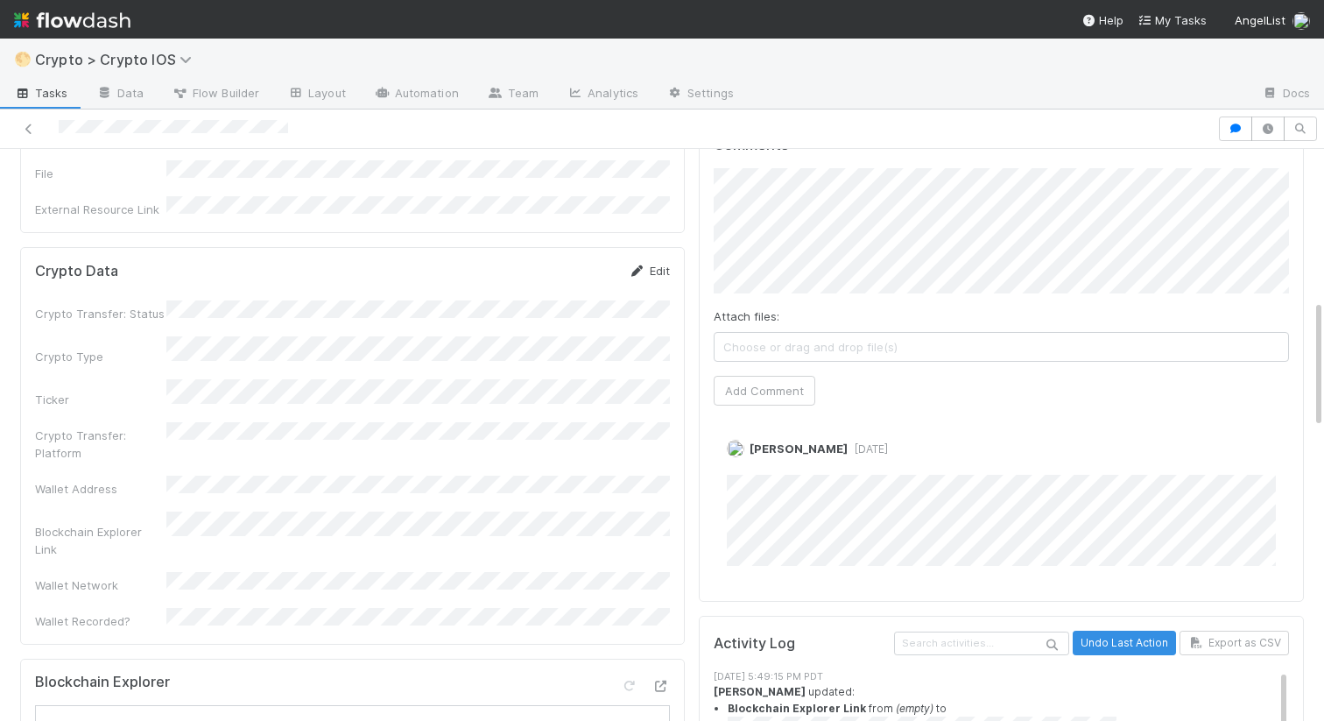
click at [659, 264] on link "Edit" at bounding box center [649, 271] width 41 height 14
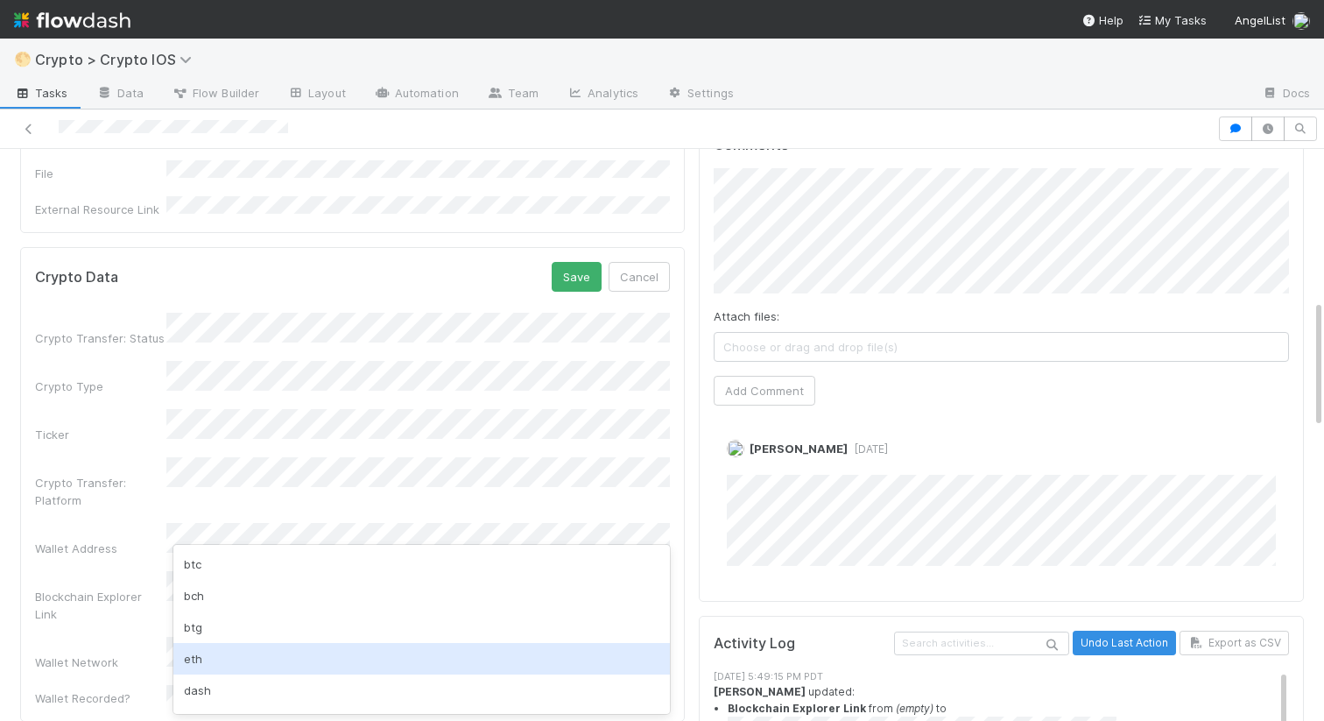
click at [202, 659] on div "eth" at bounding box center [421, 659] width 497 height 32
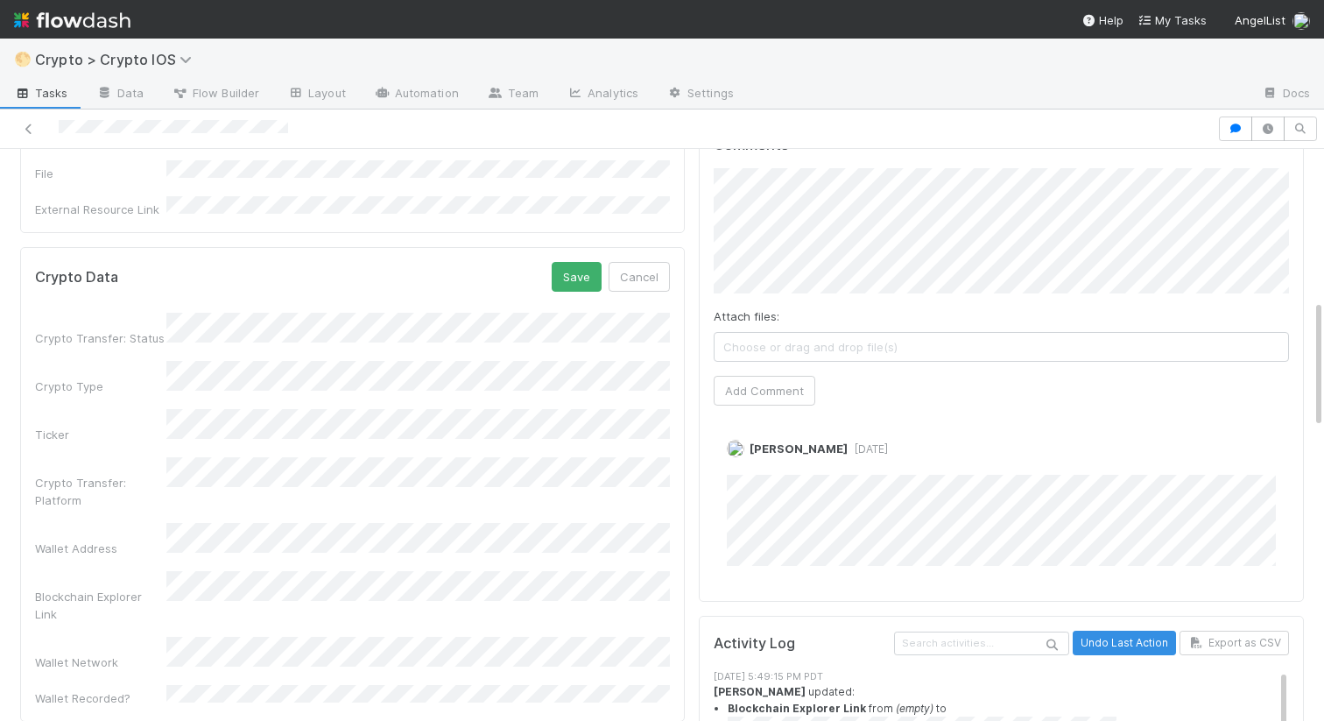
click at [135, 540] on div "Wallet Address" at bounding box center [100, 549] width 131 height 18
click at [117, 474] on div "Crypto Transfer: Platform" at bounding box center [100, 491] width 131 height 35
click at [582, 262] on button "Save" at bounding box center [577, 277] width 50 height 30
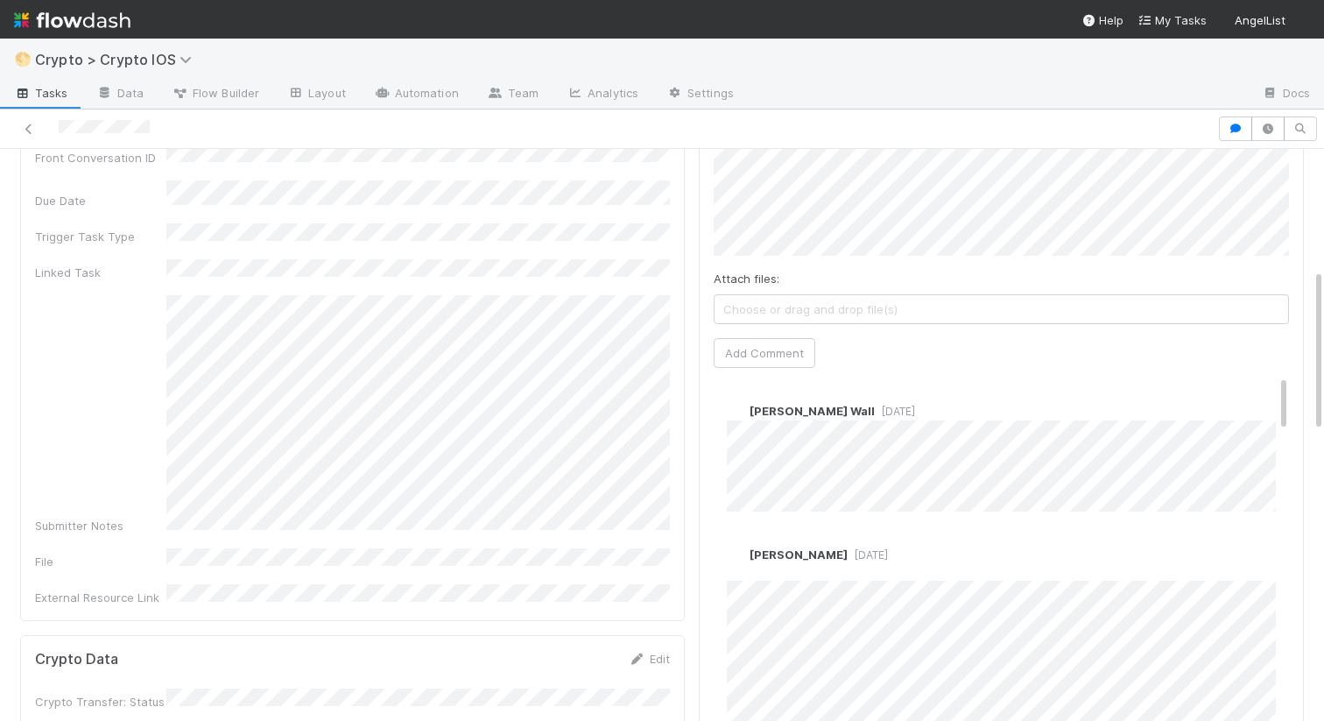
scroll to position [405, 0]
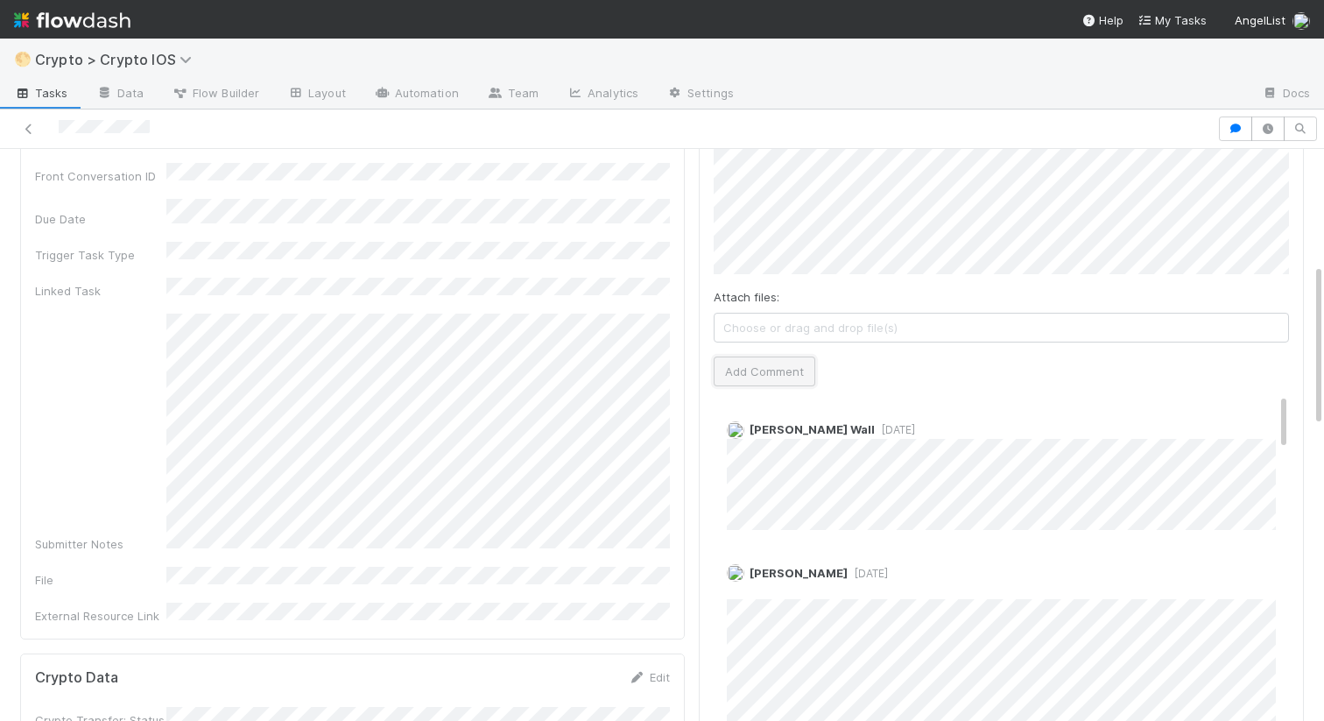
click at [759, 357] on button "Add Comment" at bounding box center [765, 372] width 102 height 30
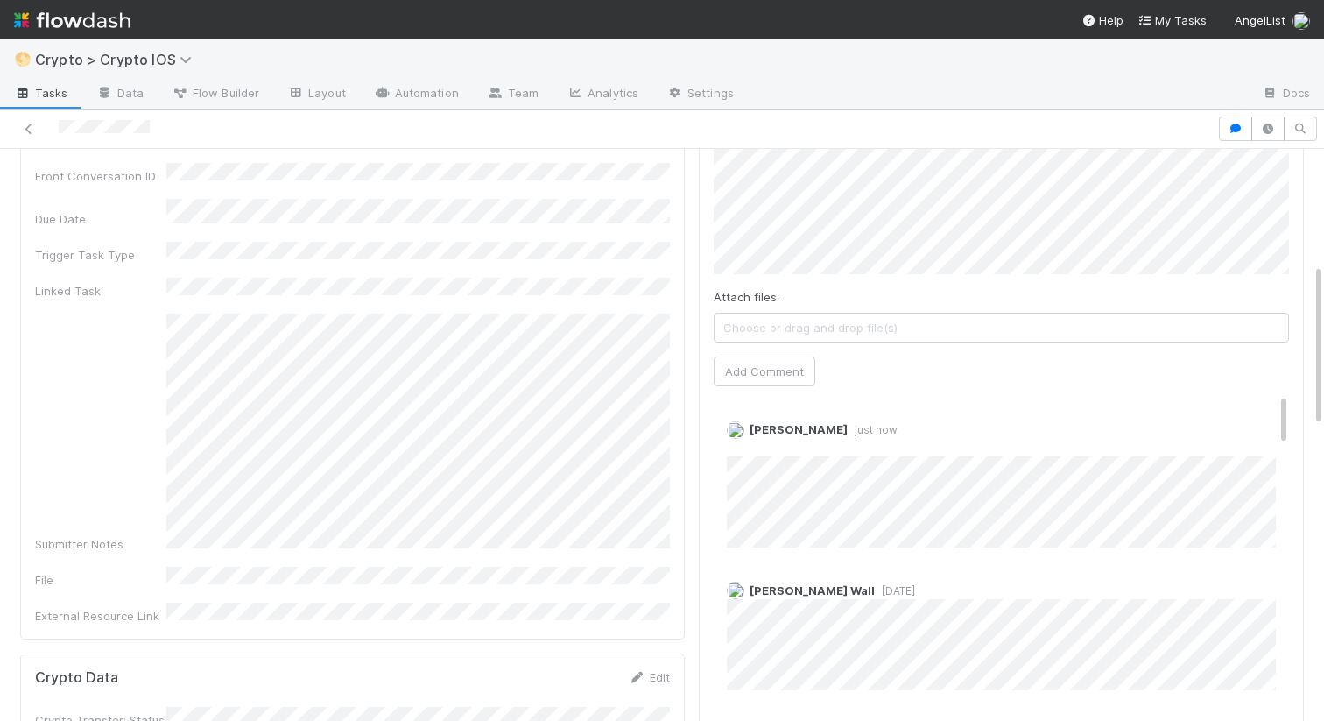
scroll to position [0, 0]
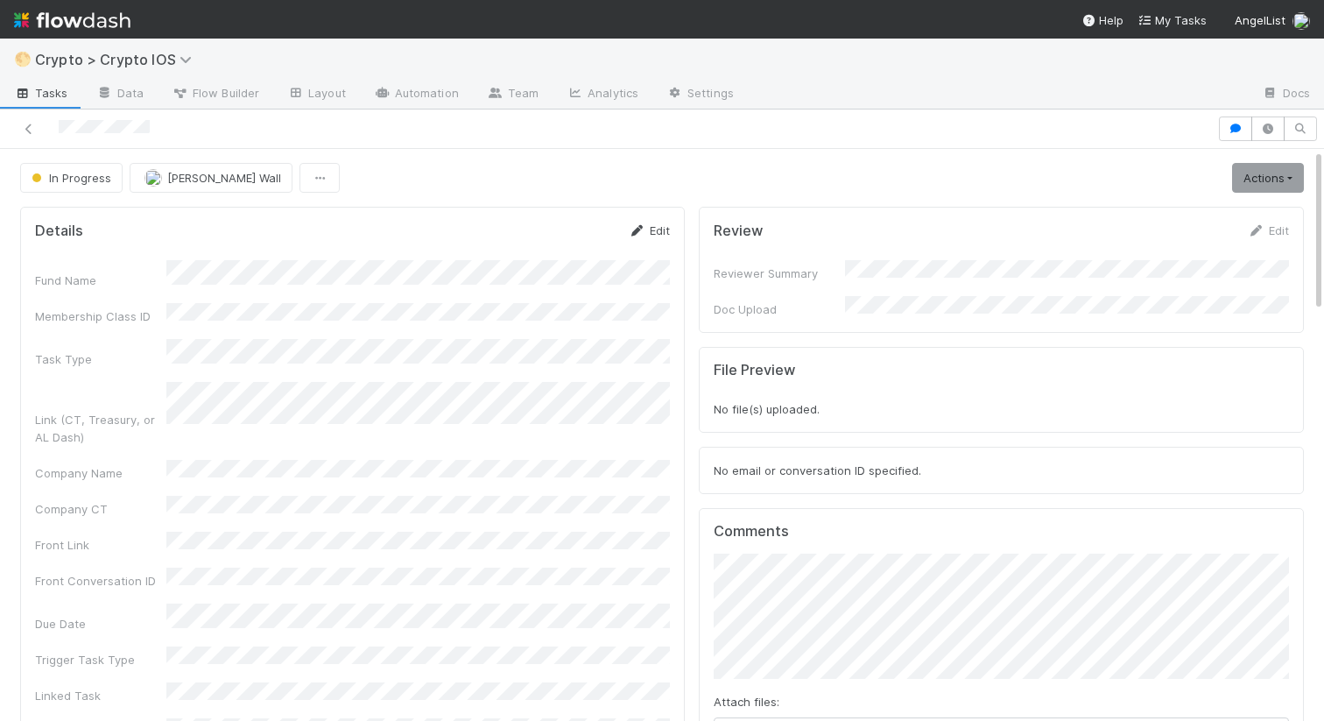
click at [659, 236] on link "Edit" at bounding box center [649, 230] width 41 height 14
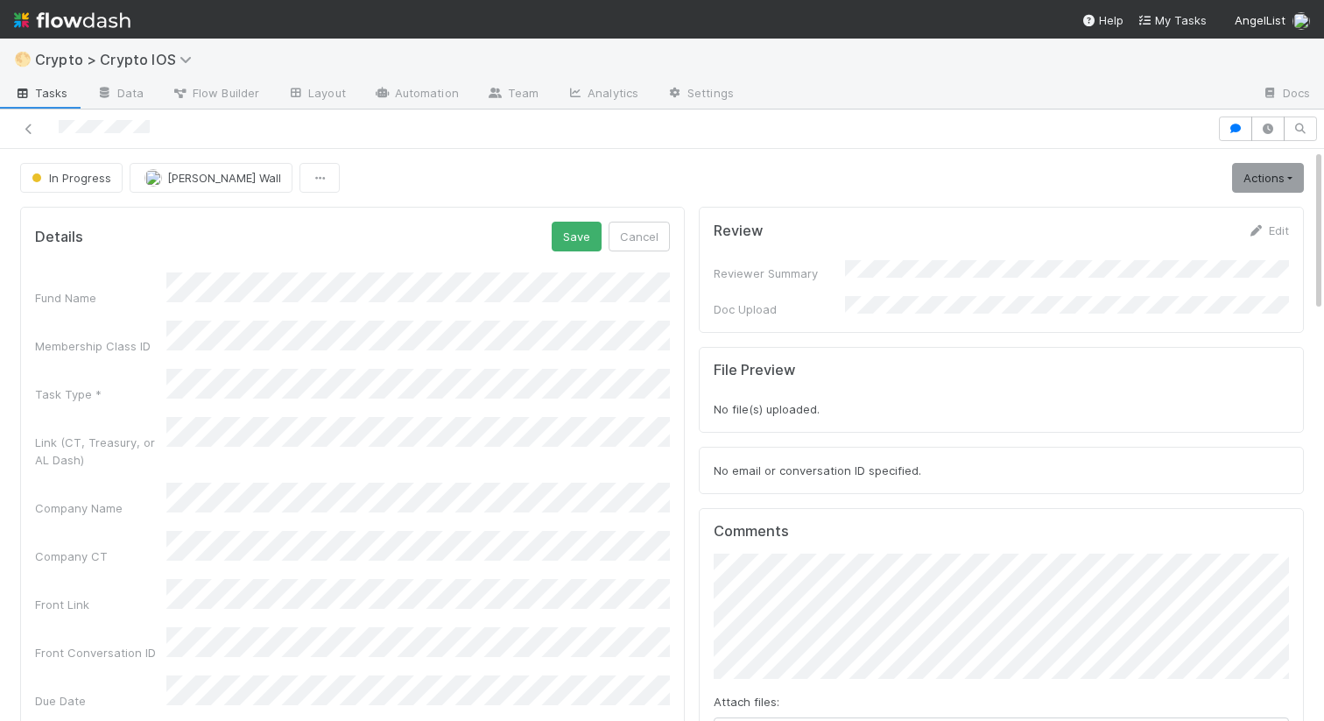
click at [137, 385] on div "Task Type *" at bounding box center [100, 394] width 131 height 18
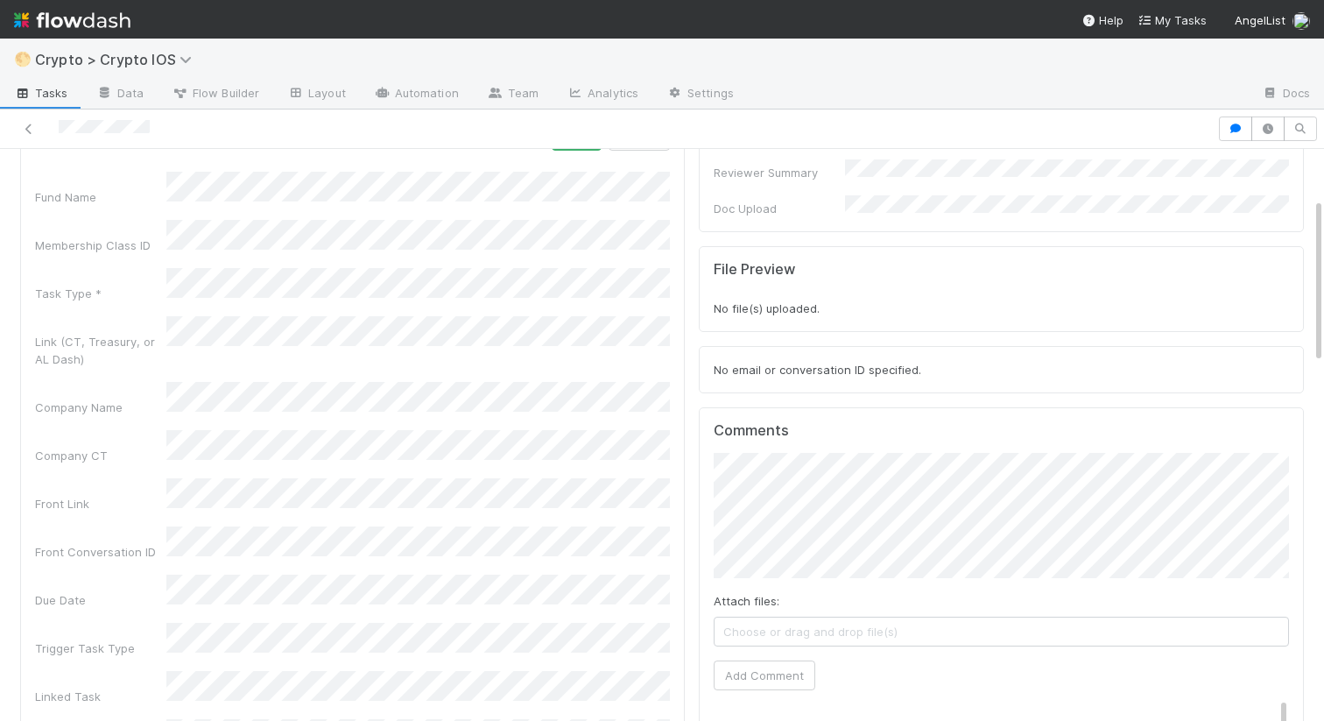
scroll to position [92, 0]
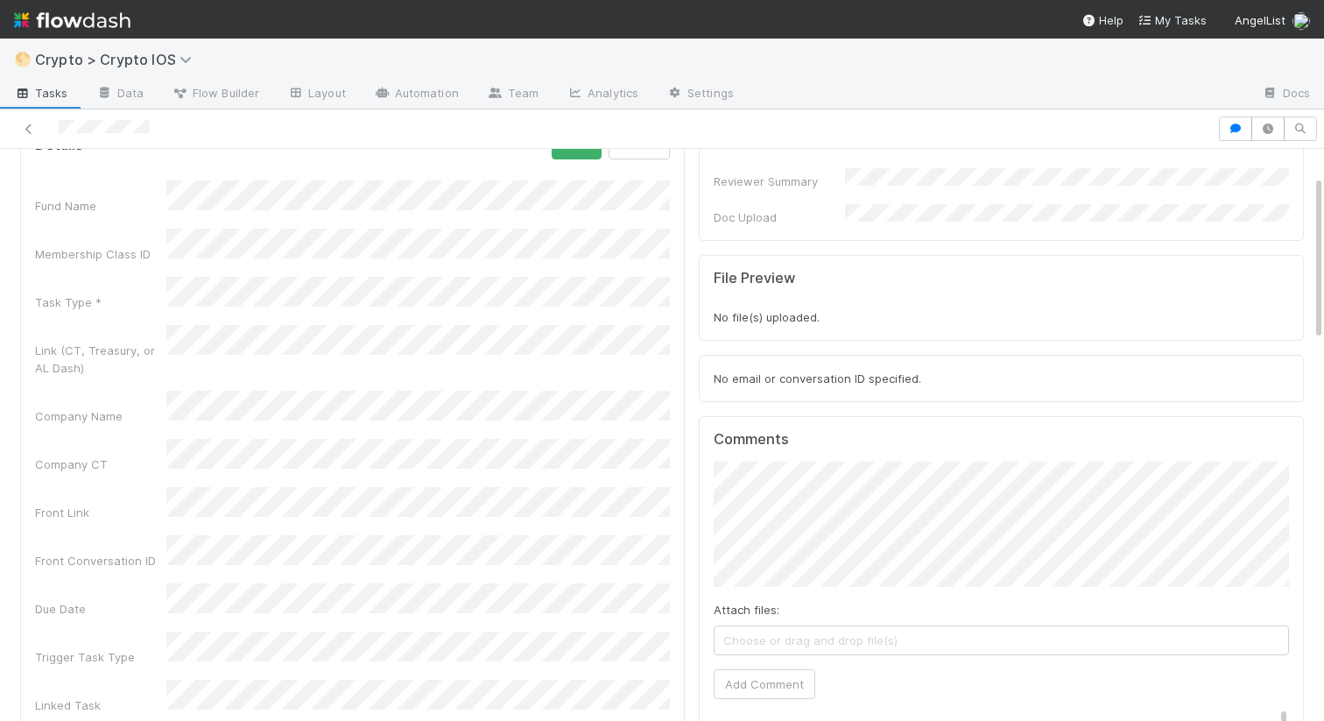
click at [112, 455] on div "Company CT" at bounding box center [100, 464] width 131 height 18
click at [571, 159] on button "Save" at bounding box center [577, 145] width 50 height 30
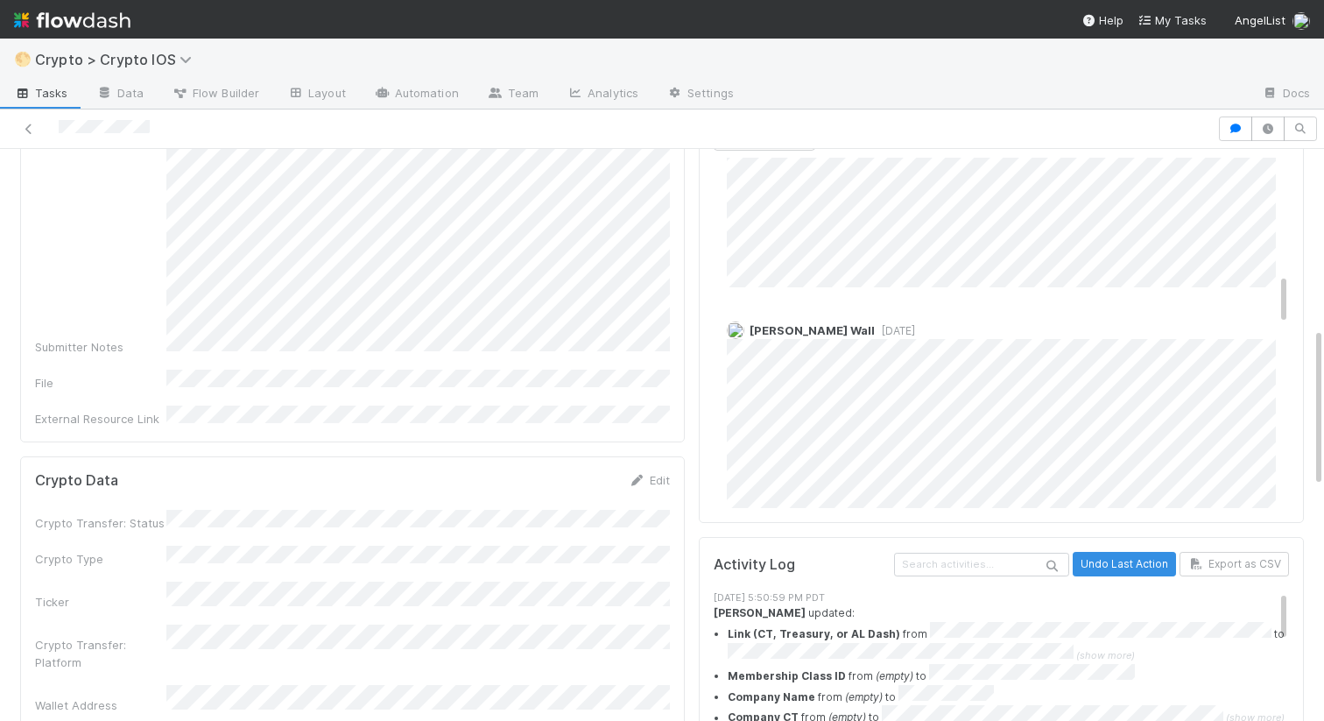
scroll to position [865, 0]
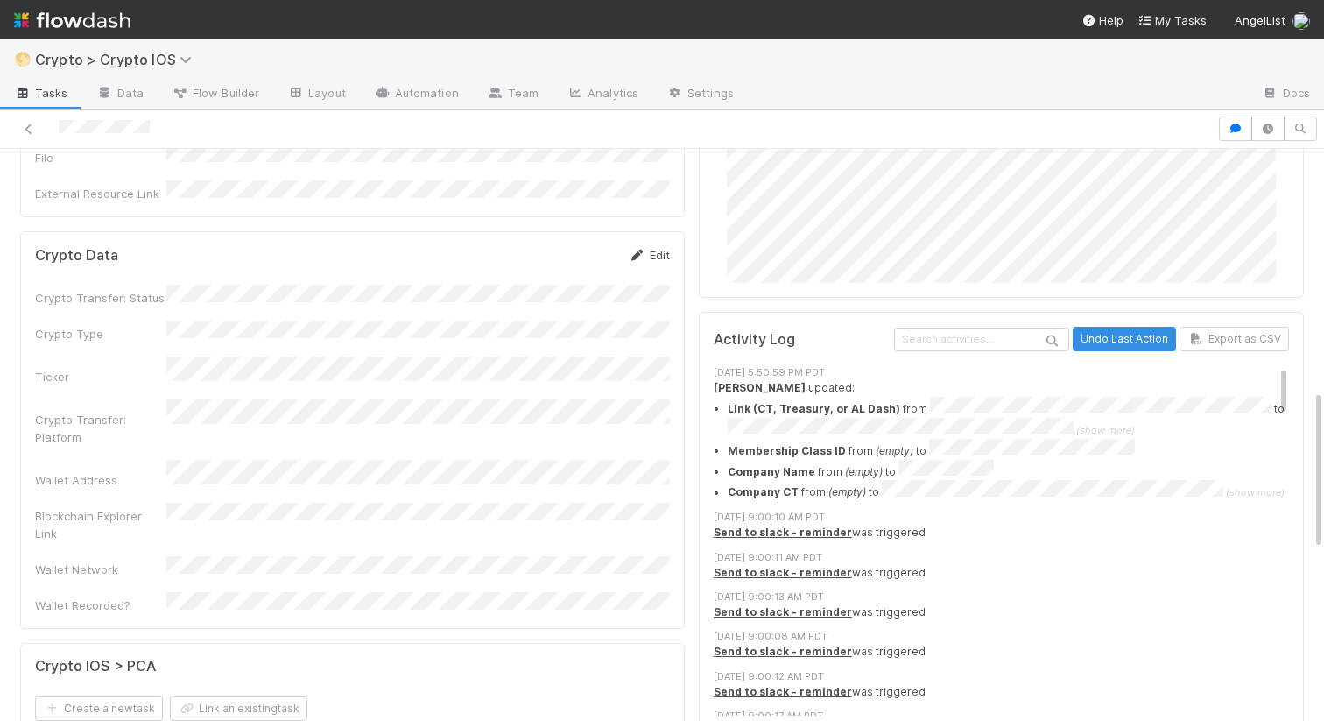
click at [647, 248] on link "Edit" at bounding box center [649, 255] width 41 height 14
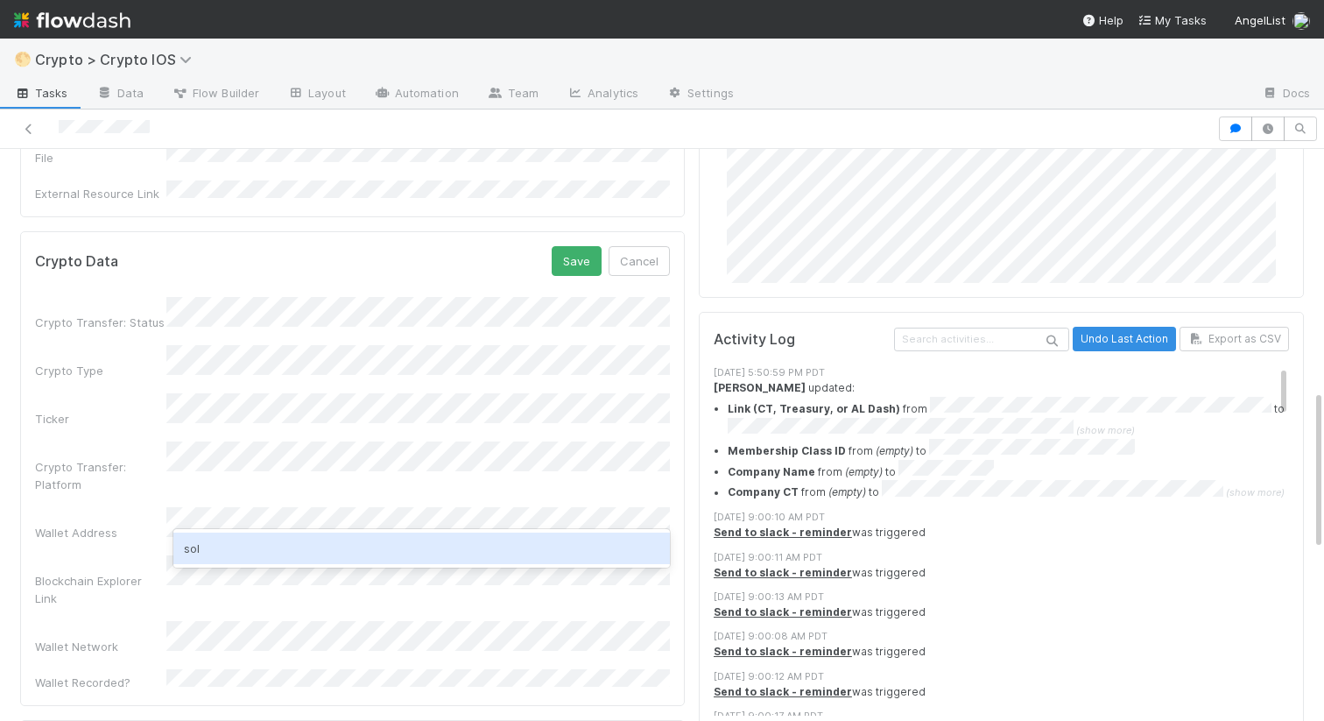
click at [222, 547] on div "sol" at bounding box center [421, 549] width 497 height 32
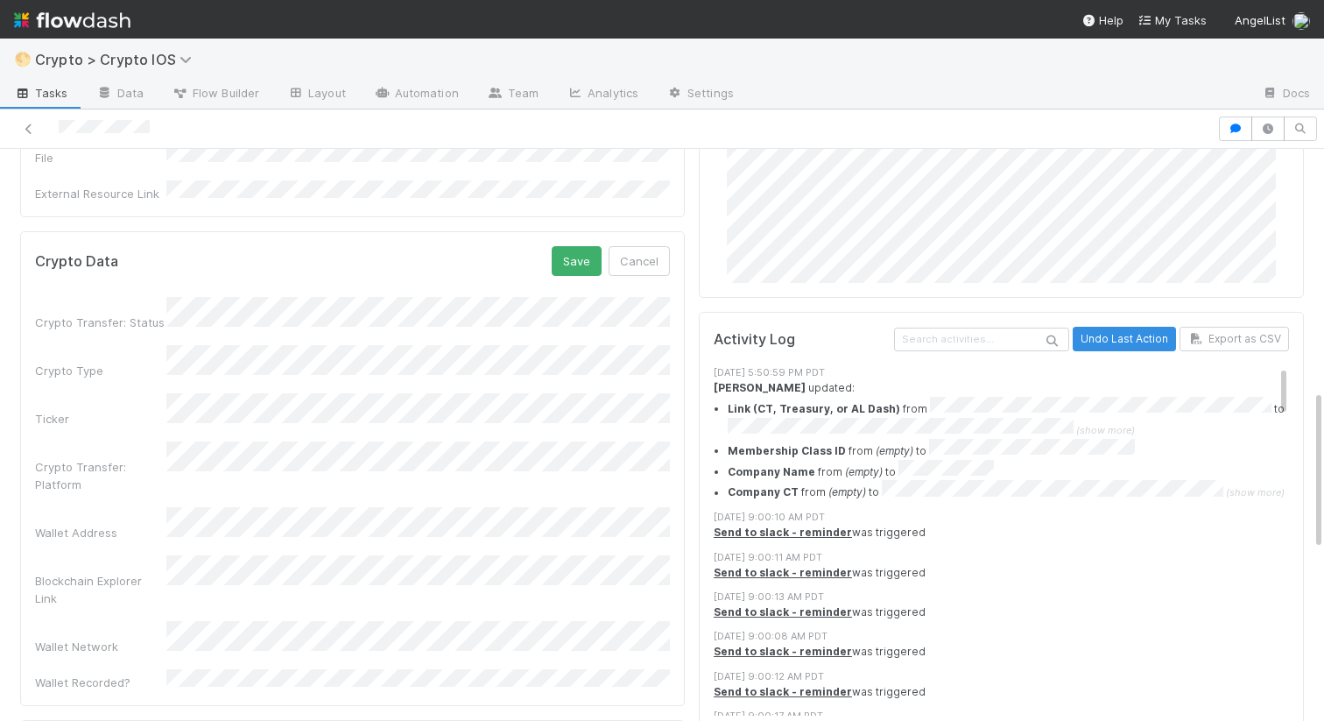
click at [131, 507] on div "Wallet Address" at bounding box center [352, 524] width 635 height 34
click at [575, 246] on button "Save" at bounding box center [577, 261] width 50 height 30
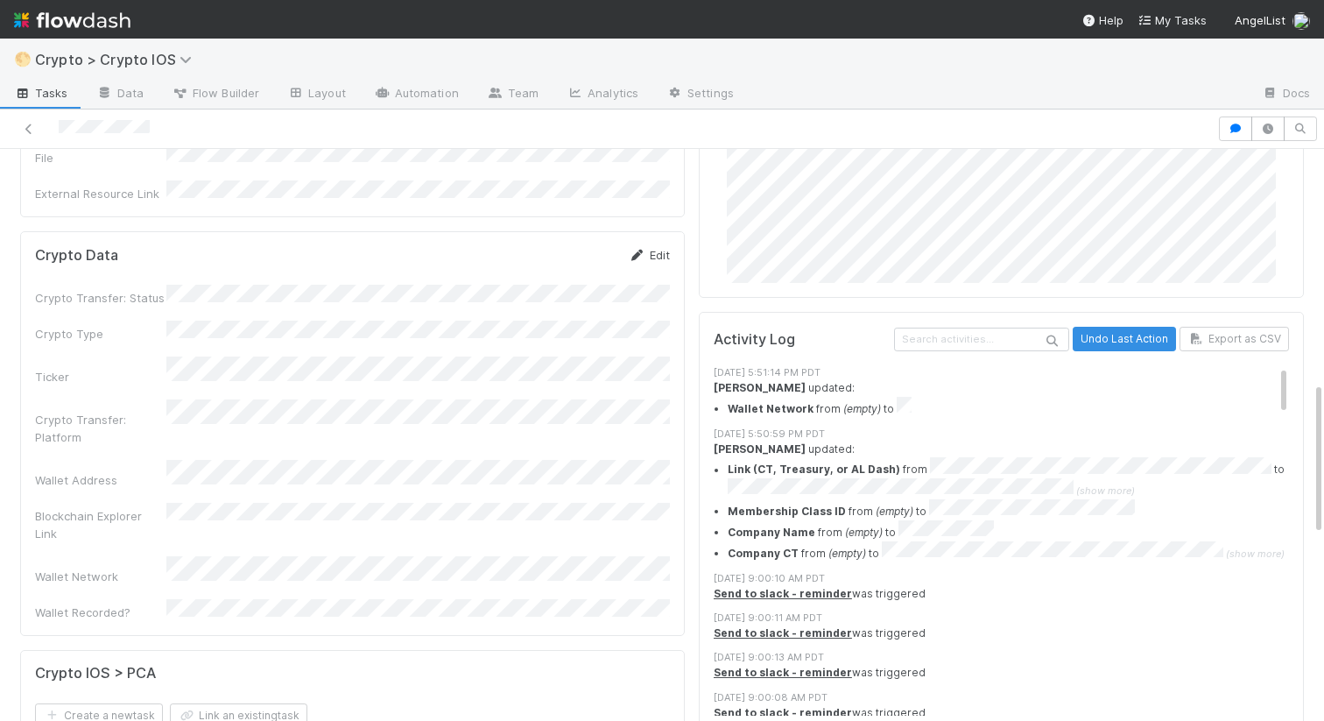
click at [650, 248] on link "Edit" at bounding box center [649, 255] width 41 height 14
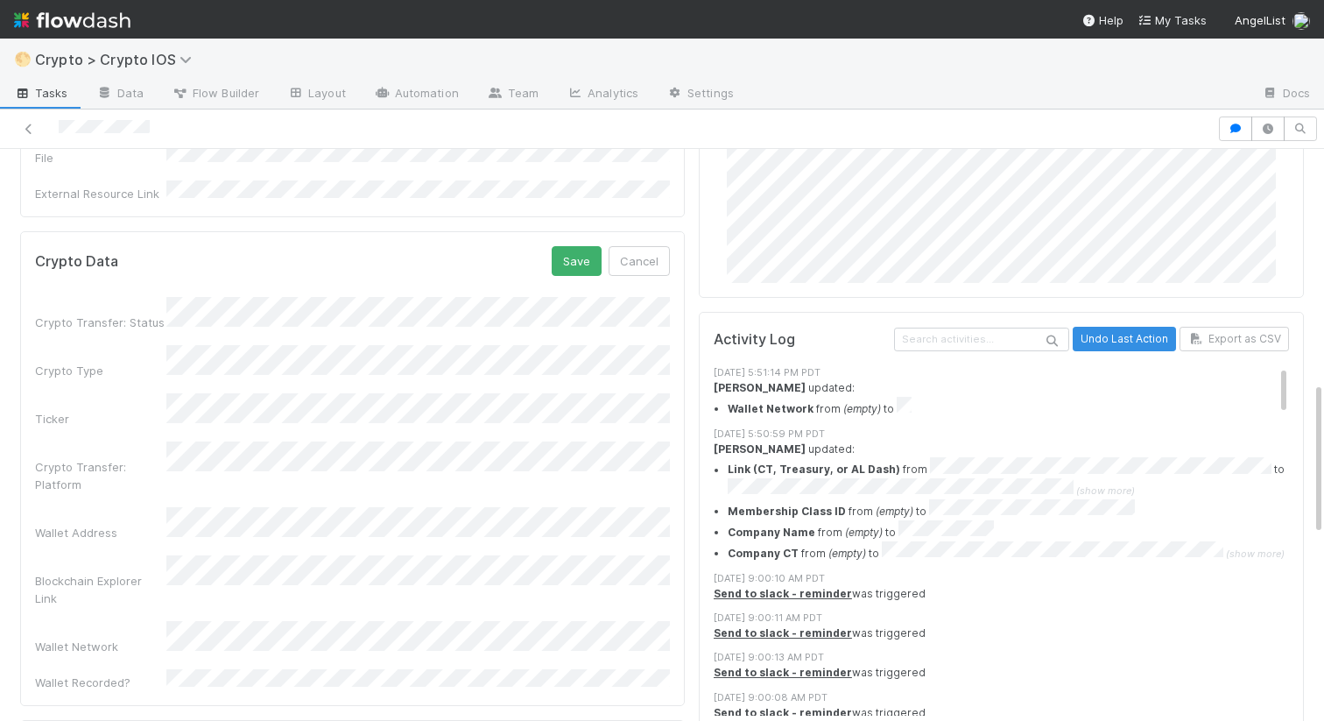
click at [140, 393] on div "Ticker" at bounding box center [352, 410] width 635 height 34
click at [150, 441] on div "Crypto Transfer: Platform" at bounding box center [352, 467] width 635 height 52
click at [102, 393] on div "Ticker" at bounding box center [352, 410] width 635 height 34
click at [586, 246] on button "Save" at bounding box center [577, 261] width 50 height 30
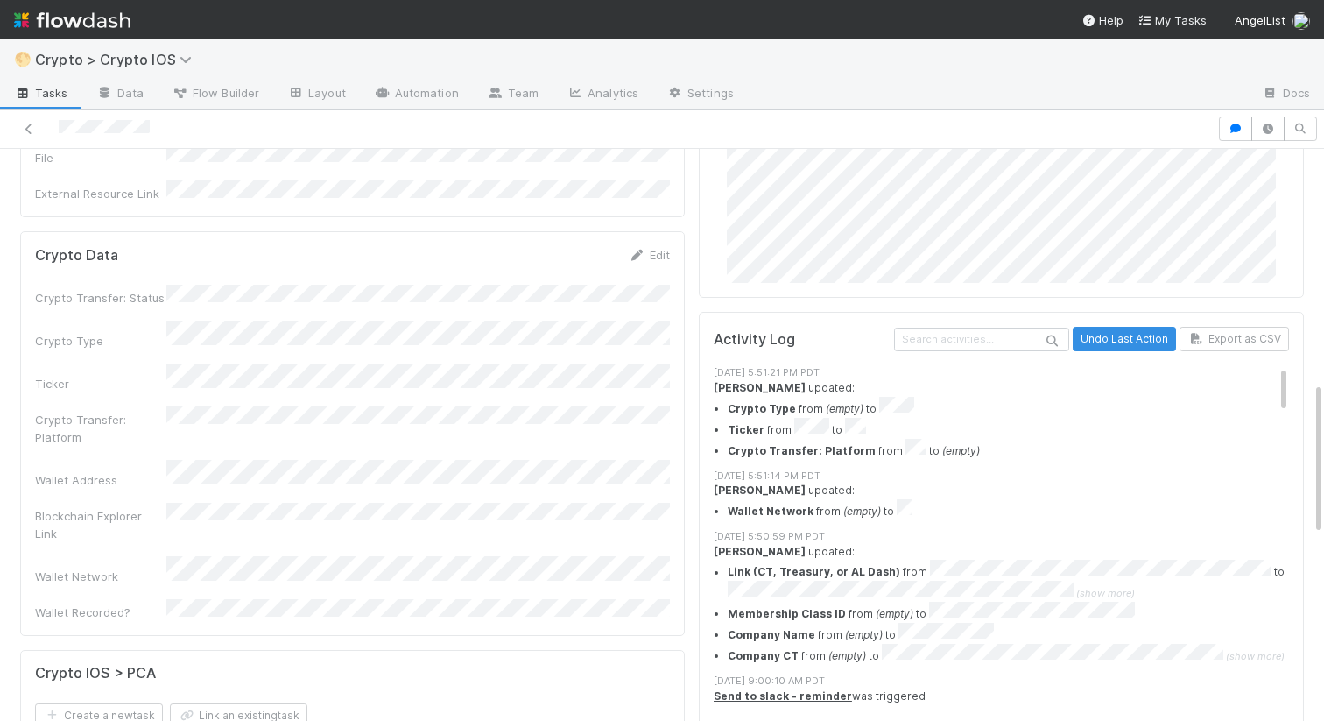
click at [637, 246] on div "Edit" at bounding box center [649, 255] width 41 height 18
click at [644, 250] on icon at bounding box center [638, 255] width 18 height 11
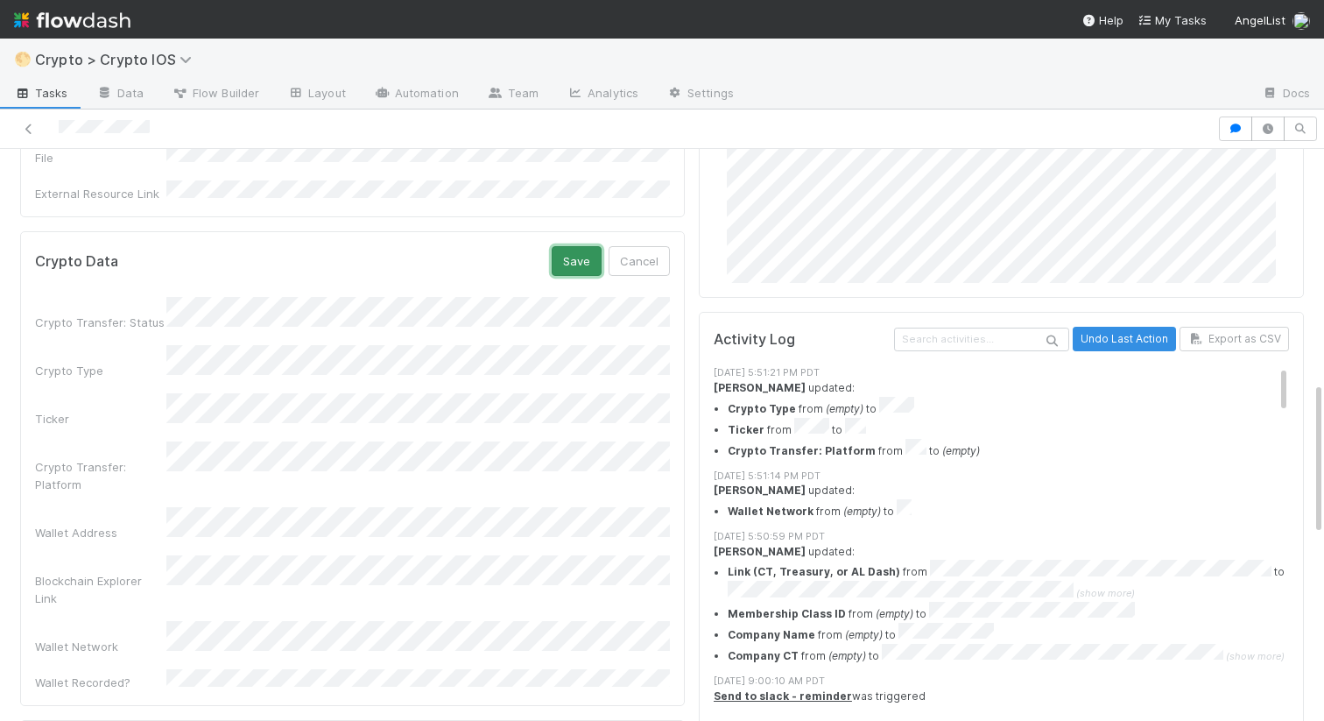
click at [579, 246] on button "Save" at bounding box center [577, 261] width 50 height 30
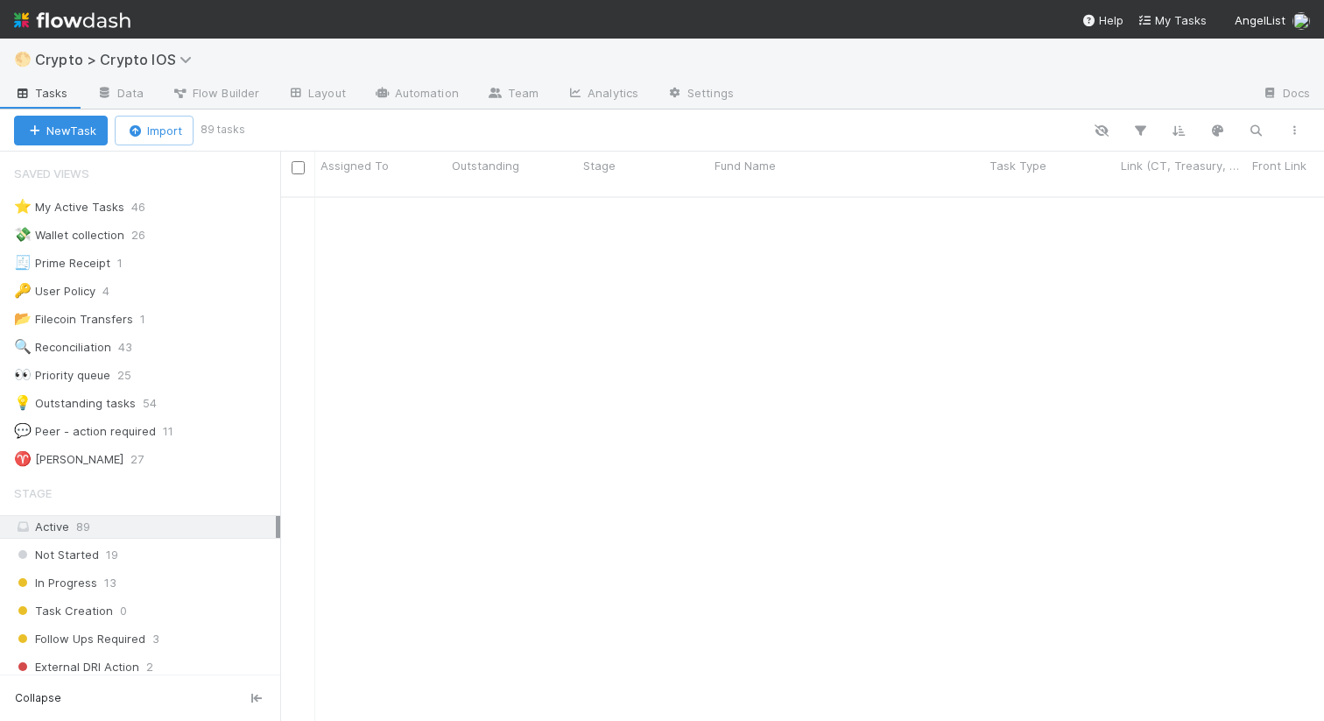
scroll to position [538, 1044]
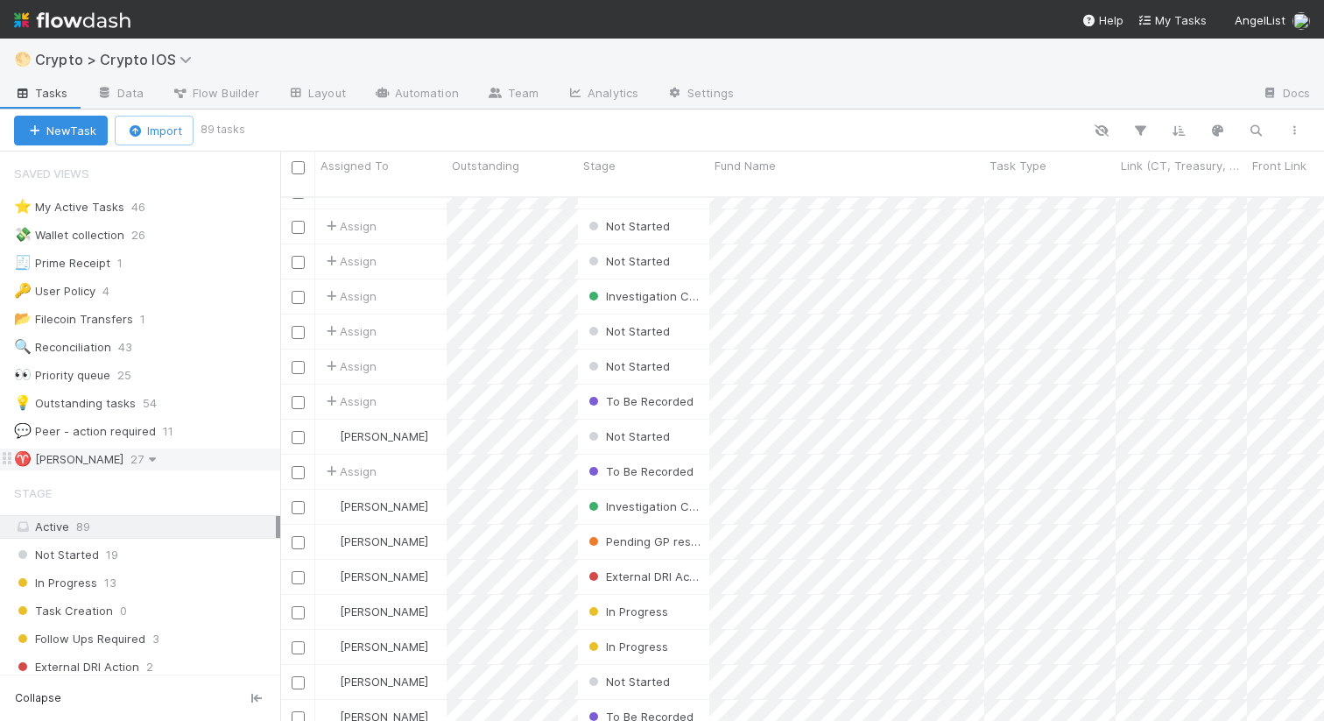
click at [144, 461] on icon at bounding box center [153, 459] width 18 height 11
click at [189, 451] on div "View Settings Default for everyone Rename this view Delete this view" at bounding box center [662, 360] width 1324 height 721
click at [184, 457] on div "♈ [PERSON_NAME] AIs 27" at bounding box center [147, 459] width 266 height 22
